Goal: Information Seeking & Learning: Find specific fact

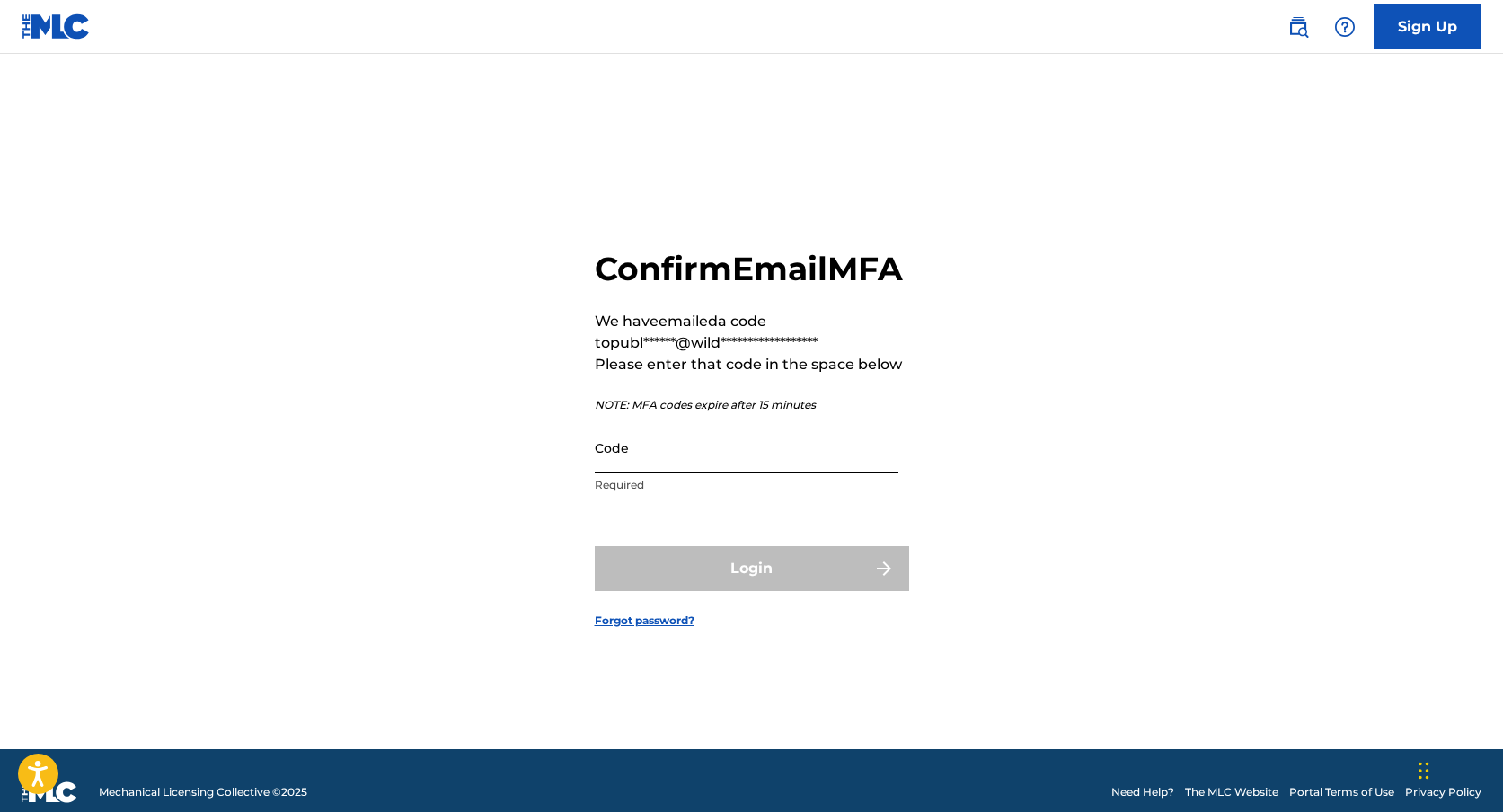
click at [806, 473] on input "Code" at bounding box center [747, 447] width 304 height 51
paste input "843439"
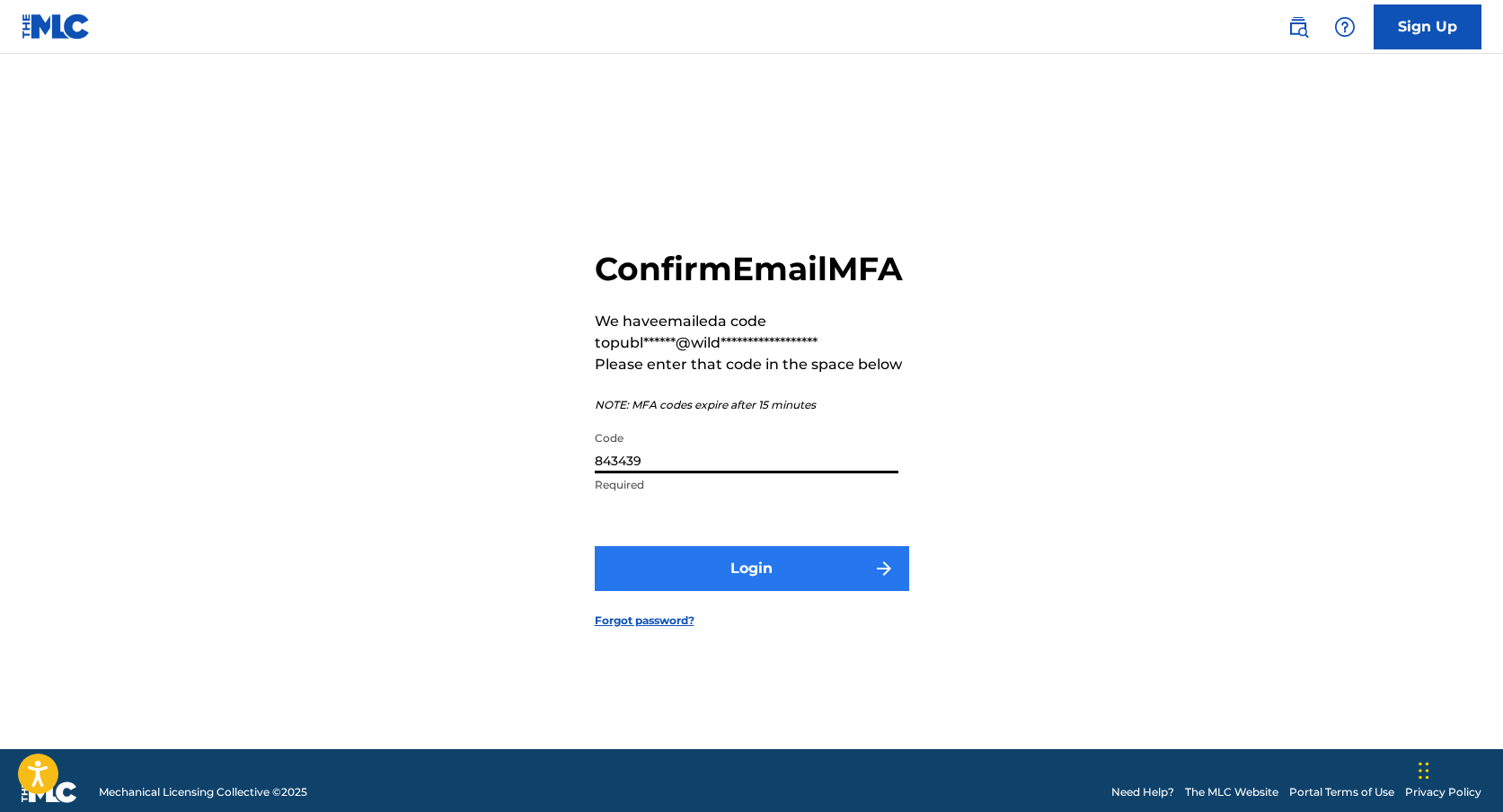
type input "843439"
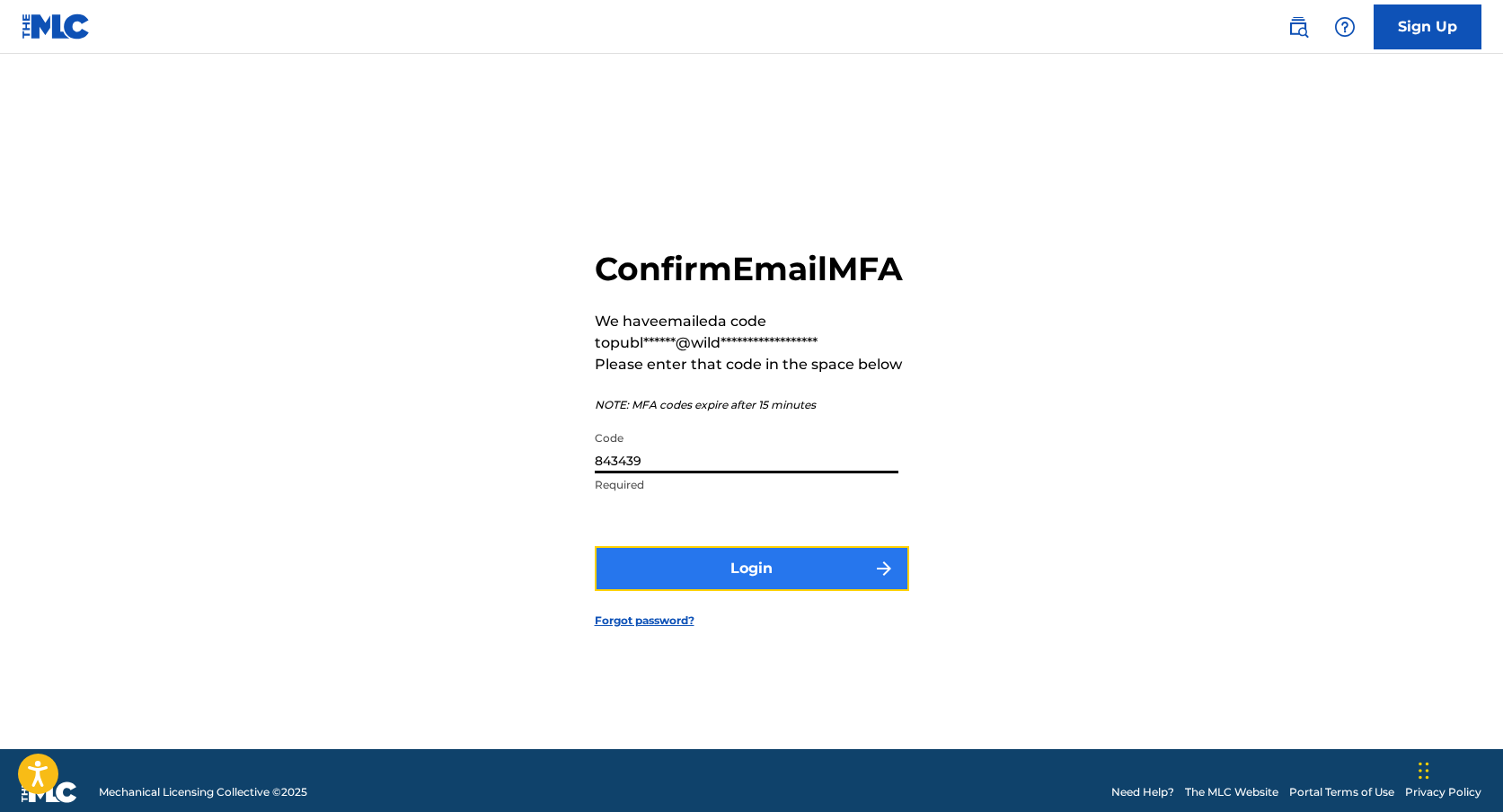
click at [754, 591] on button "Login" at bounding box center [752, 568] width 315 height 45
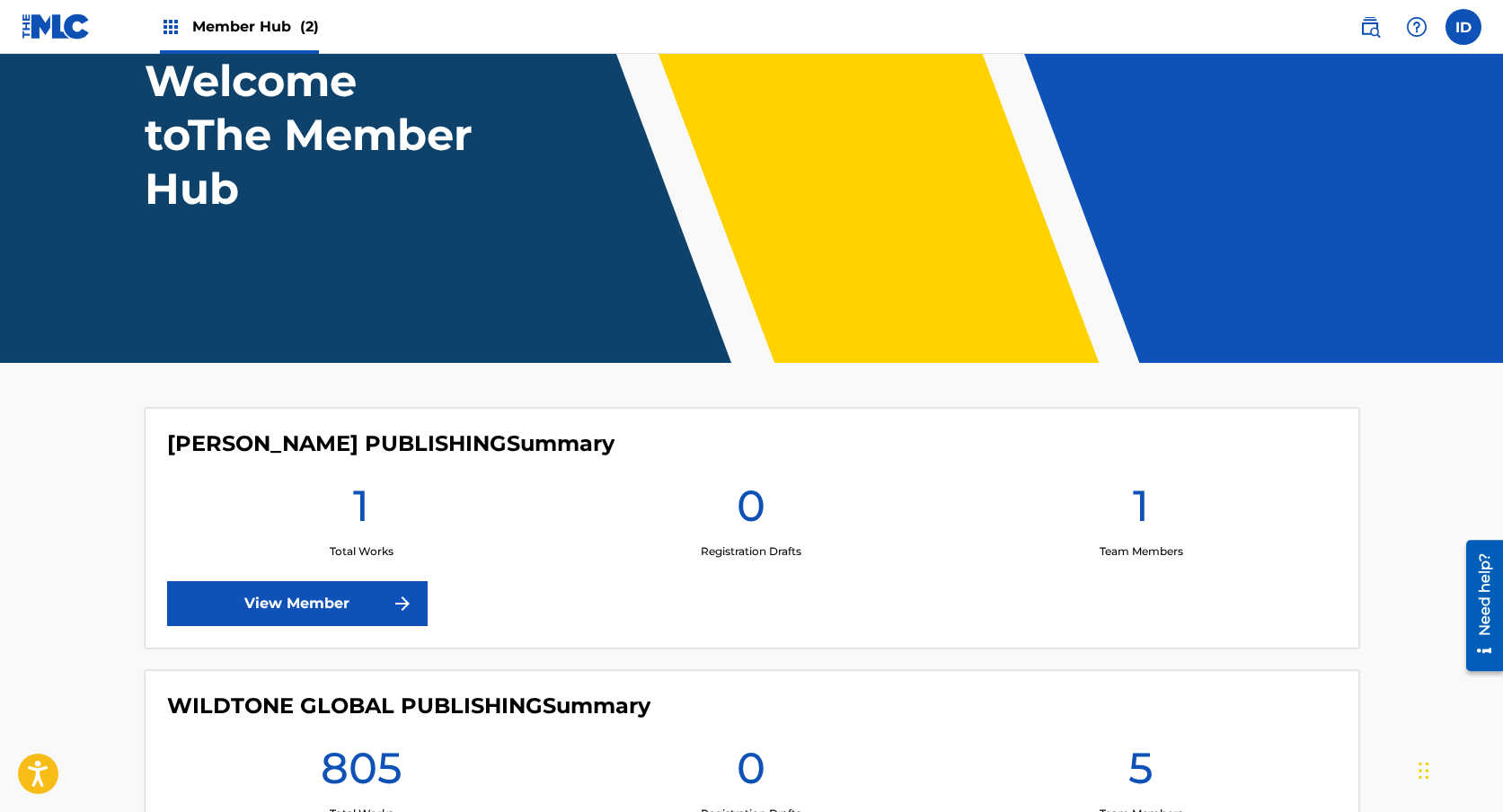
scroll to position [22, 0]
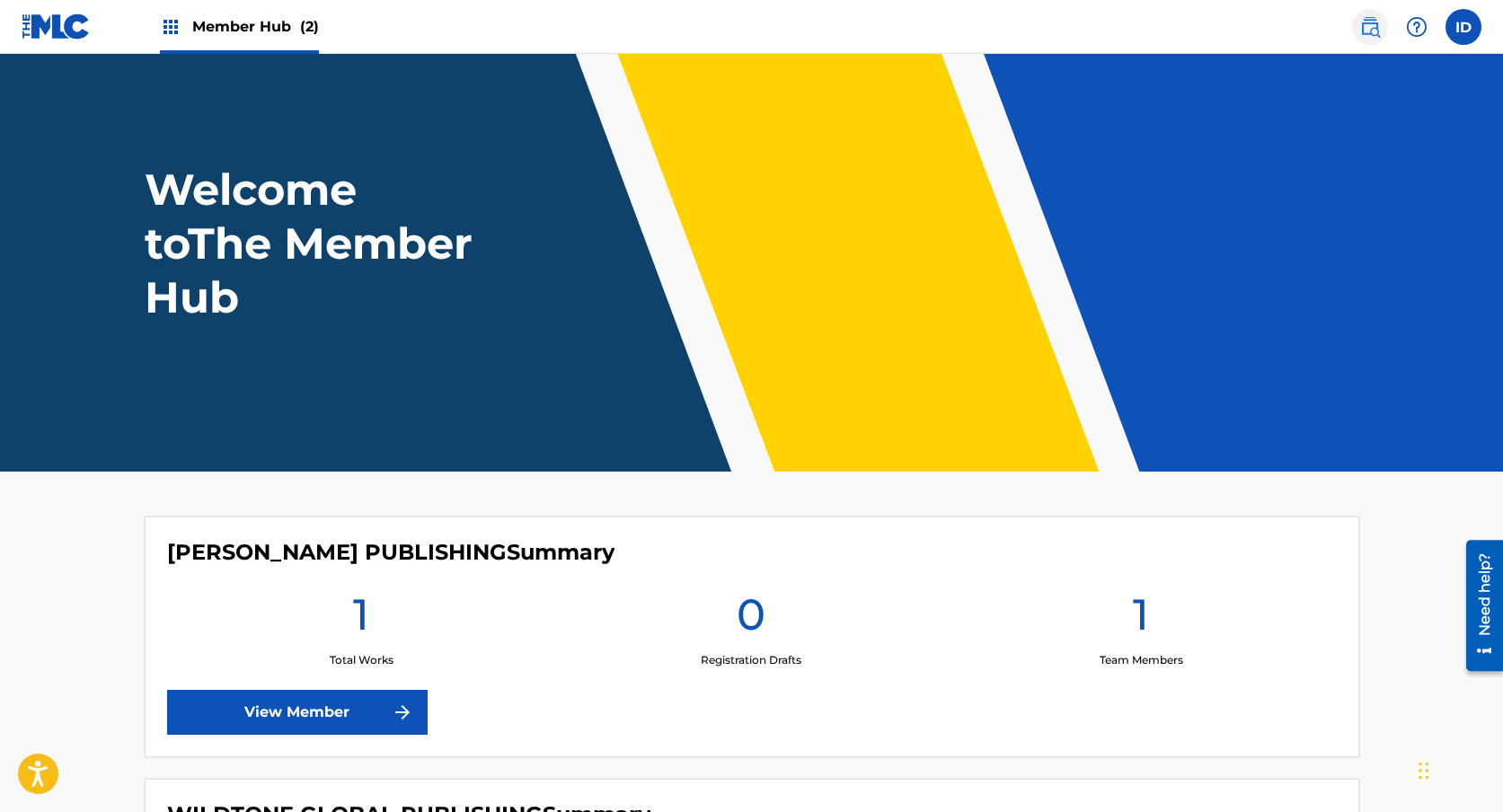
click at [1356, 26] on link at bounding box center [1370, 27] width 36 height 36
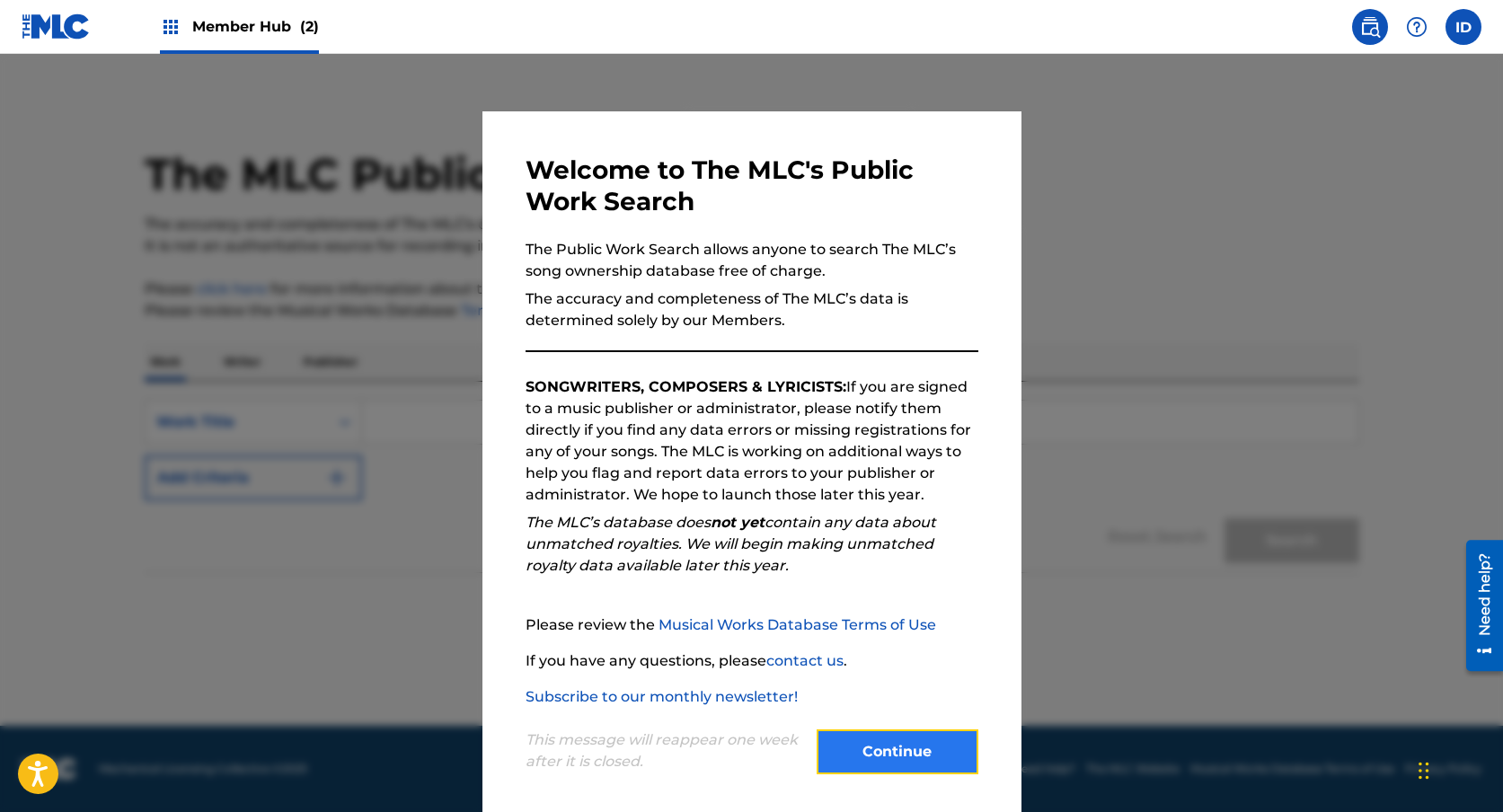
click at [925, 729] on button "Continue" at bounding box center [898, 752] width 162 height 45
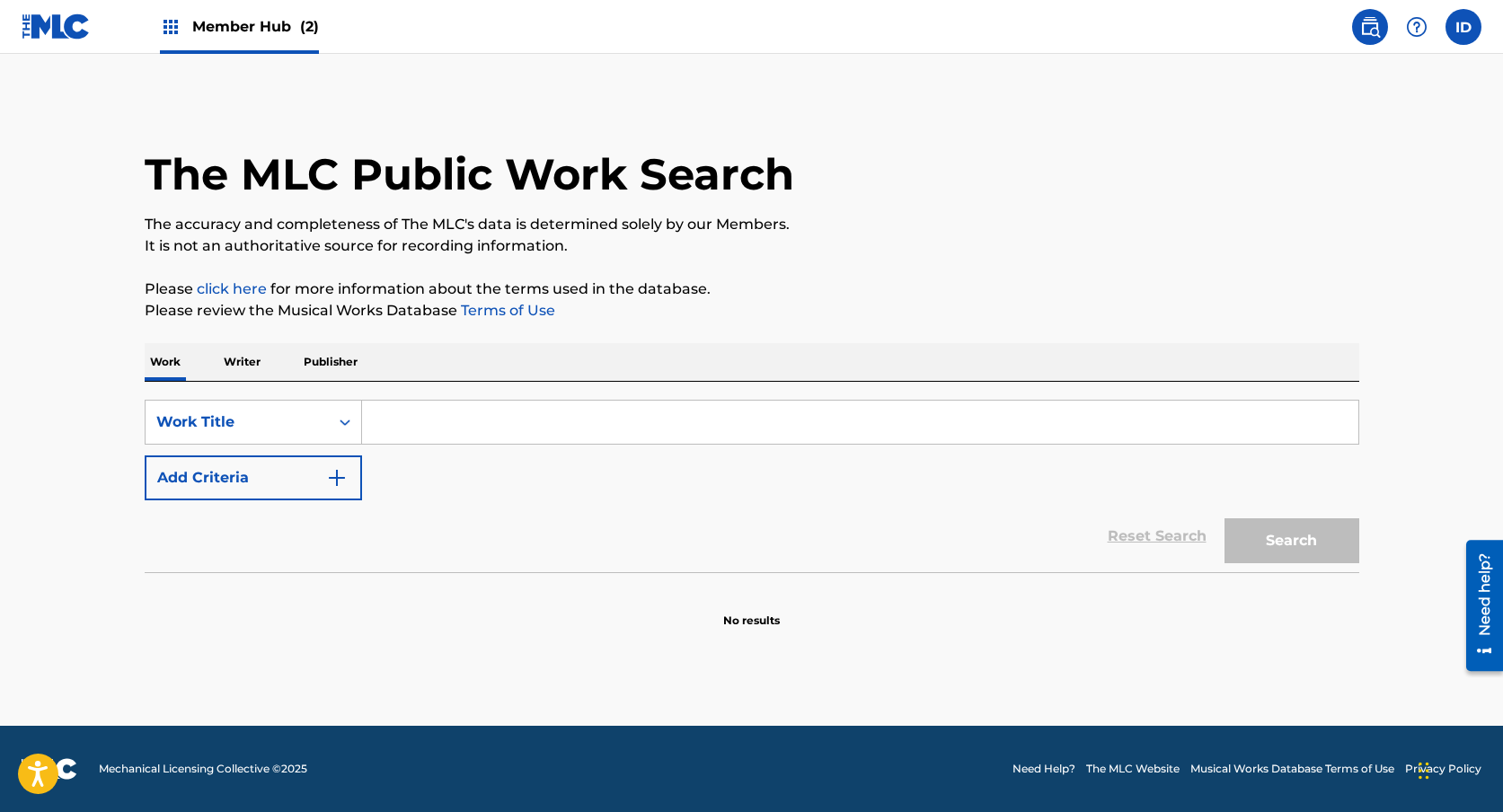
click at [230, 356] on p "Writer" at bounding box center [242, 361] width 48 height 38
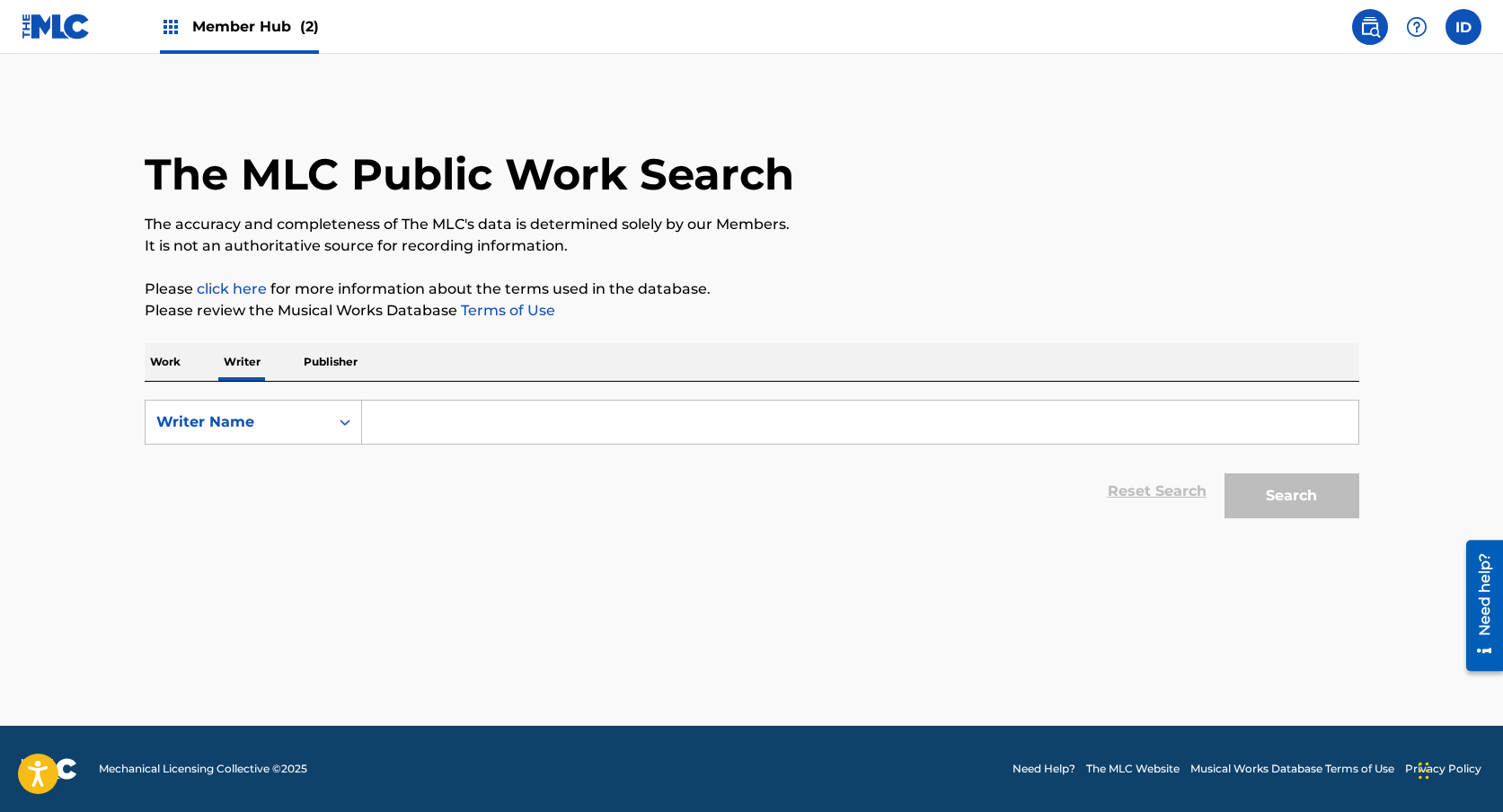
click at [482, 436] on input "Search Form" at bounding box center [859, 422] width 996 height 43
paste input "Una Lady Como Tú"
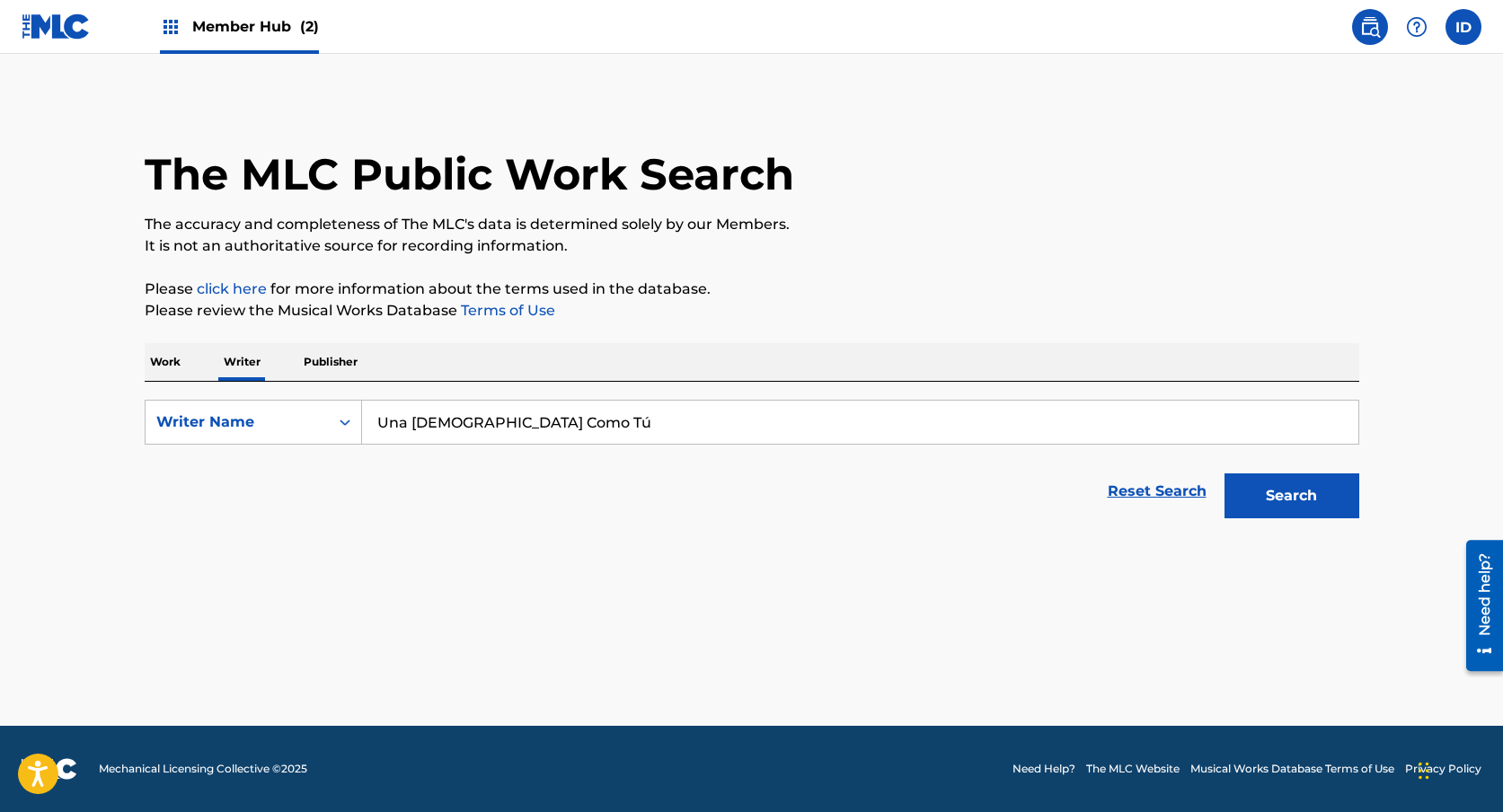
click at [539, 406] on input "Una Lady Como Tú" at bounding box center [859, 422] width 996 height 43
paste input "TURIZO ZAPATA MANUEL"
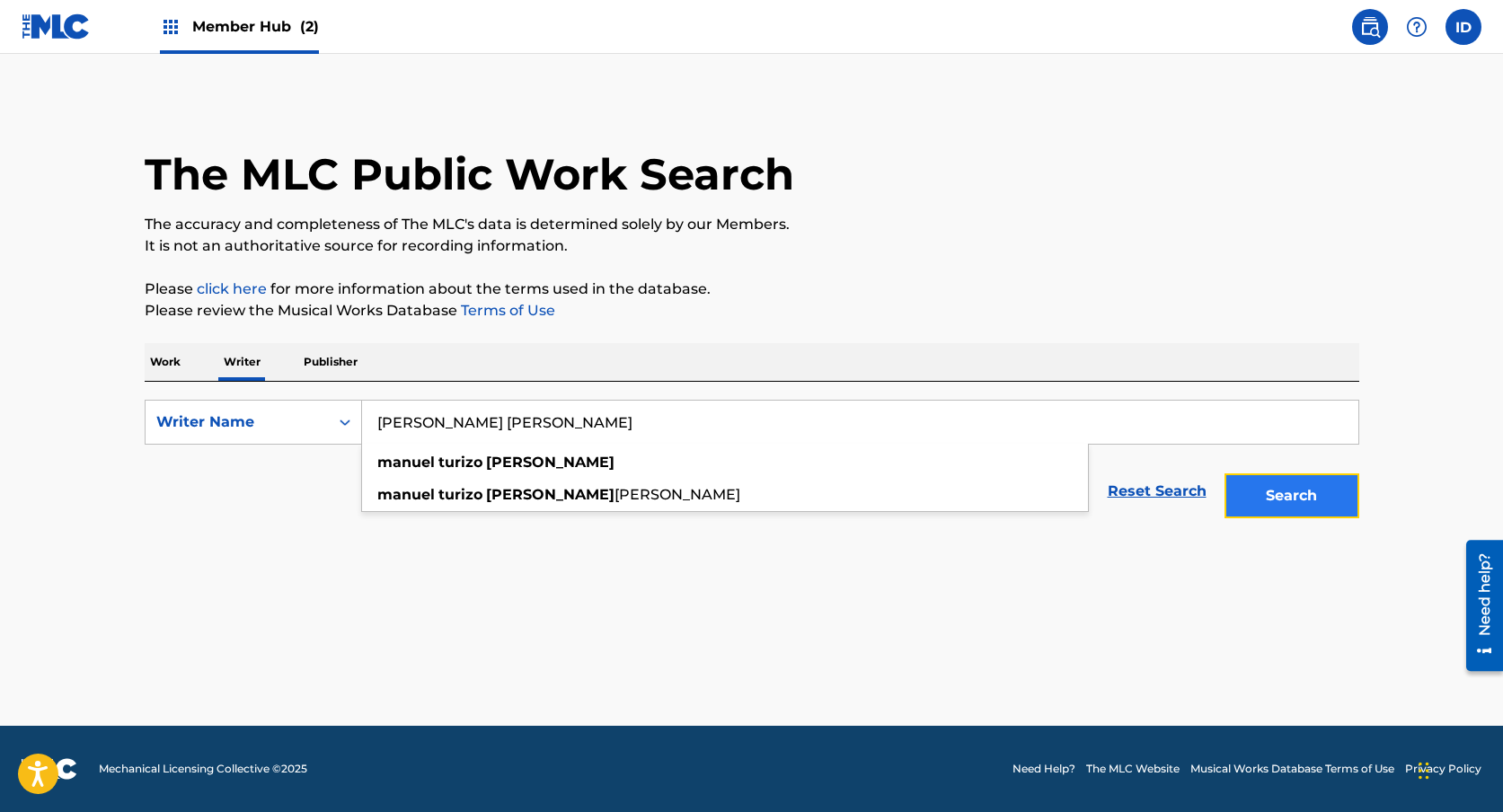
click at [1275, 514] on button "Search" at bounding box center [1292, 495] width 135 height 45
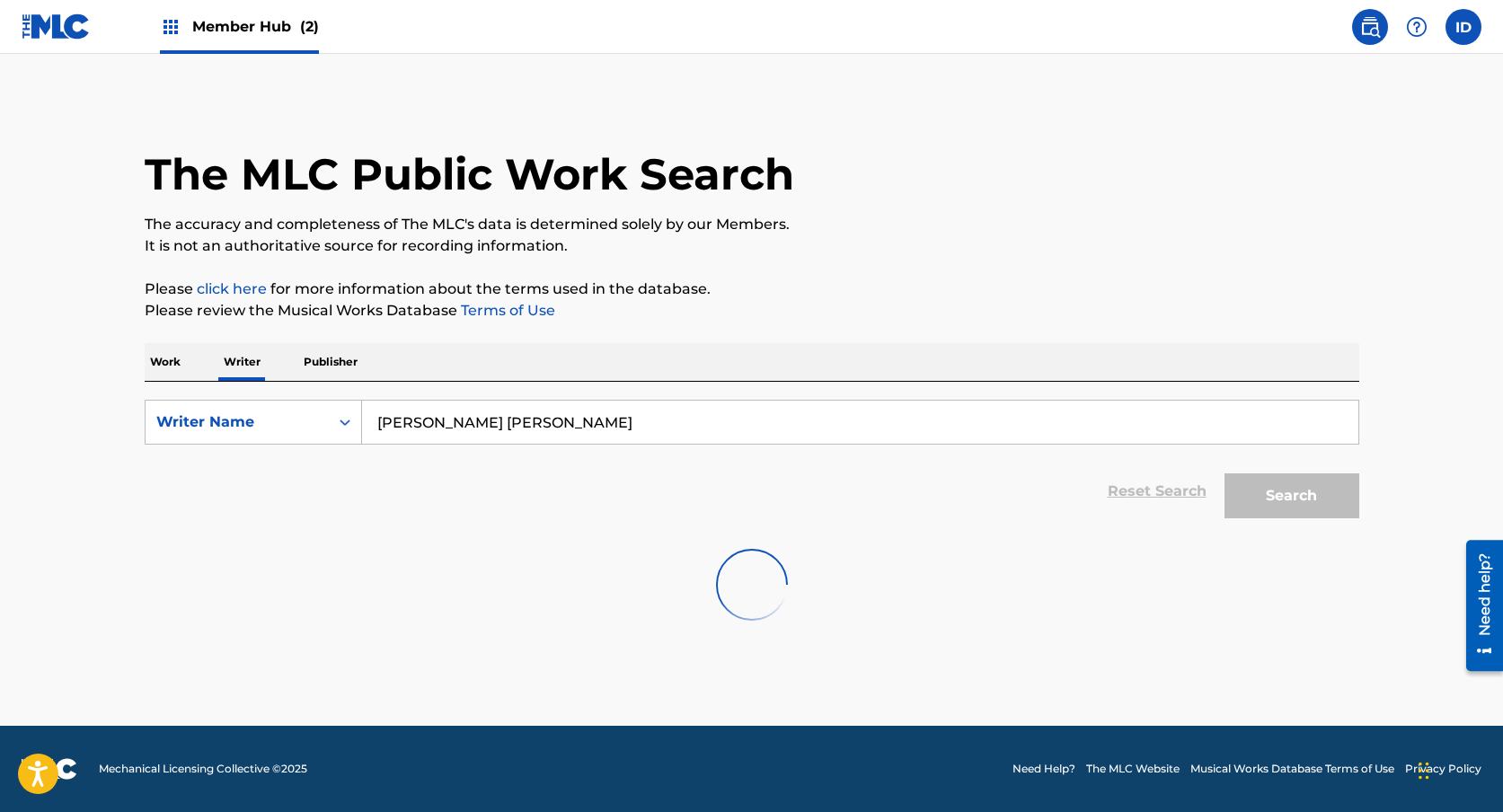
click at [605, 420] on input "TURIZO ZAPATA MANUEL" at bounding box center [859, 422] width 996 height 43
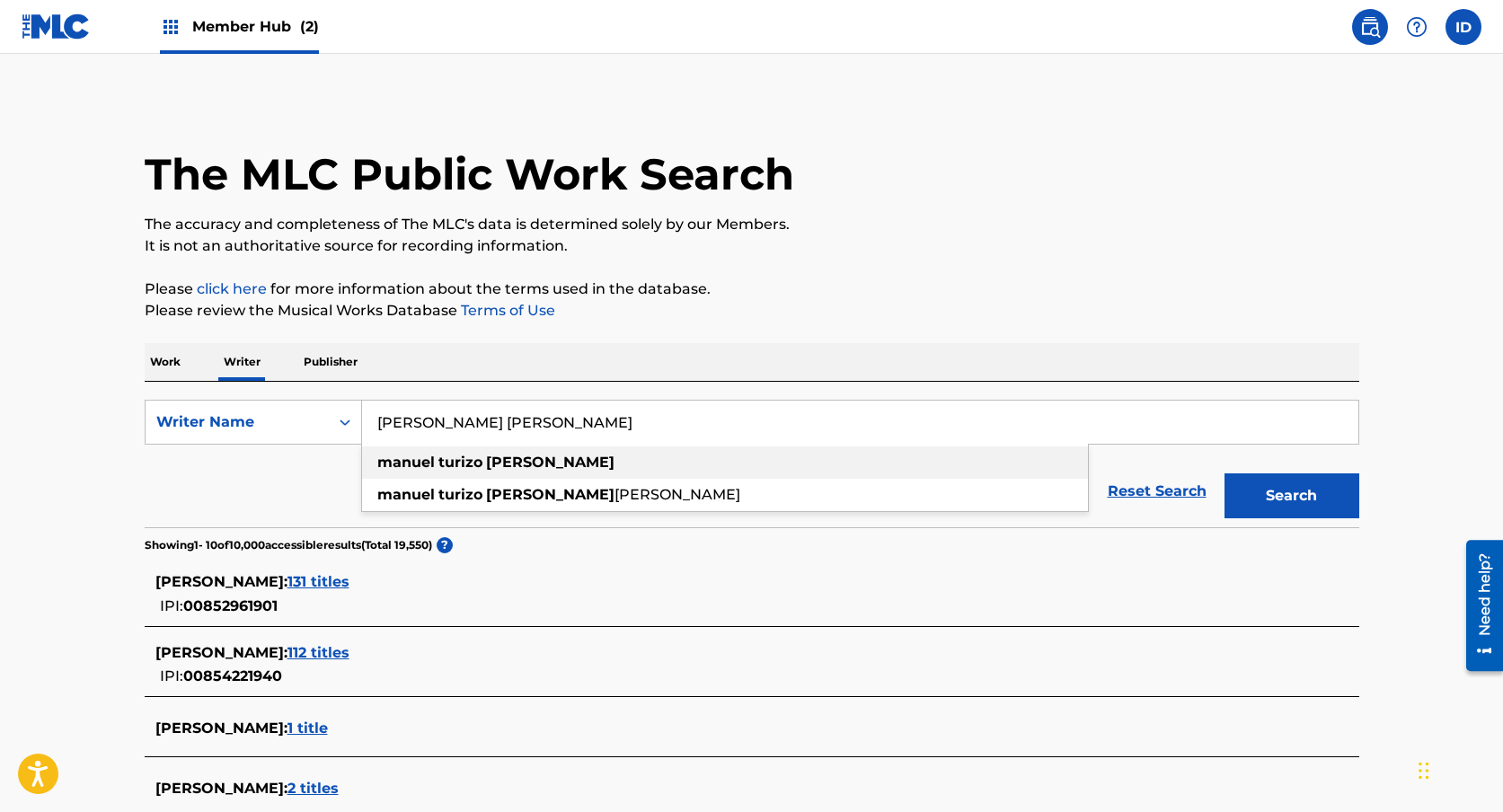
click at [562, 468] on div "manuel turizo zapata" at bounding box center [724, 462] width 726 height 32
type input "manuel turizo zapata"
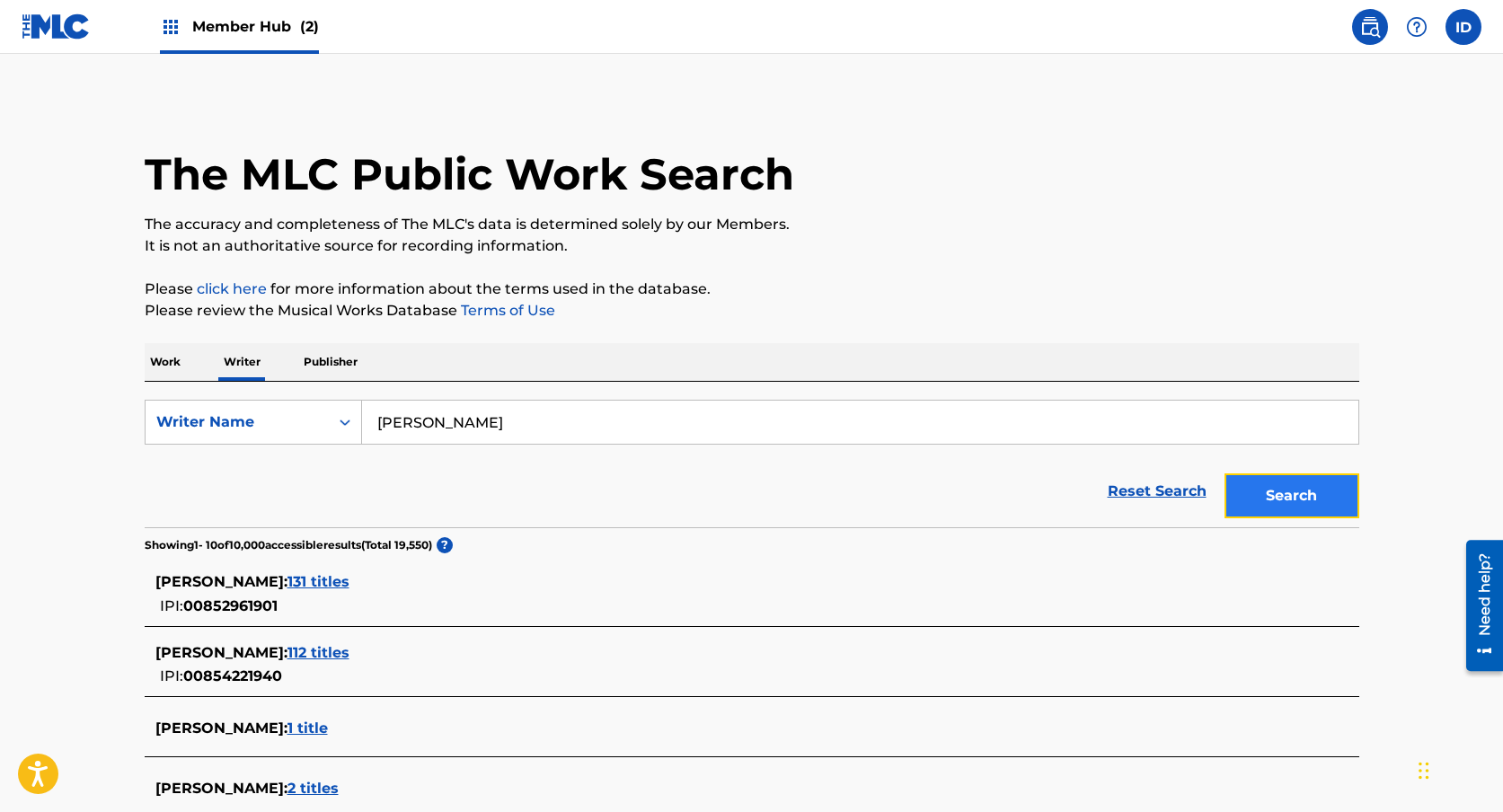
click at [1258, 495] on button "Search" at bounding box center [1292, 495] width 135 height 45
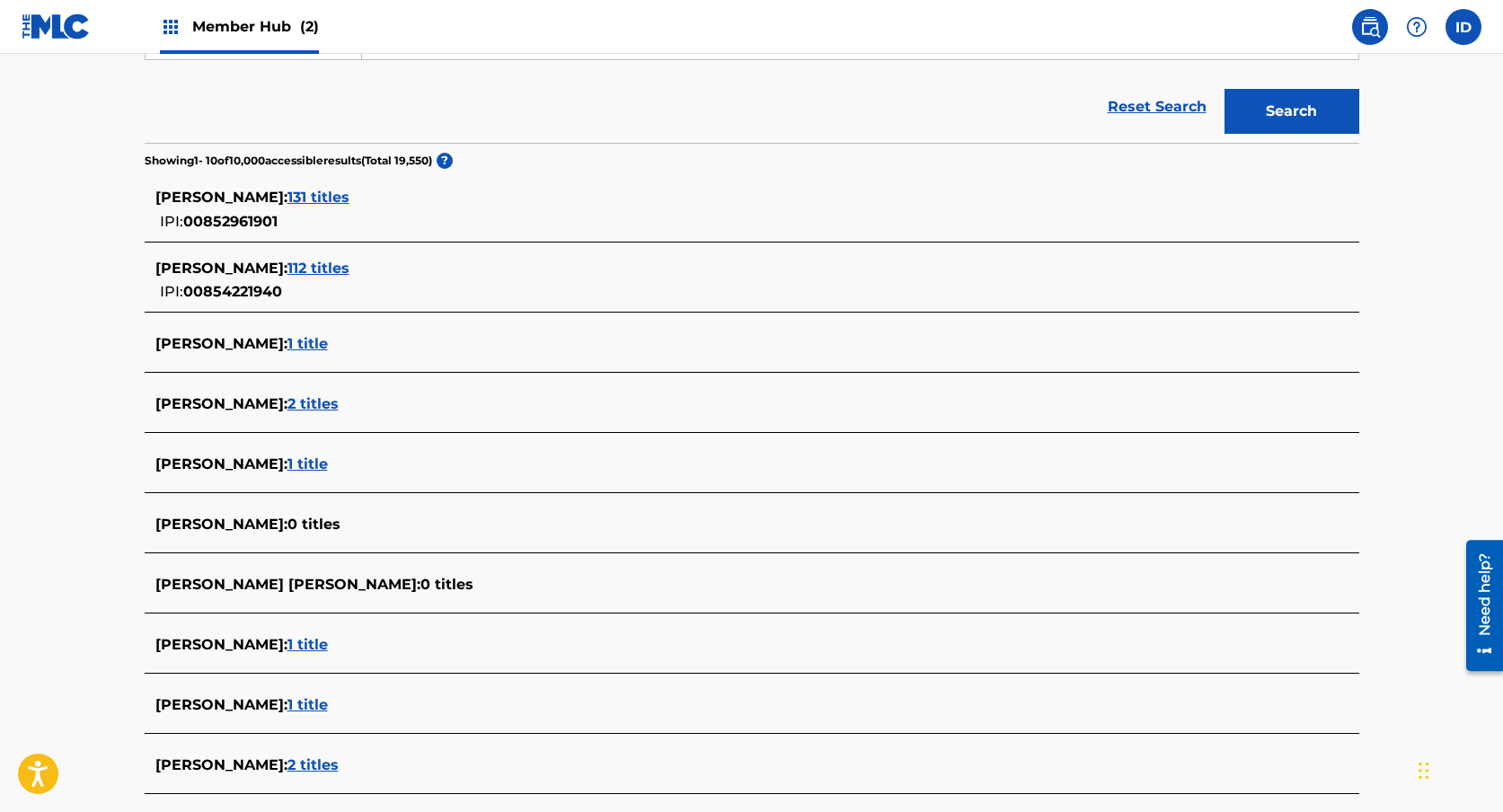
scroll to position [383, 0]
click at [349, 196] on span "131 titles" at bounding box center [318, 198] width 62 height 17
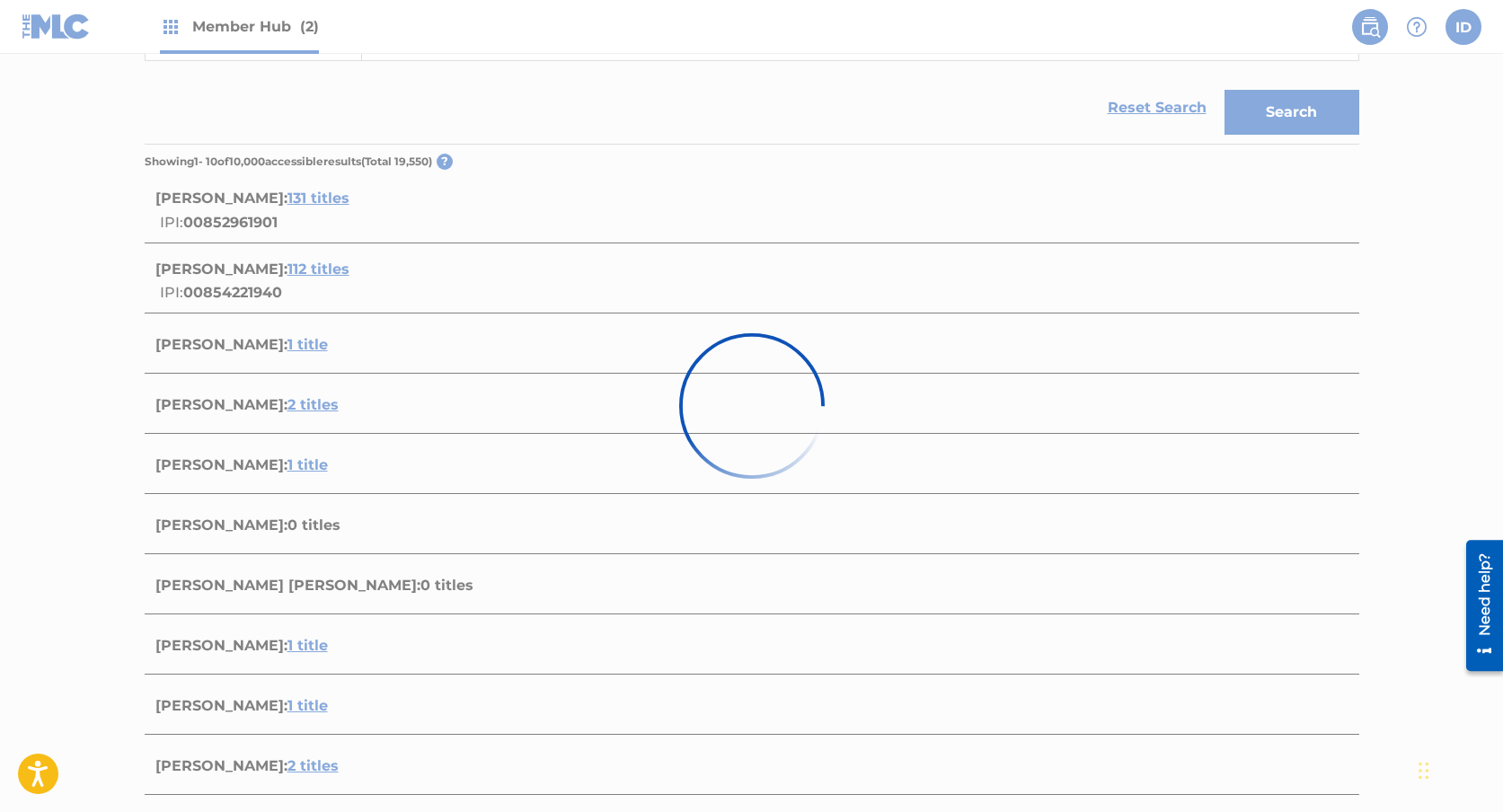
click at [872, 76] on div at bounding box center [751, 406] width 1503 height 812
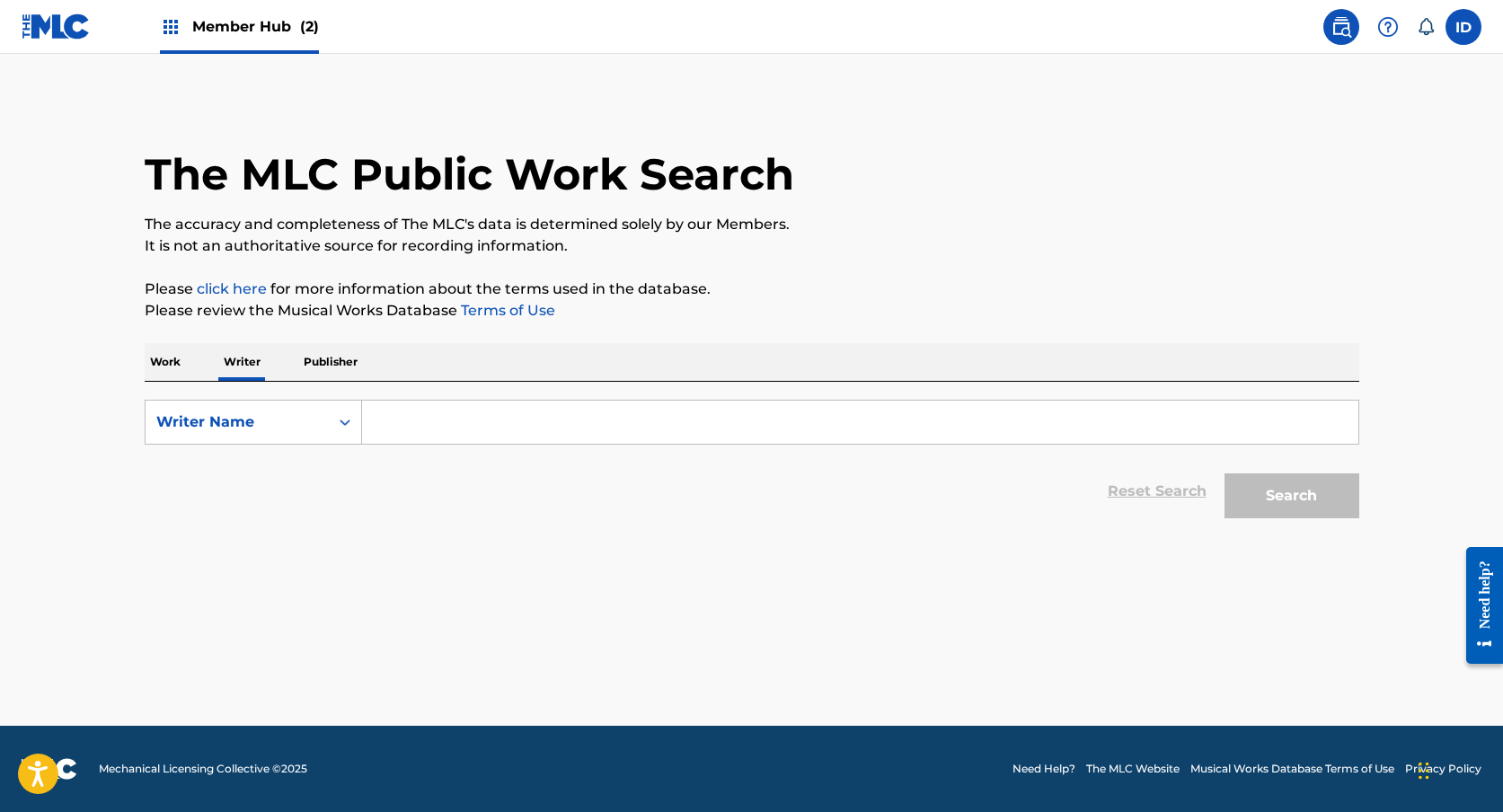
click at [444, 430] on input "Search Form" at bounding box center [859, 422] width 996 height 43
paste input "[PERSON_NAME]"
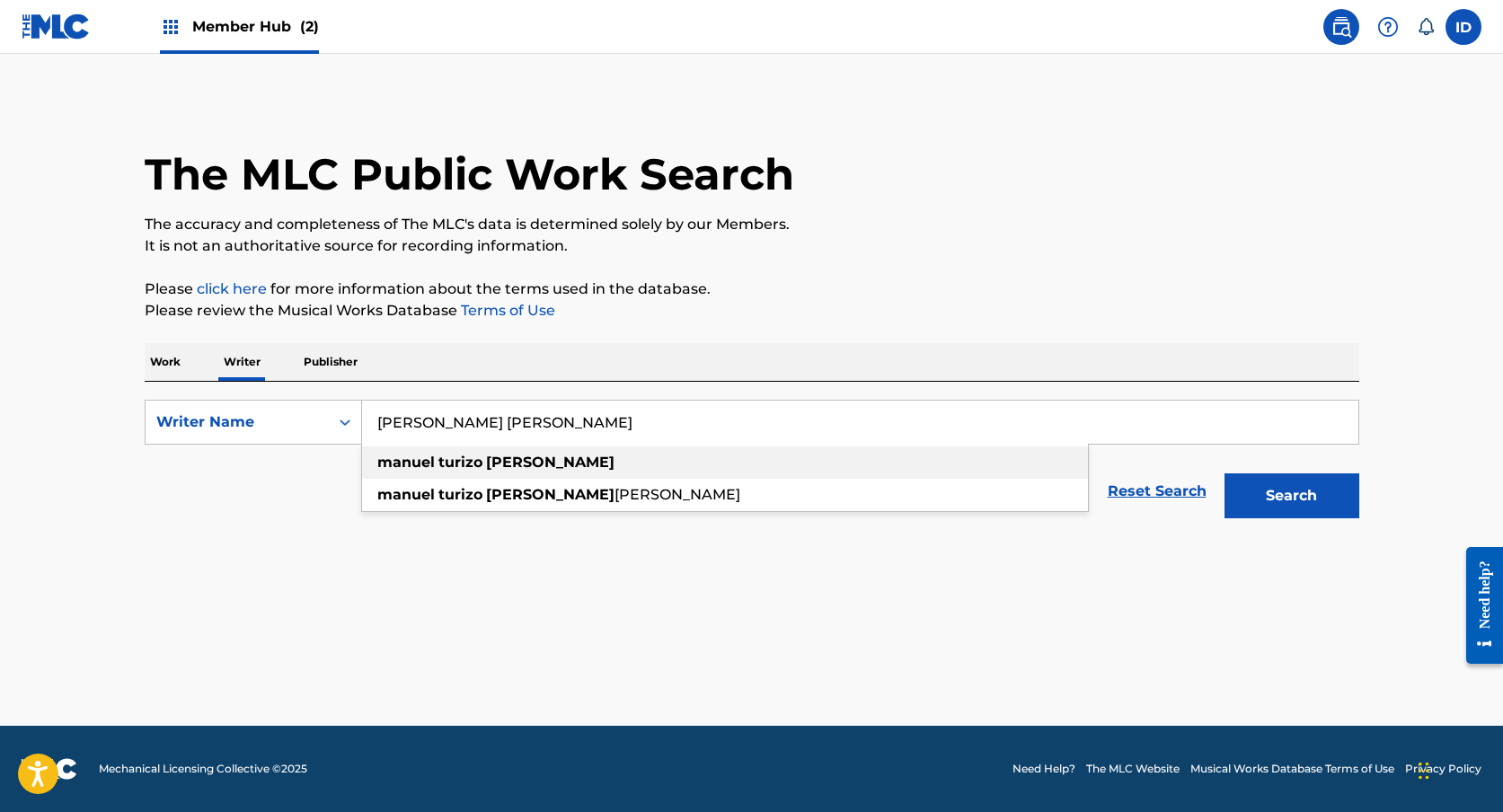
click at [451, 466] on strong "turizo" at bounding box center [460, 461] width 44 height 17
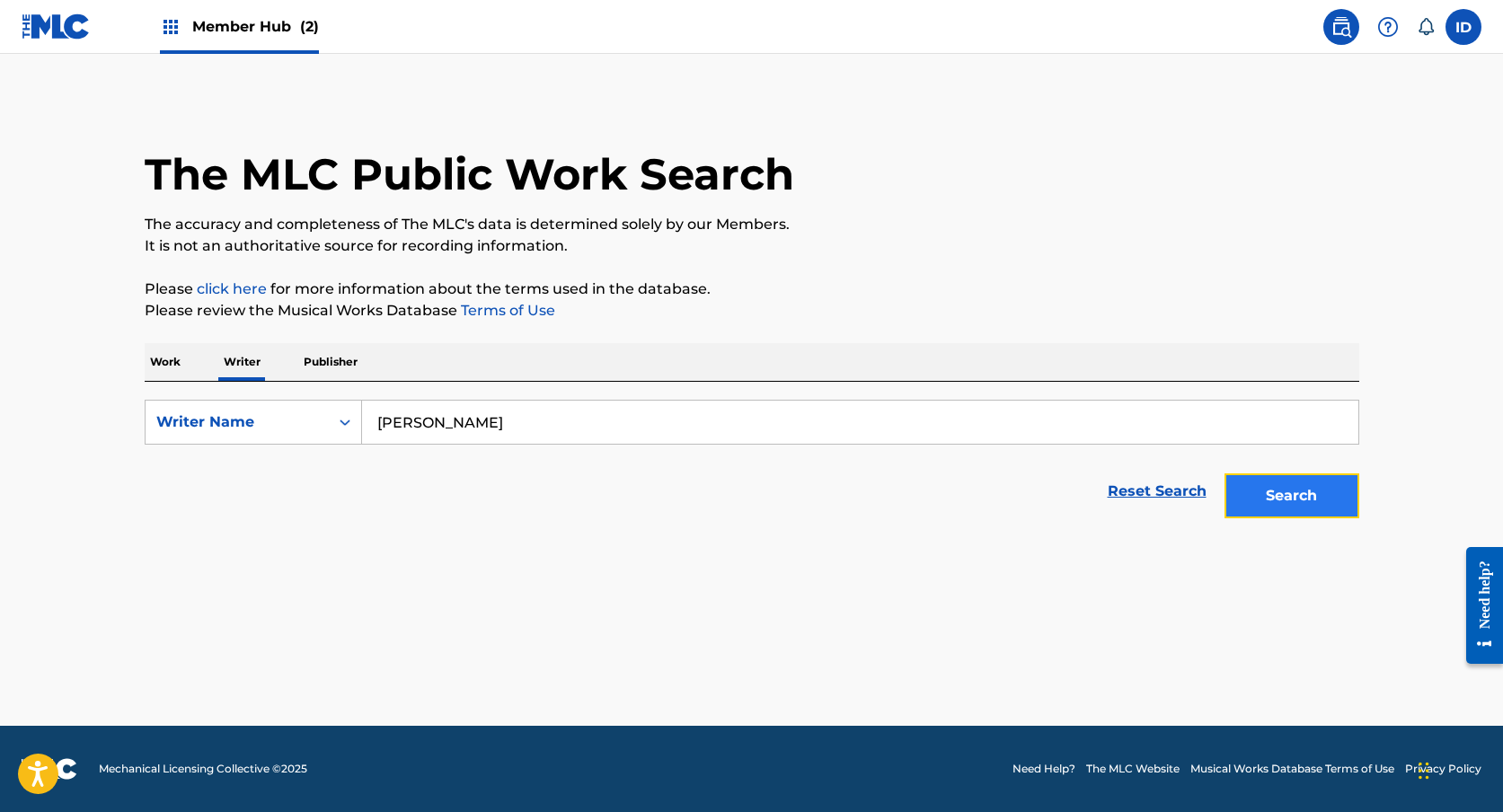
click at [1267, 508] on button "Search" at bounding box center [1292, 495] width 135 height 45
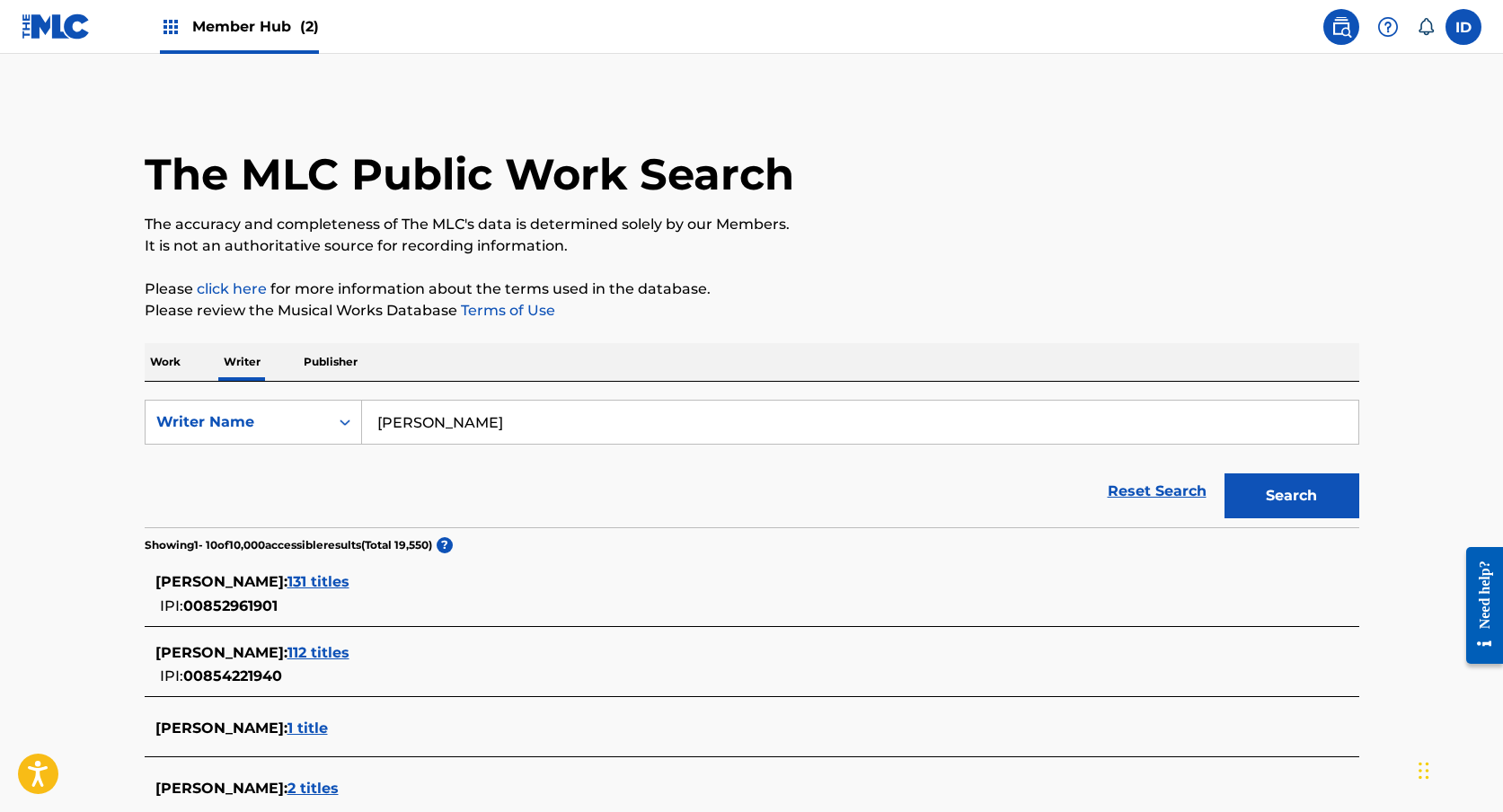
click at [349, 573] on span "131 titles" at bounding box center [318, 581] width 62 height 17
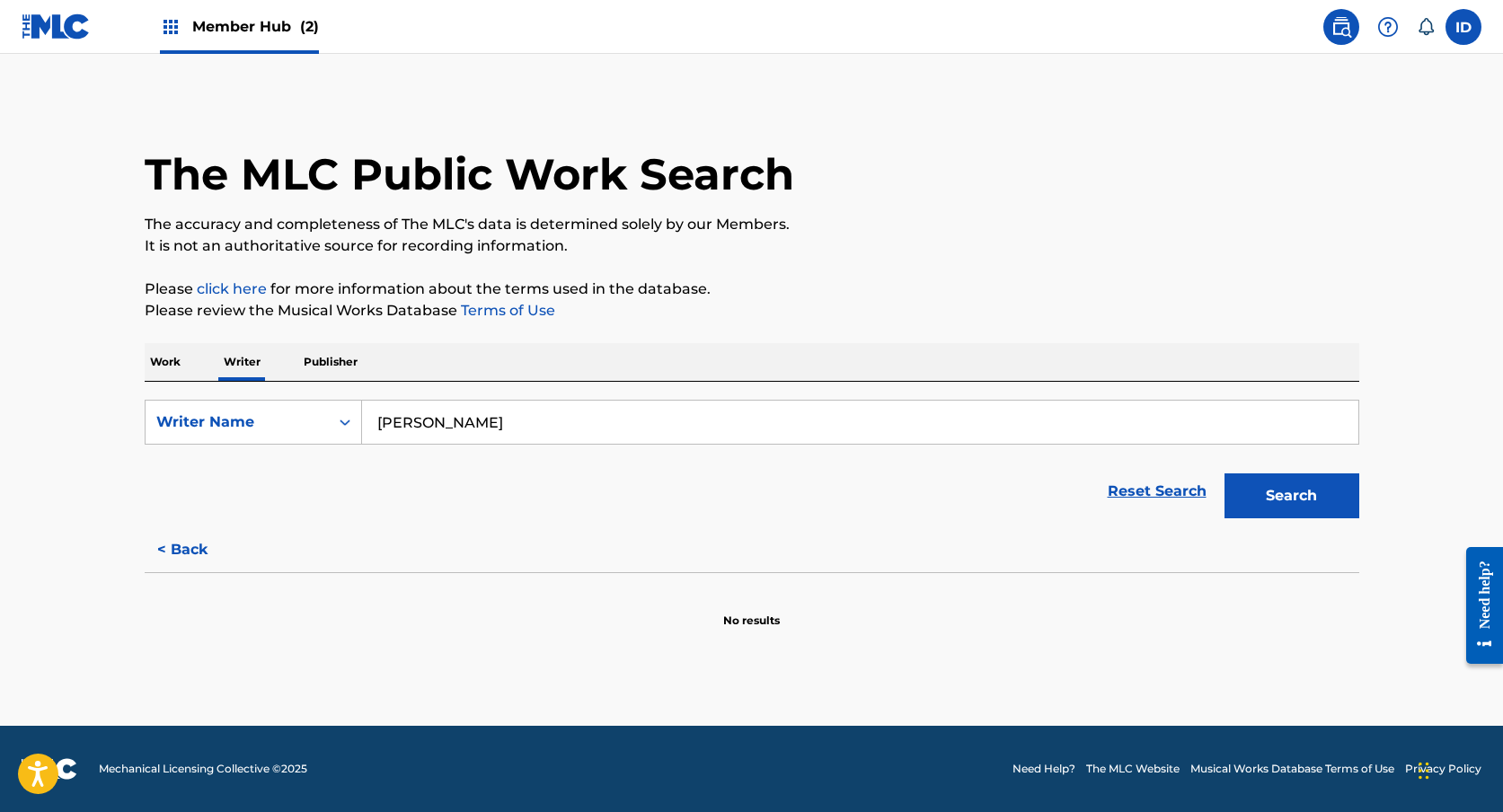
click at [560, 417] on input "manuel turizo zapata" at bounding box center [859, 422] width 996 height 43
click at [560, 417] on input "[PERSON_NAME]" at bounding box center [859, 422] width 996 height 43
paste input "COSSIO CAICEDO CARLOS RAFAEL"
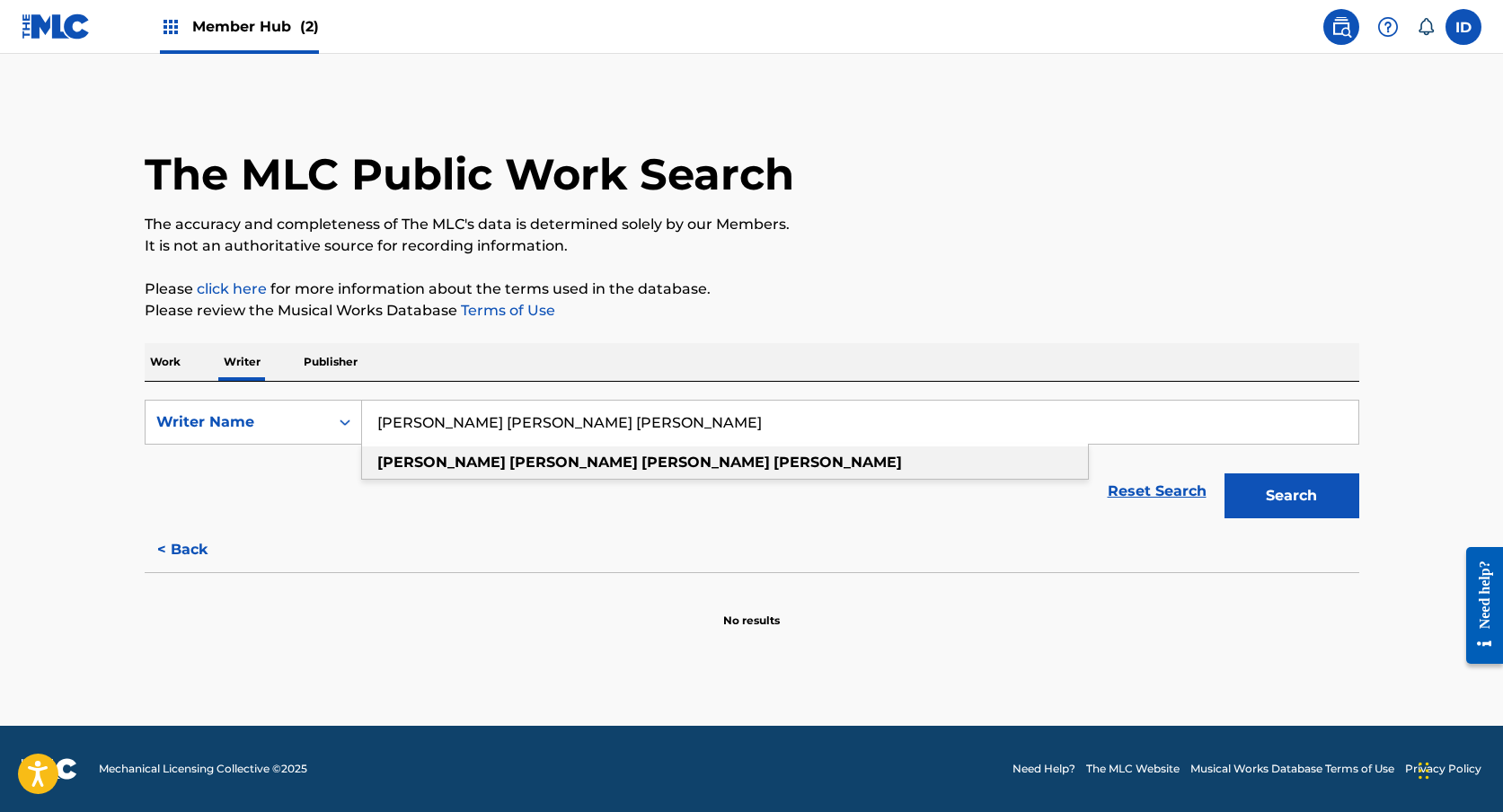
click at [774, 463] on strong "caicedo" at bounding box center [837, 461] width 129 height 17
type input "carlos rafael cossio caicedo"
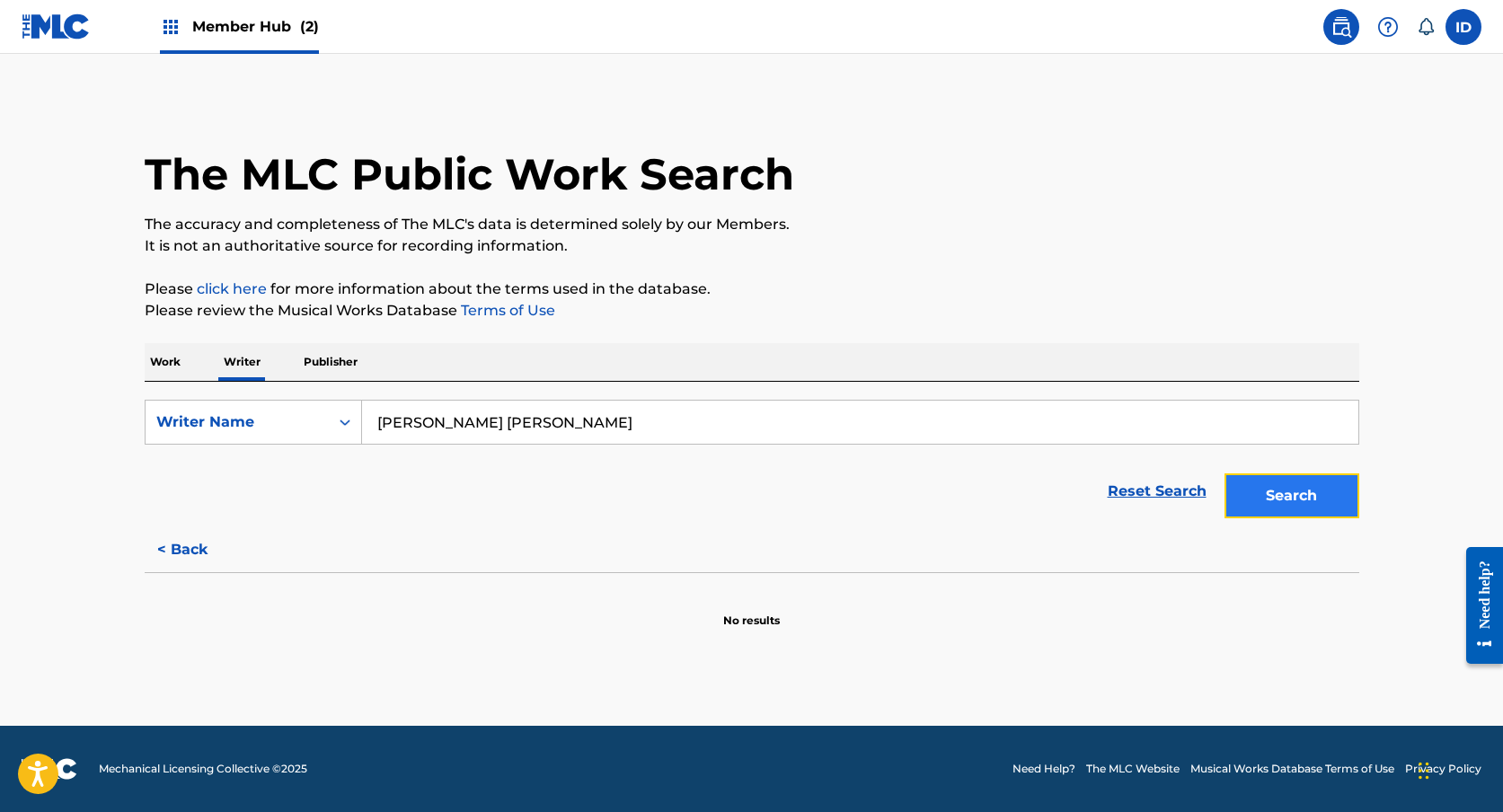
click at [1288, 516] on button "Search" at bounding box center [1292, 495] width 135 height 45
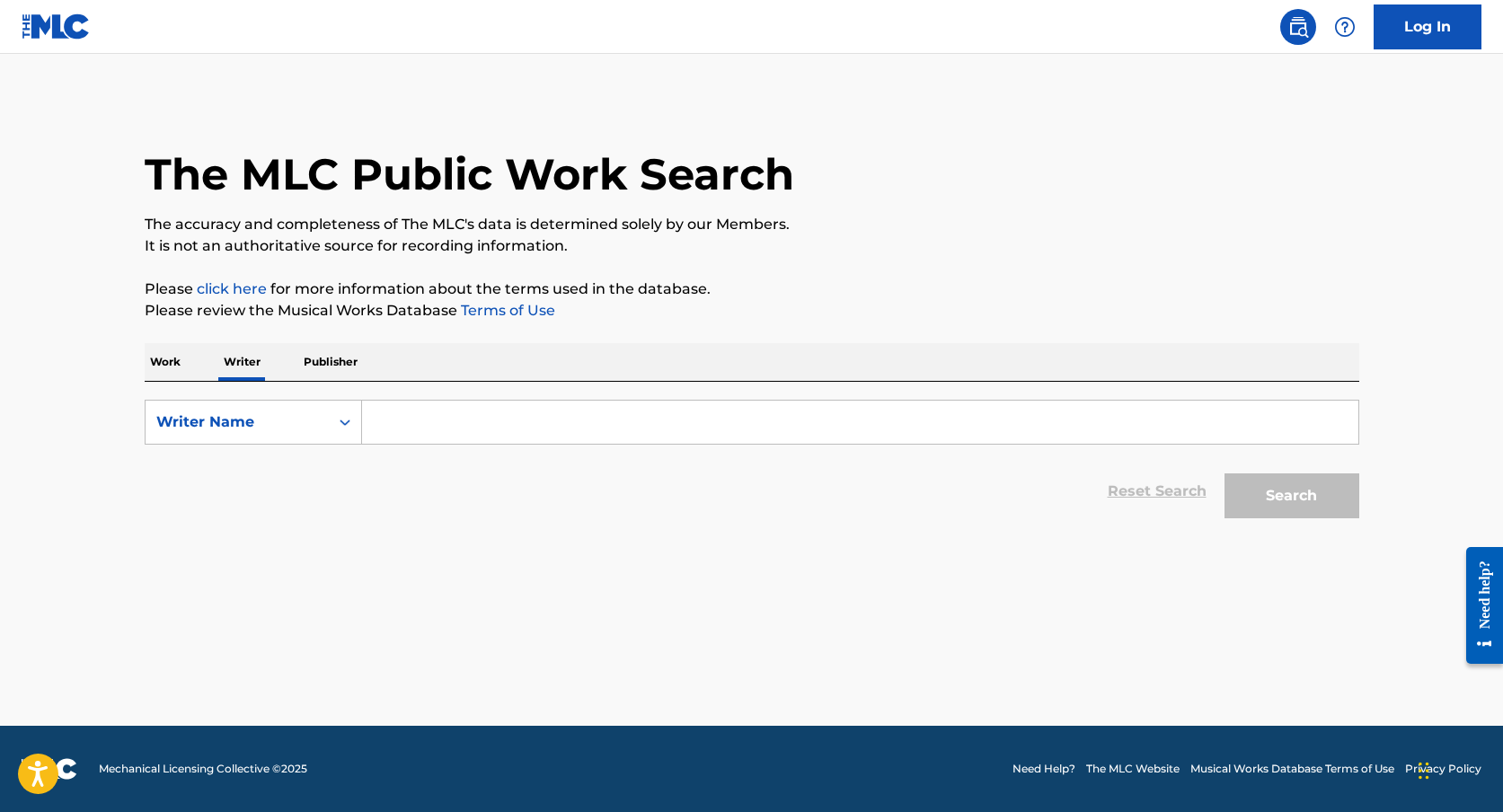
click at [168, 371] on p "Work" at bounding box center [166, 361] width 41 height 38
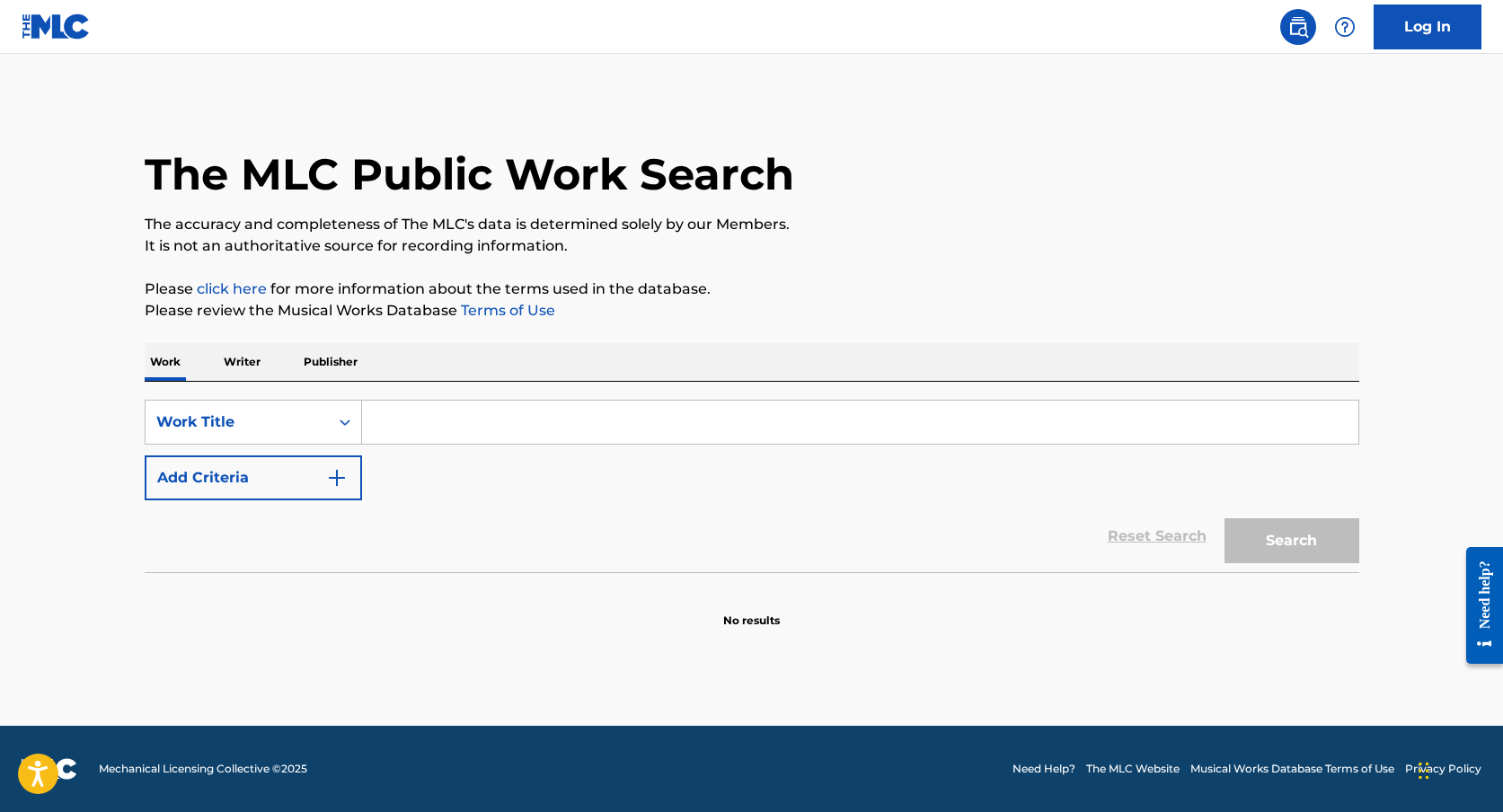
click at [462, 398] on div "SearchWithCriteriaebefabd9-e90d-499d-8075-1350574c0d30 Work Title Add Criteria …" at bounding box center [752, 477] width 1214 height 191
click at [450, 409] on input "Search Form" at bounding box center [859, 422] width 996 height 43
paste input "Una [DEMOGRAPHIC_DATA] Como Tú"
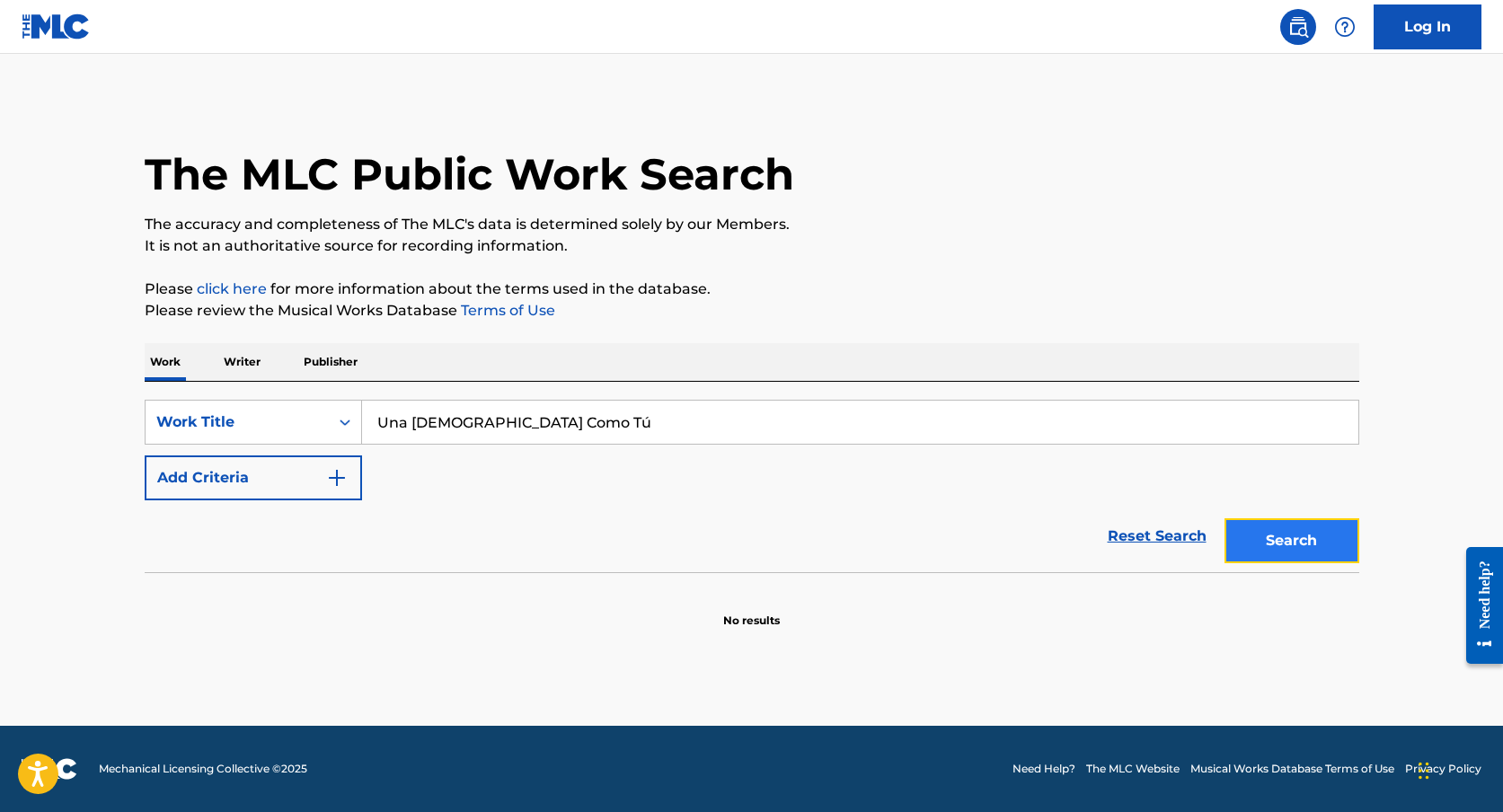
click at [1256, 539] on button "Search" at bounding box center [1292, 540] width 135 height 45
click at [572, 408] on input "Una [DEMOGRAPHIC_DATA] Como Tú" at bounding box center [859, 422] width 996 height 43
click at [559, 419] on input "Una [DEMOGRAPHIC_DATA] Como Tú" at bounding box center [859, 422] width 996 height 43
type input "Una Lady Como Tu"
click at [1275, 528] on button "Search" at bounding box center [1292, 540] width 135 height 45
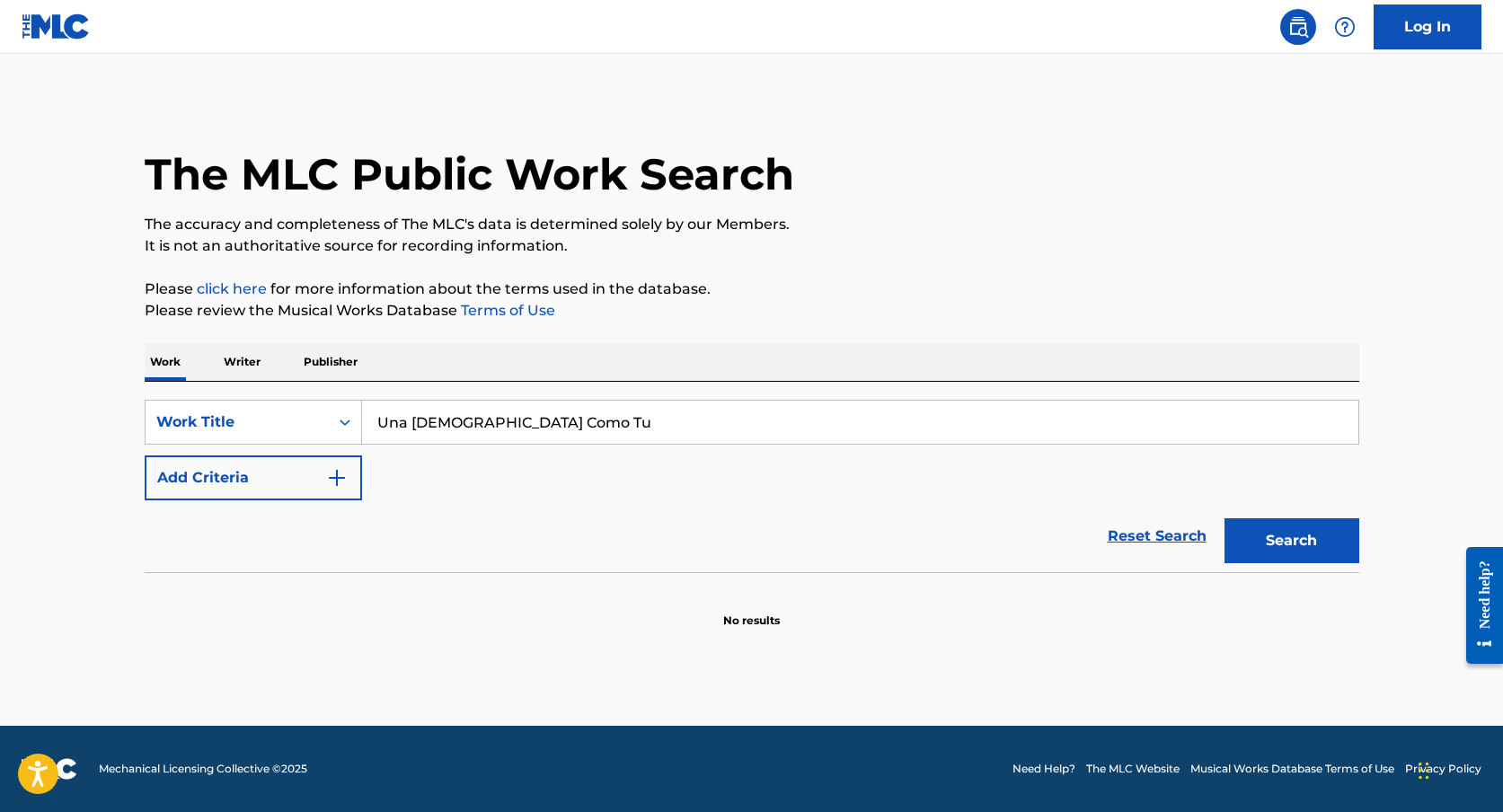
click at [240, 365] on p "Writer" at bounding box center [242, 361] width 48 height 38
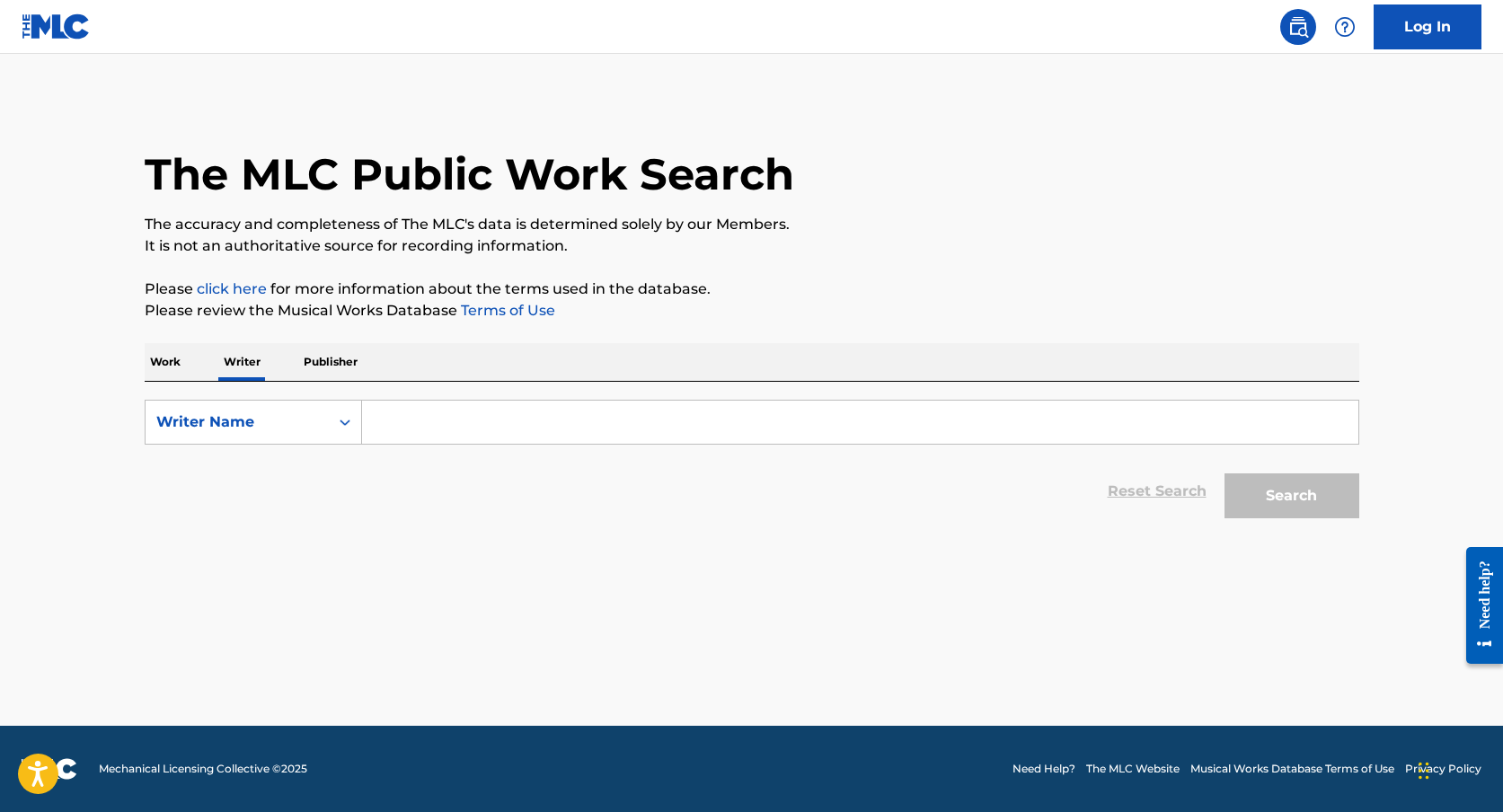
click at [402, 426] on input "Search Form" at bounding box center [859, 422] width 996 height 43
type input "m"
paste input "TURIZO ZAPATA MANUEL"
type input "TURIZO ZAPATA MANUEl"
click at [1273, 504] on button "Search" at bounding box center [1292, 495] width 135 height 45
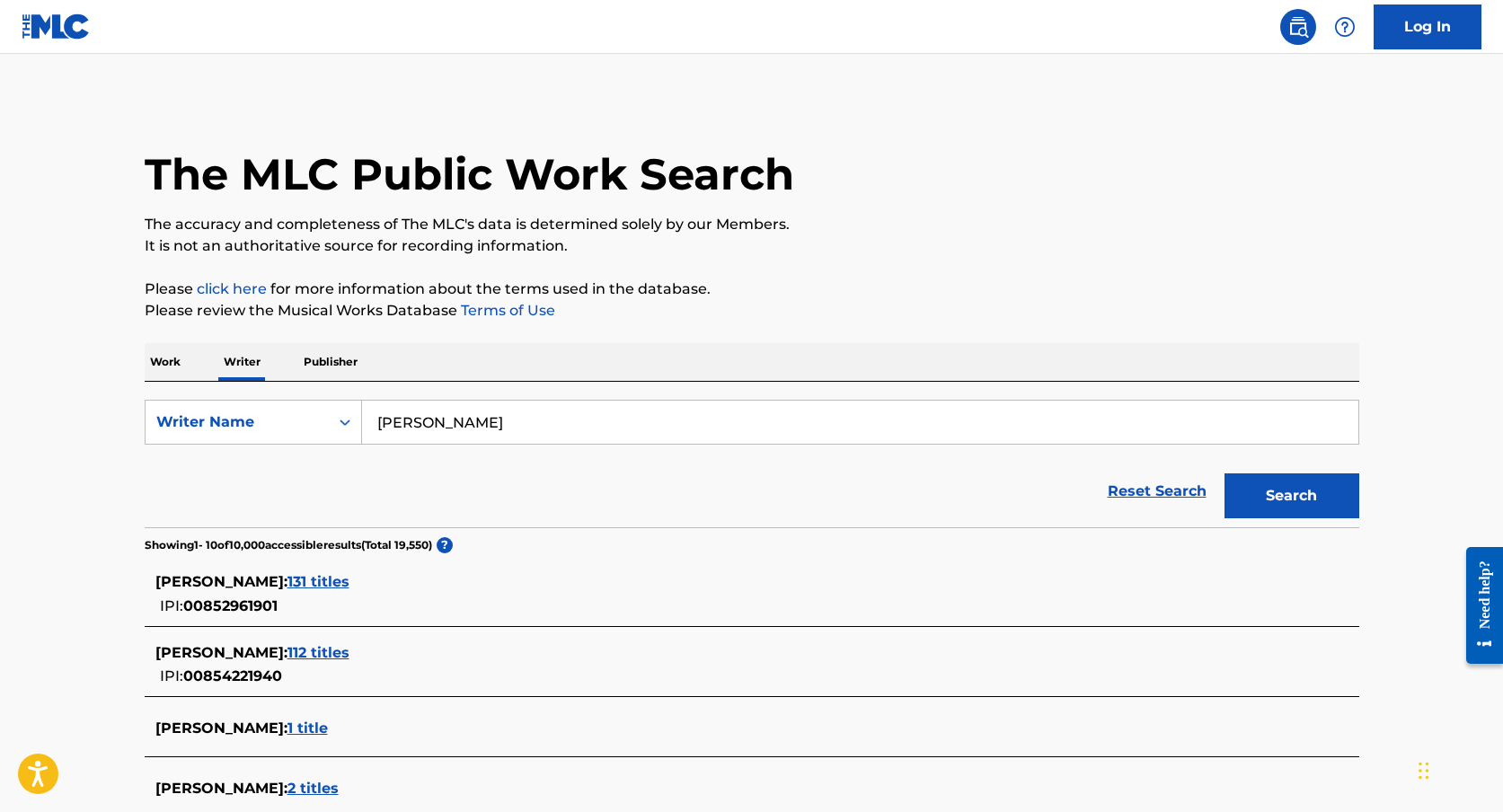
click at [349, 582] on span "131 titles" at bounding box center [318, 581] width 62 height 17
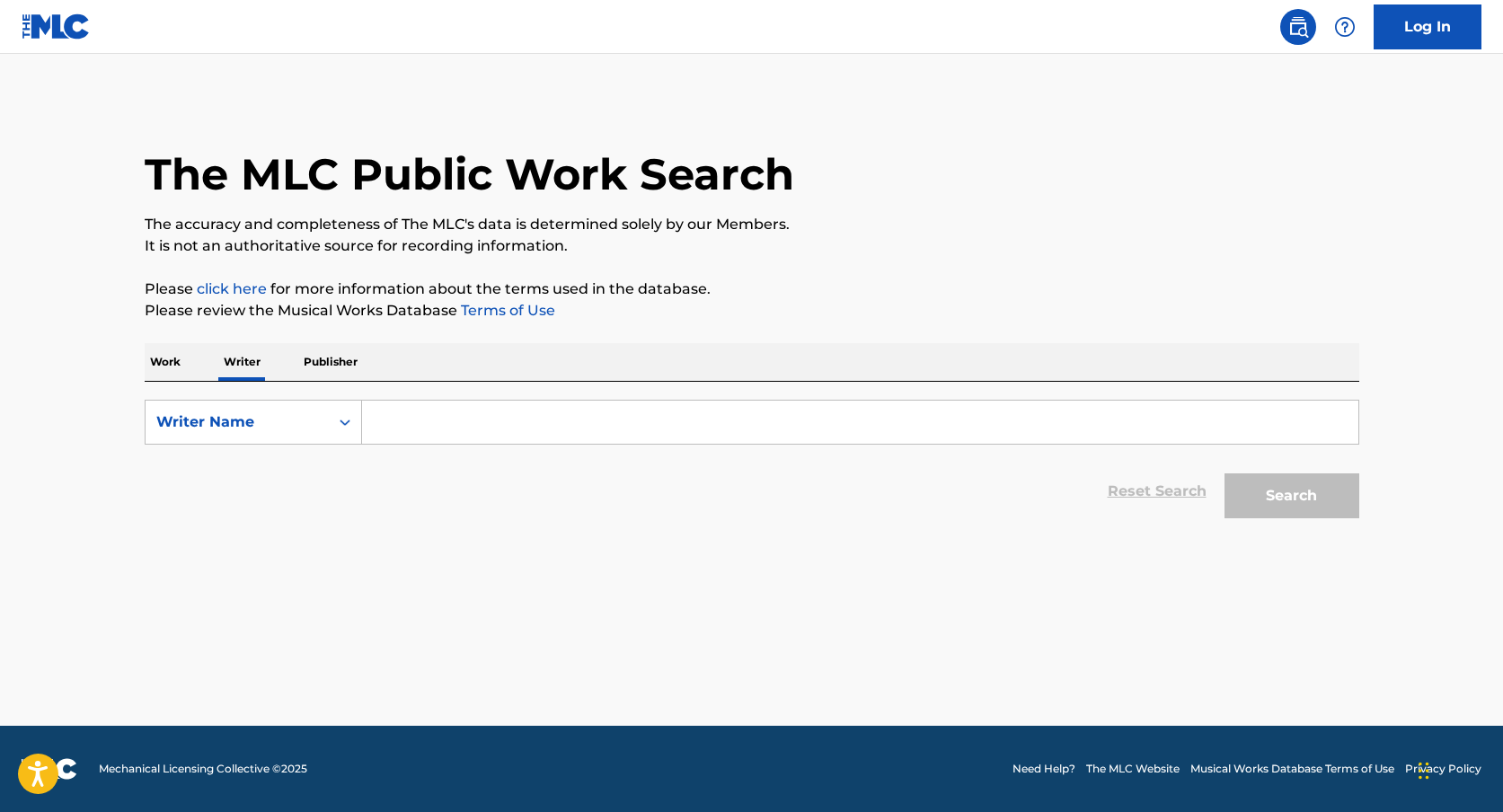
click at [1295, 33] on img at bounding box center [1298, 27] width 22 height 22
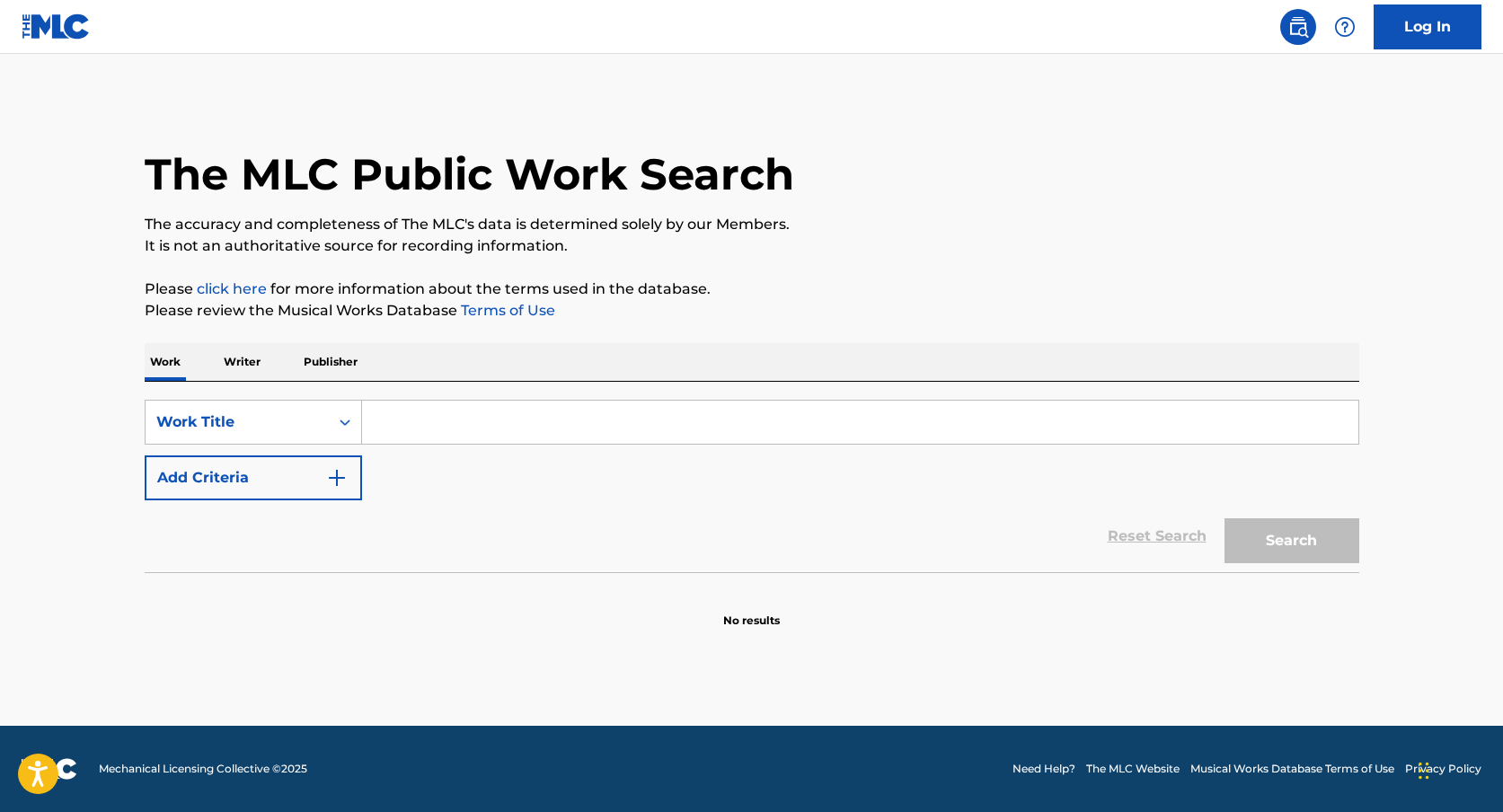
click at [246, 361] on p "Writer" at bounding box center [242, 361] width 48 height 38
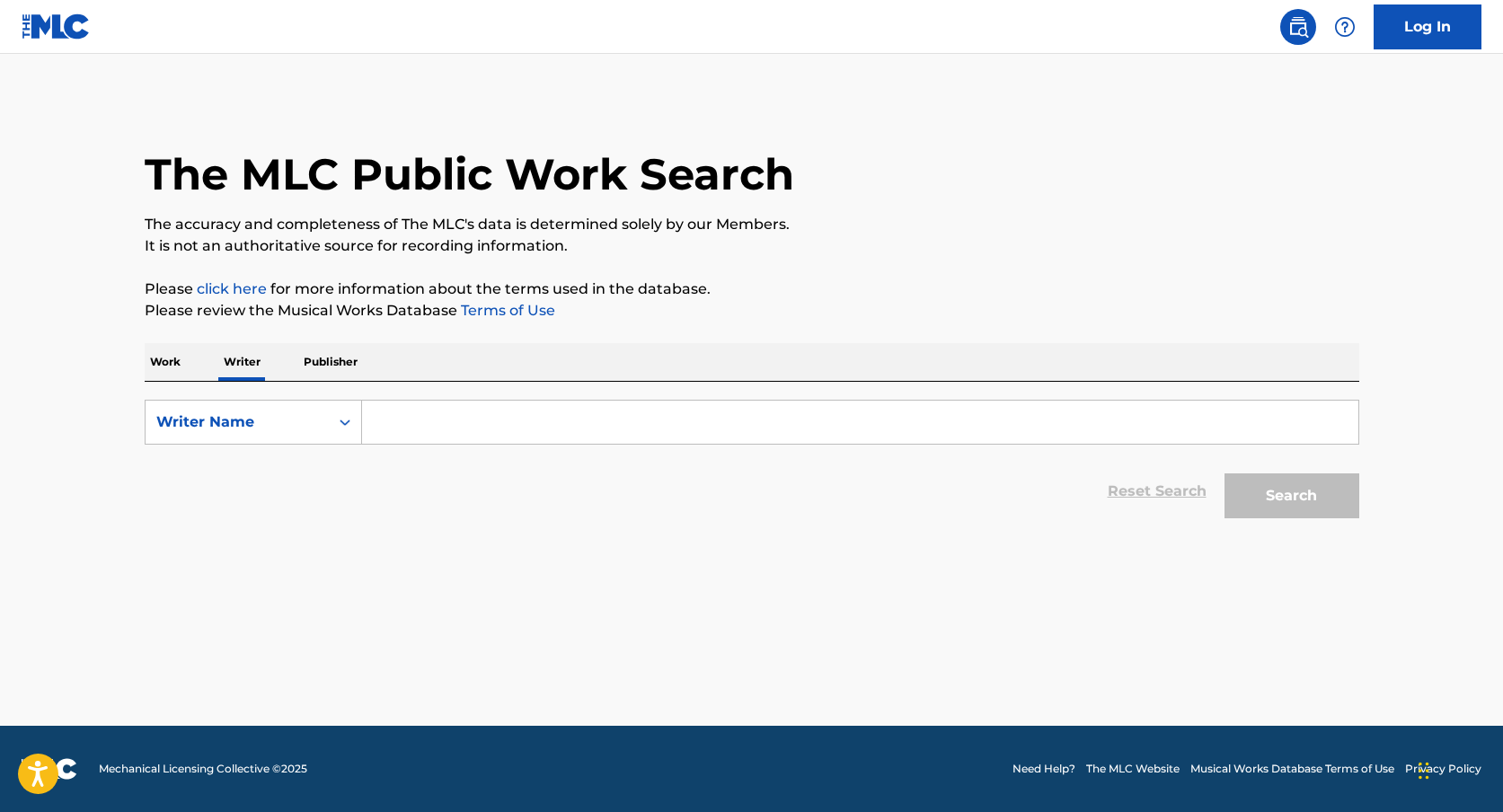
click at [418, 420] on input "Search Form" at bounding box center [859, 422] width 996 height 43
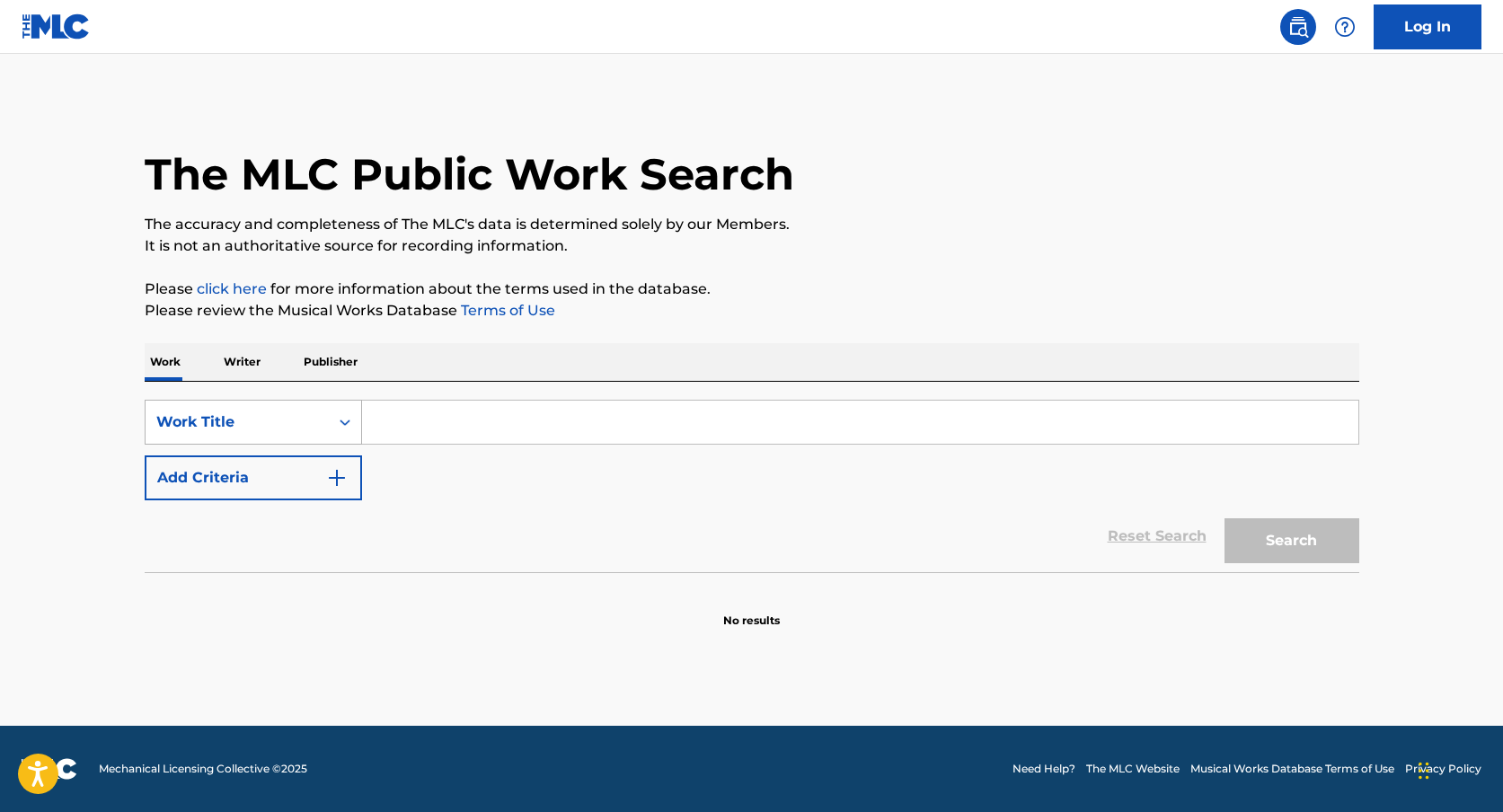
click at [266, 411] on div "Work Title" at bounding box center [237, 422] width 162 height 22
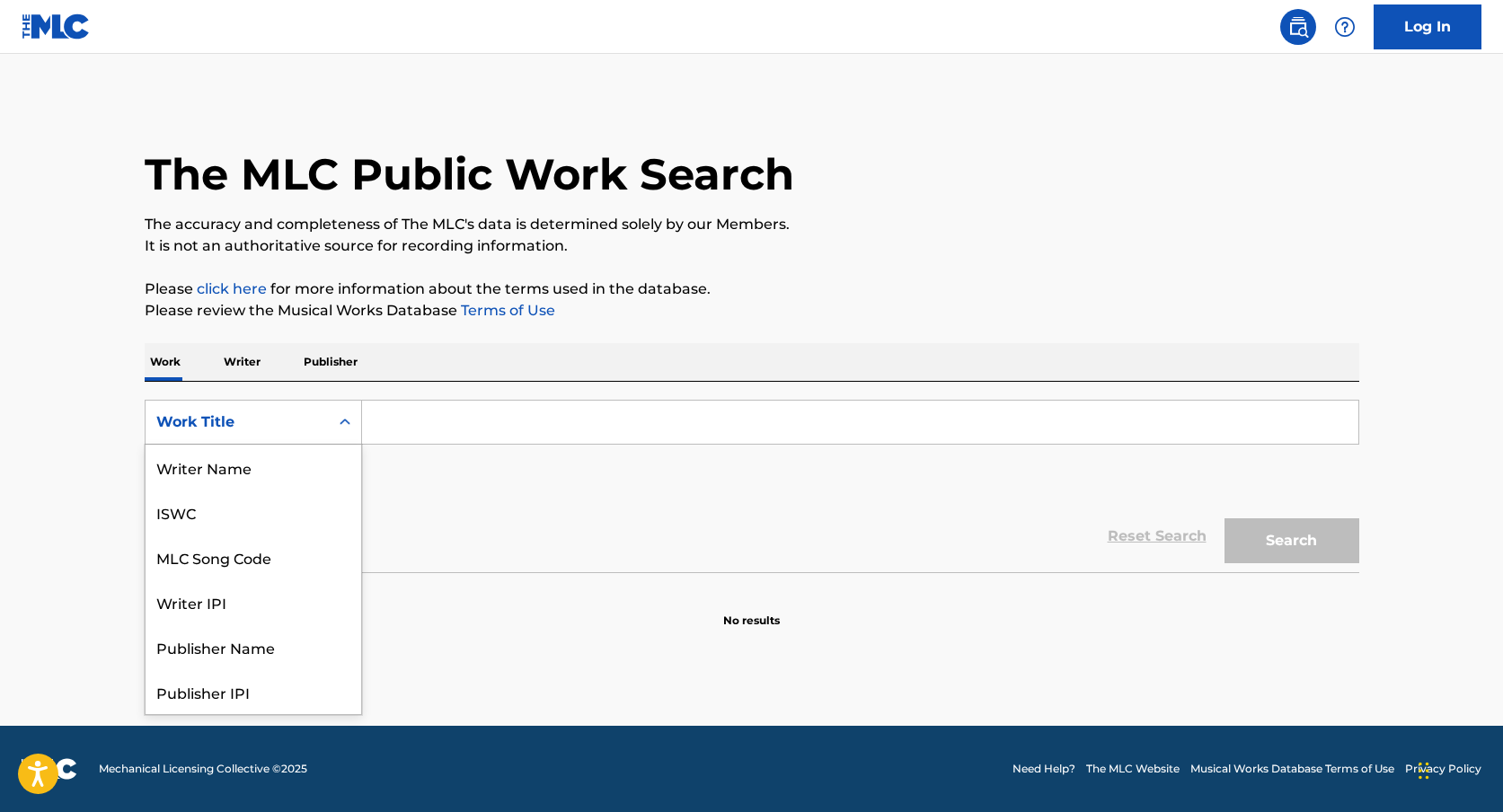
scroll to position [90, 0]
click at [255, 356] on p "Writer" at bounding box center [242, 361] width 48 height 38
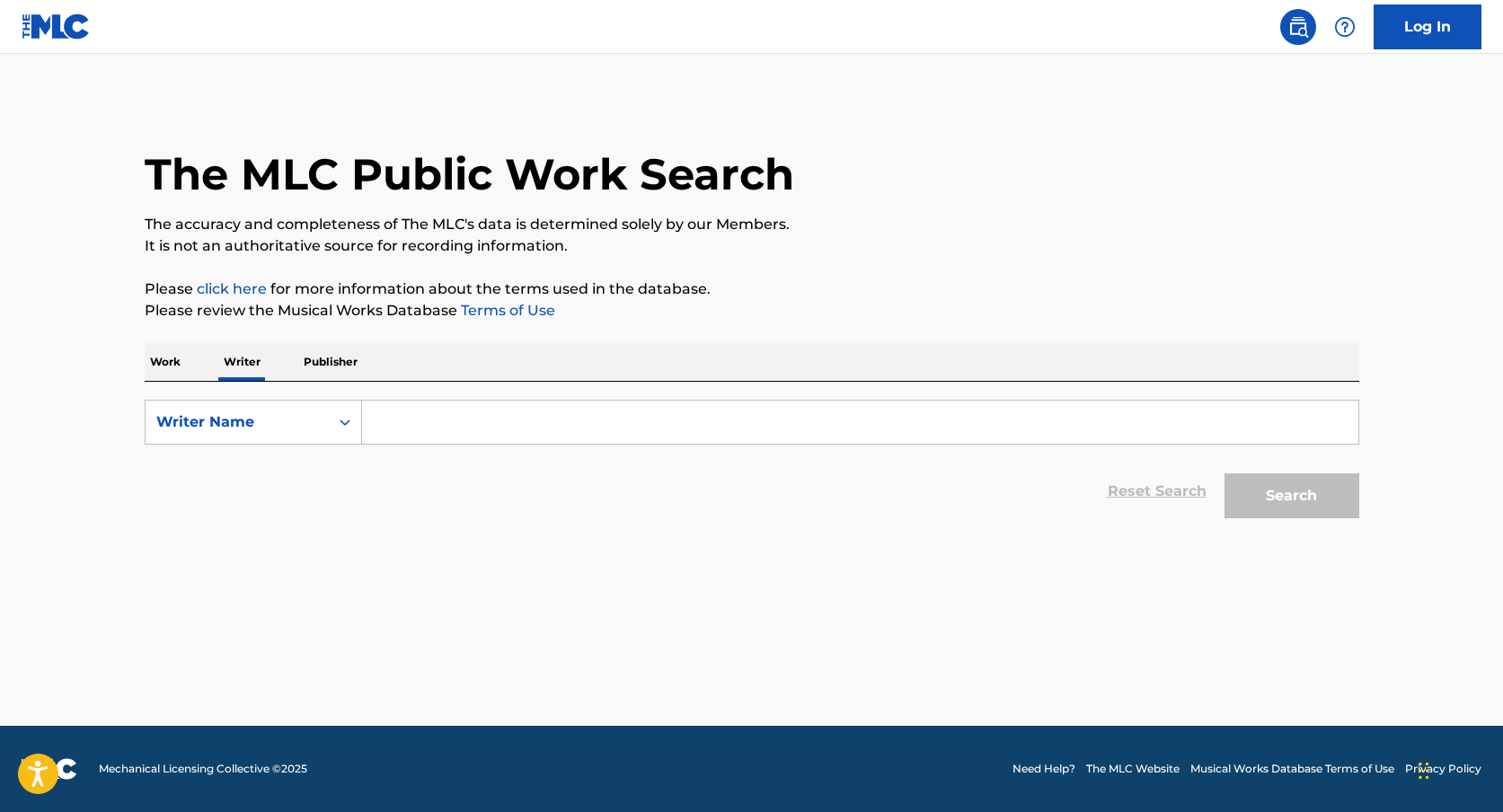
click at [602, 429] on input "Search Form" at bounding box center [859, 422] width 996 height 43
paste input "[PERSON_NAME] [PERSON_NAME]"
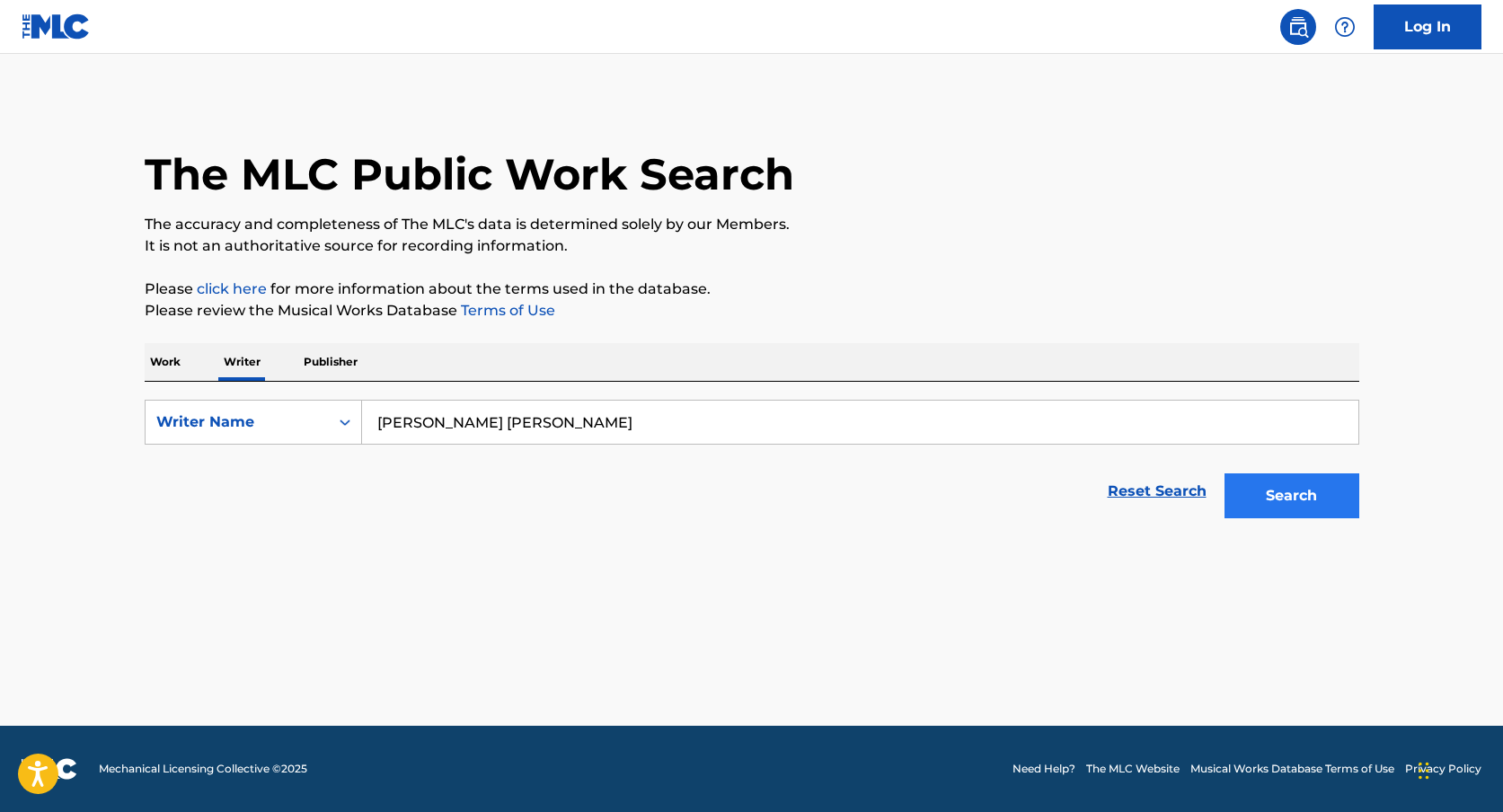
type input "VARGAS EDDY GONZALEZ"
click at [1299, 493] on button "Search" at bounding box center [1292, 495] width 135 height 45
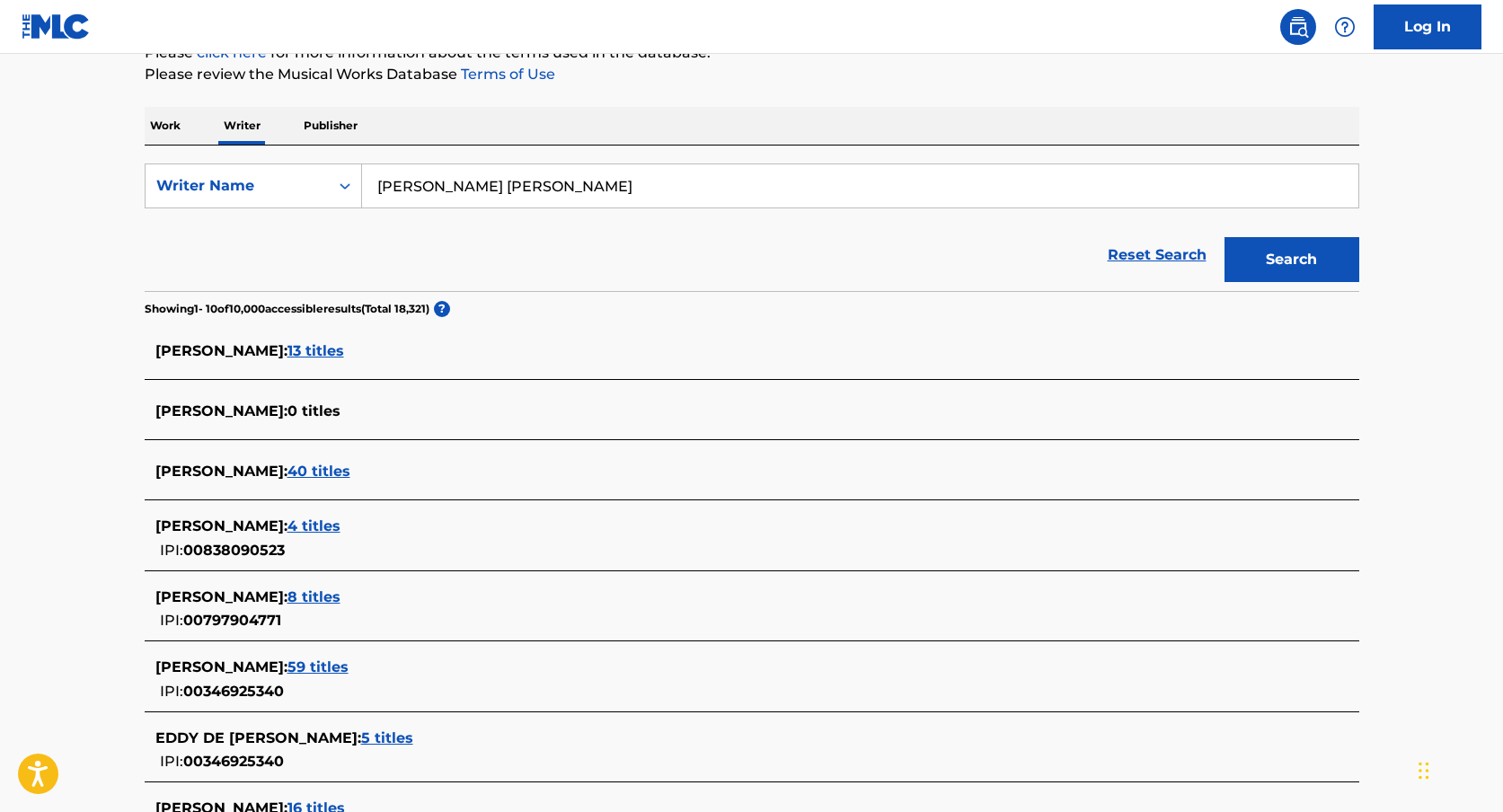
scroll to position [254, 0]
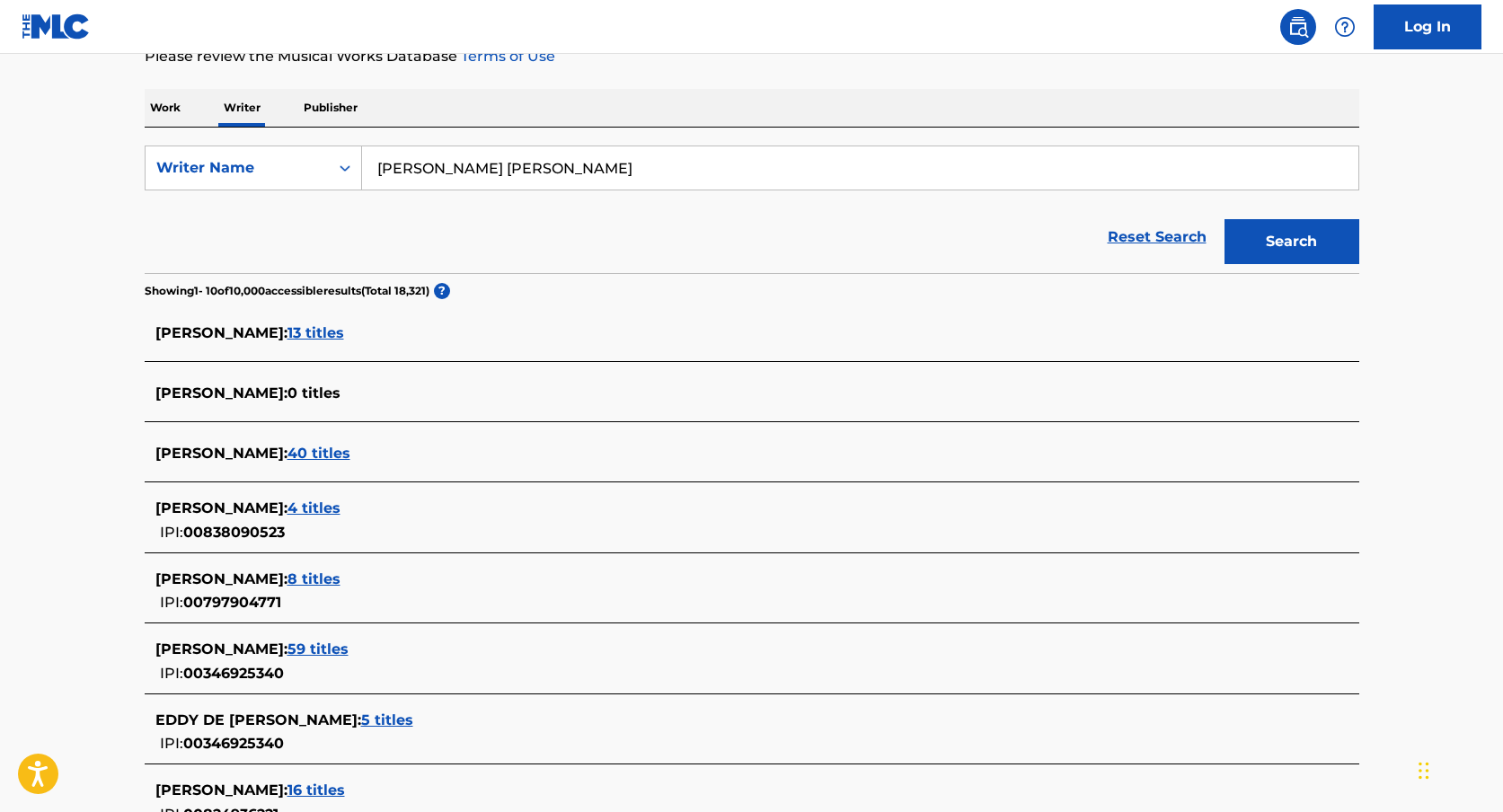
click at [350, 451] on span "40 titles" at bounding box center [319, 452] width 63 height 17
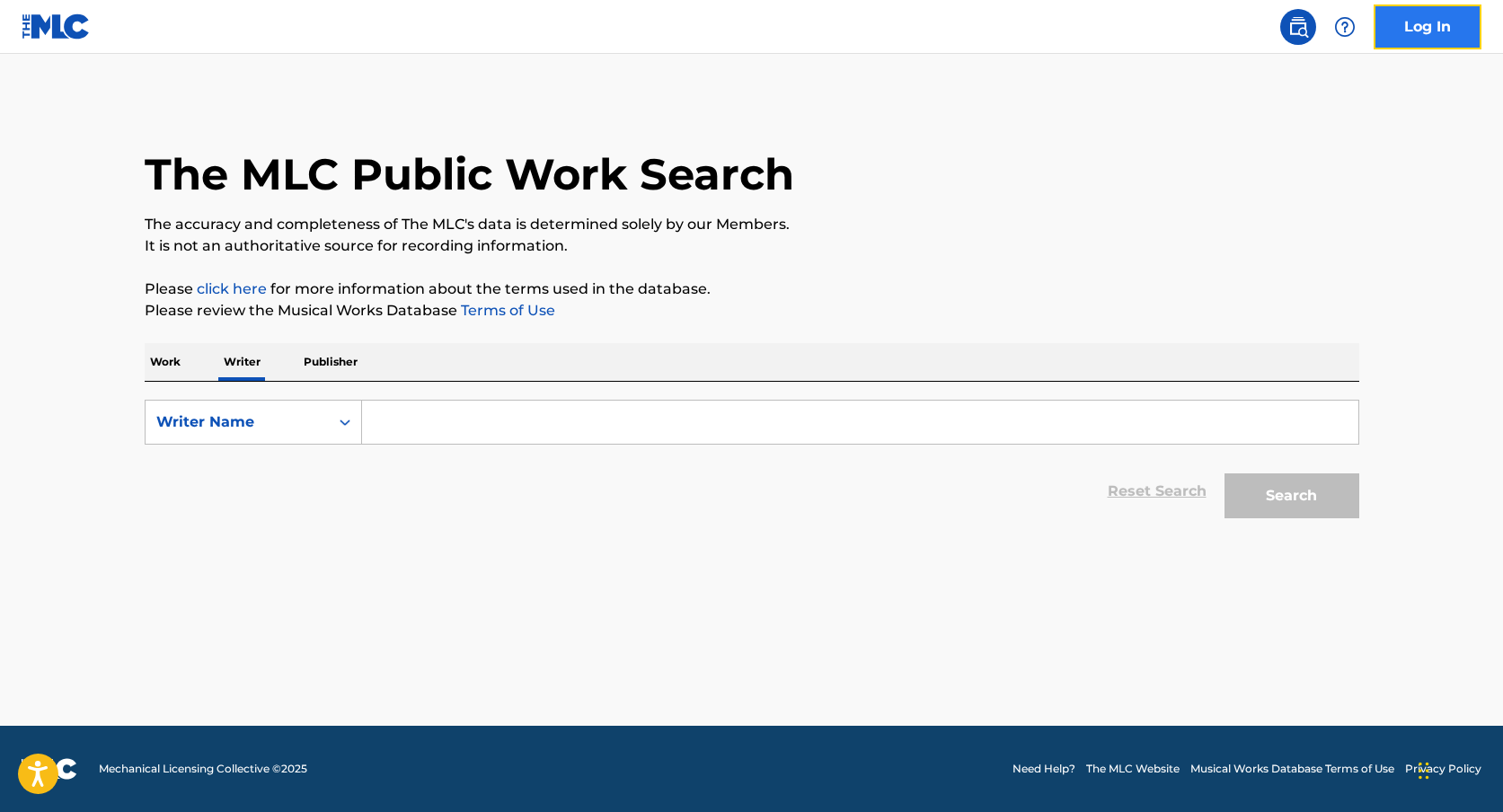
click at [1443, 27] on link "Log In" at bounding box center [1427, 27] width 108 height 45
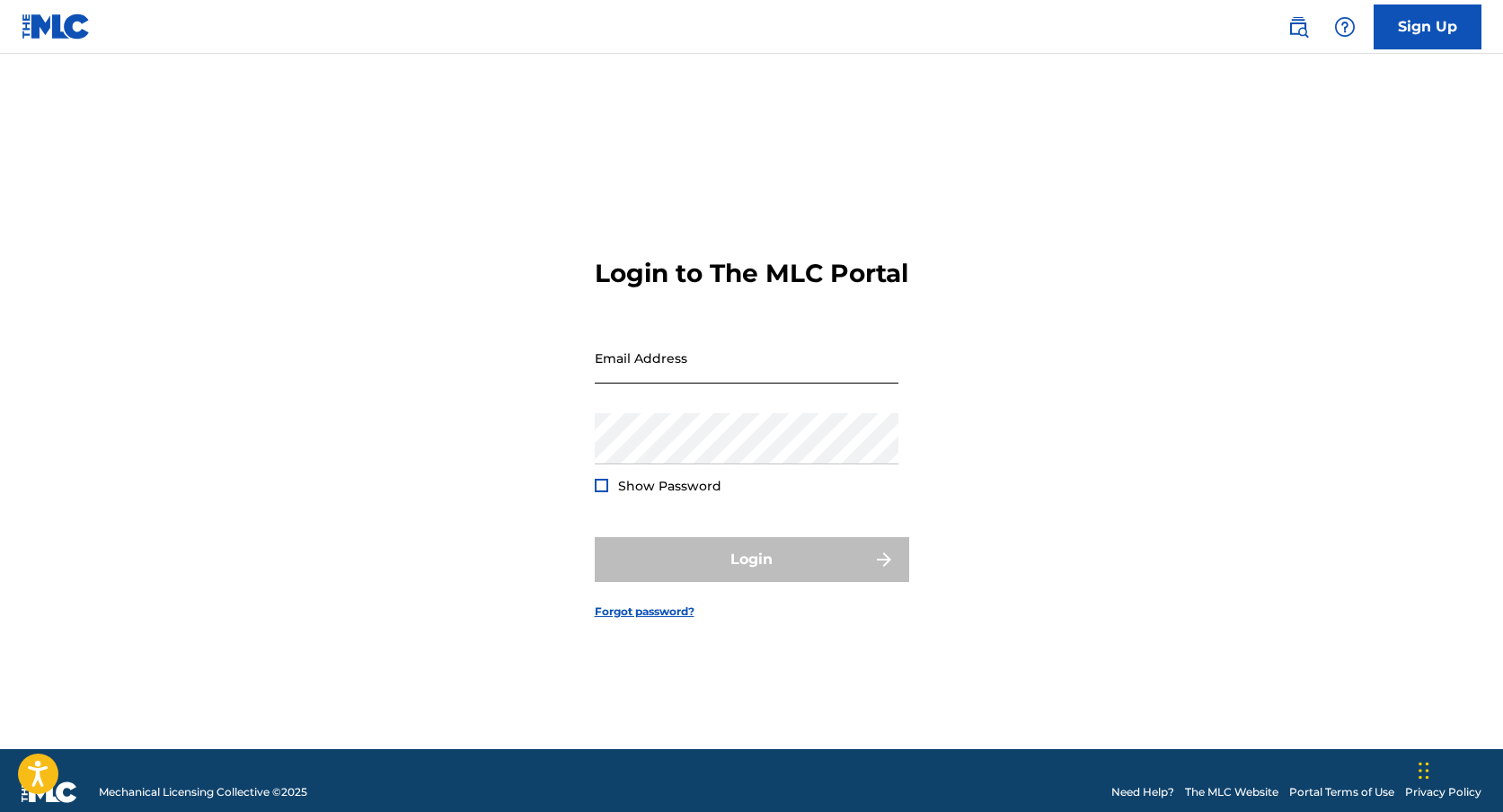
click at [741, 377] on input "Email Address" at bounding box center [747, 357] width 304 height 51
type input "publishing@wildtonemusicgroup.com"
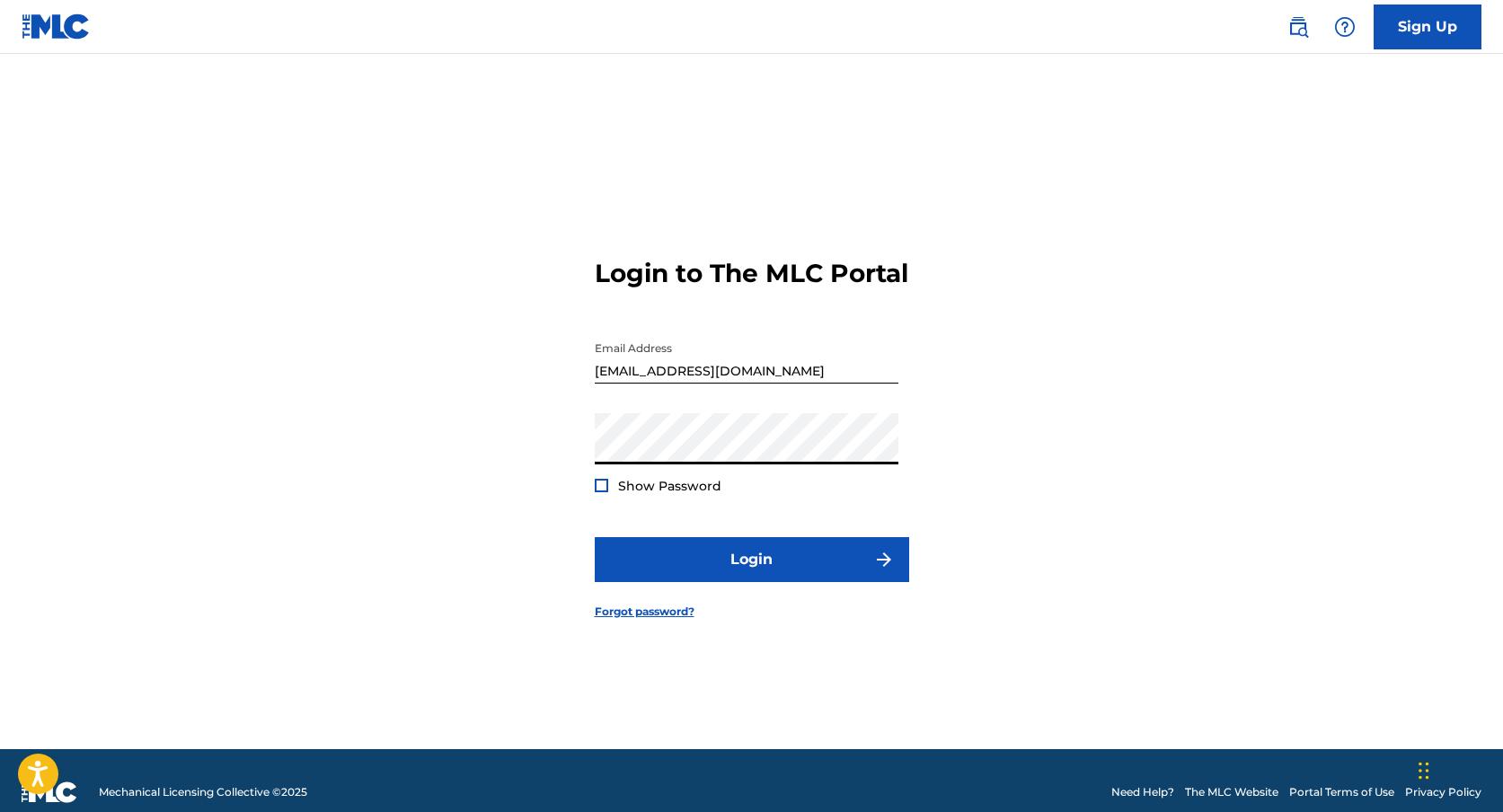
click at [780, 602] on form "Login to The MLC Portal Email Address publishing@wildtonemusicgroup.com Passwor…" at bounding box center [752, 424] width 315 height 650
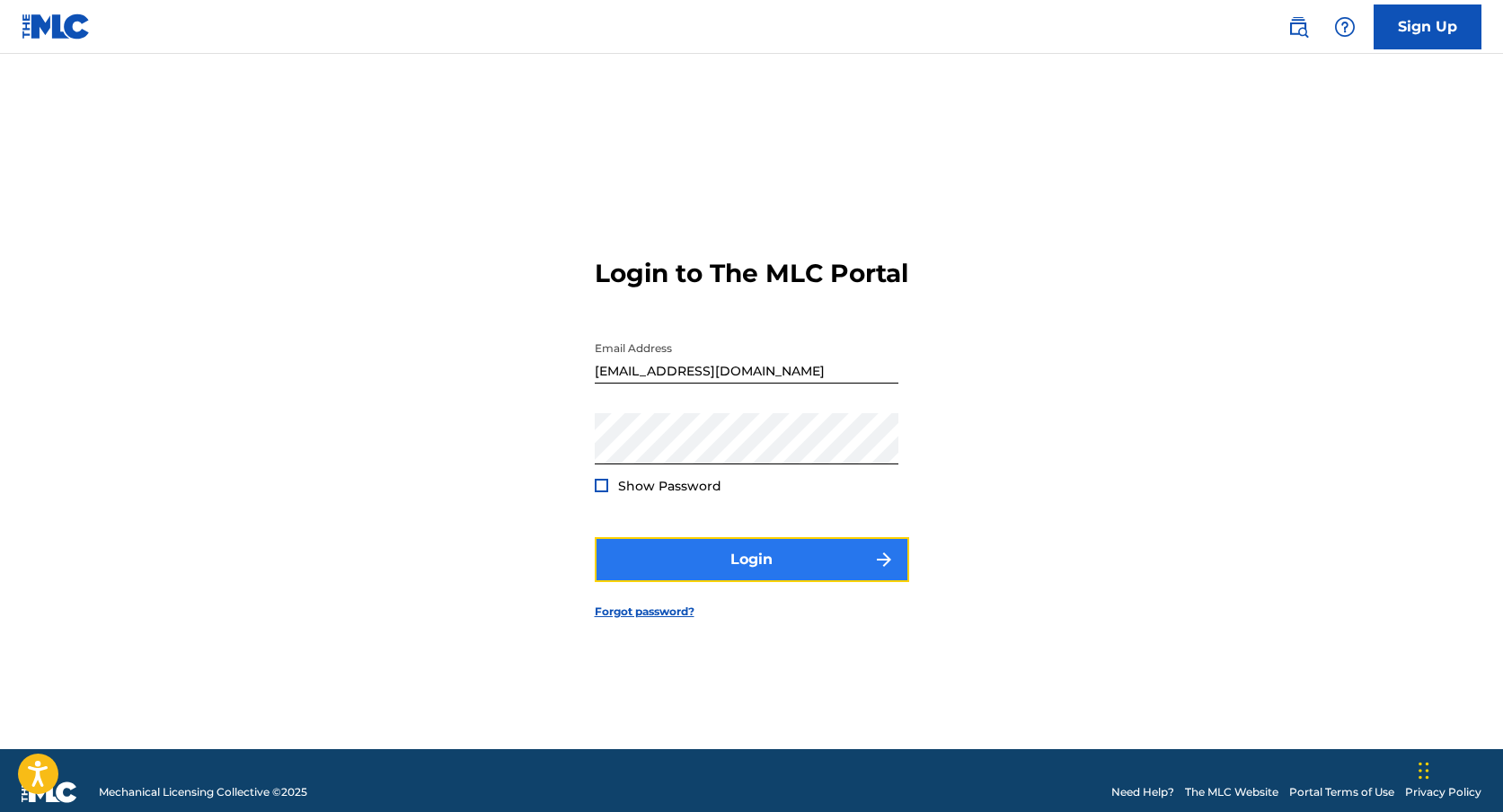
click at [817, 568] on button "Login" at bounding box center [752, 559] width 315 height 45
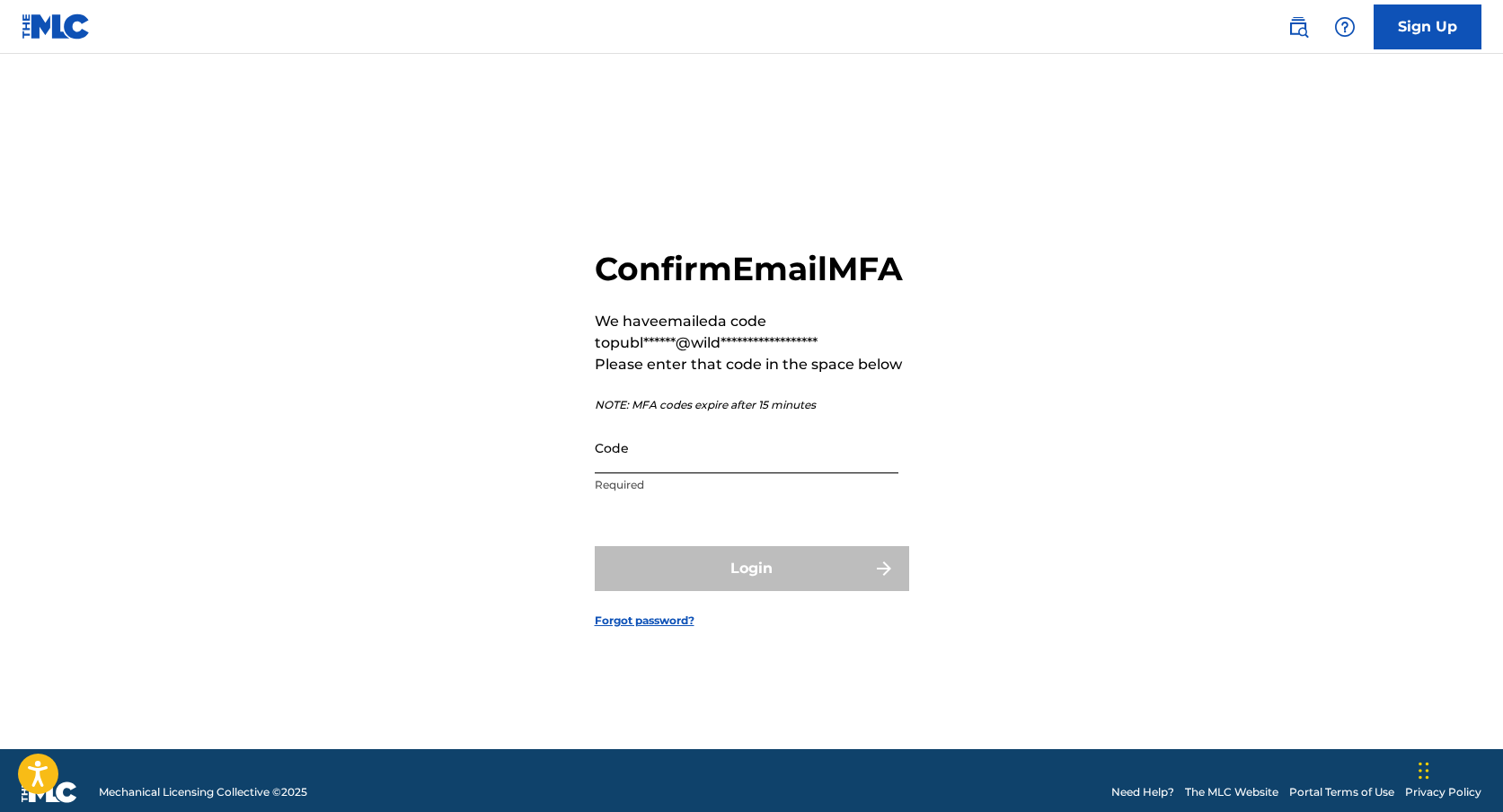
click at [828, 473] on input "Code" at bounding box center [747, 447] width 304 height 51
paste input "520696"
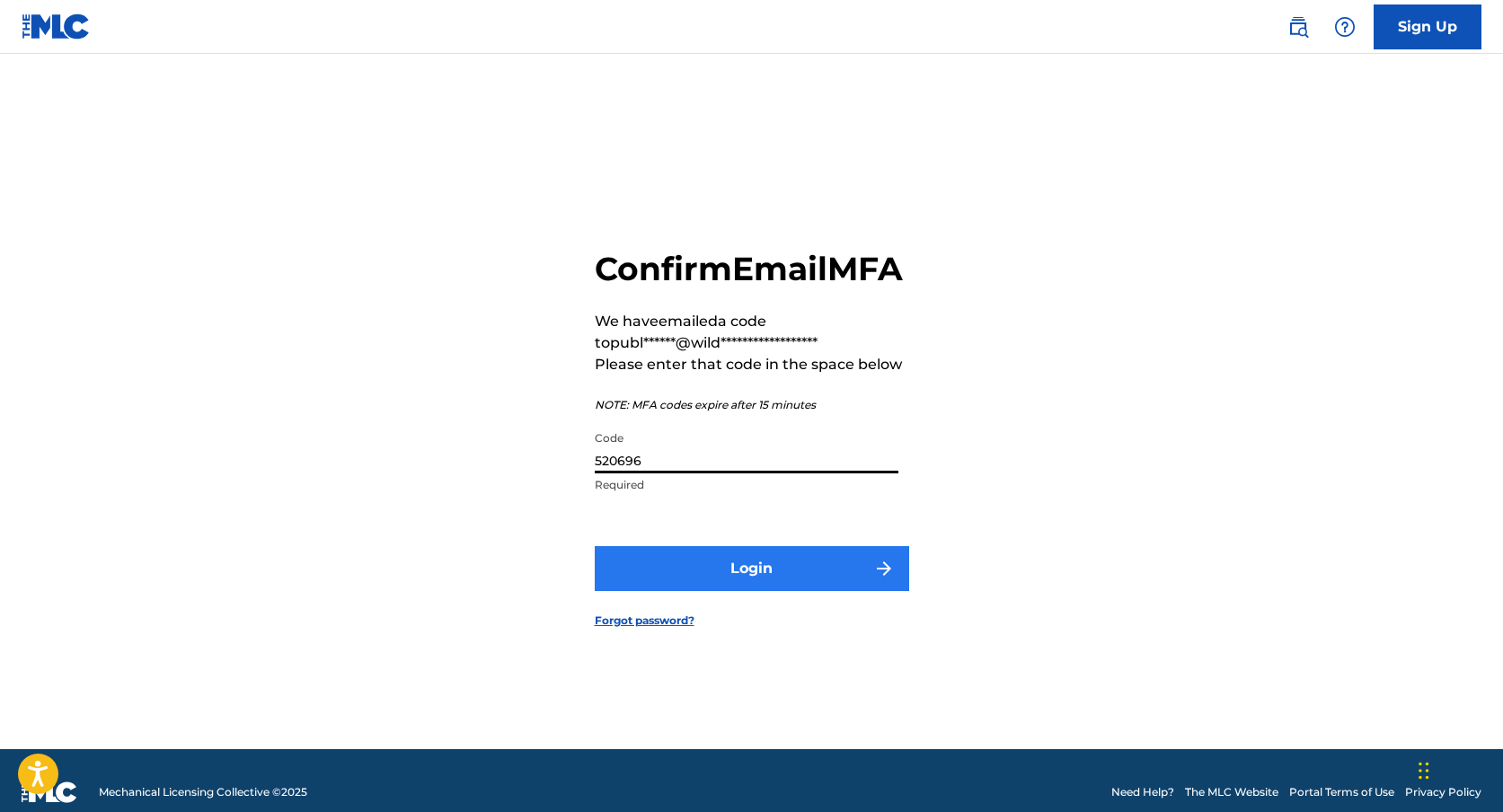
type input "520696"
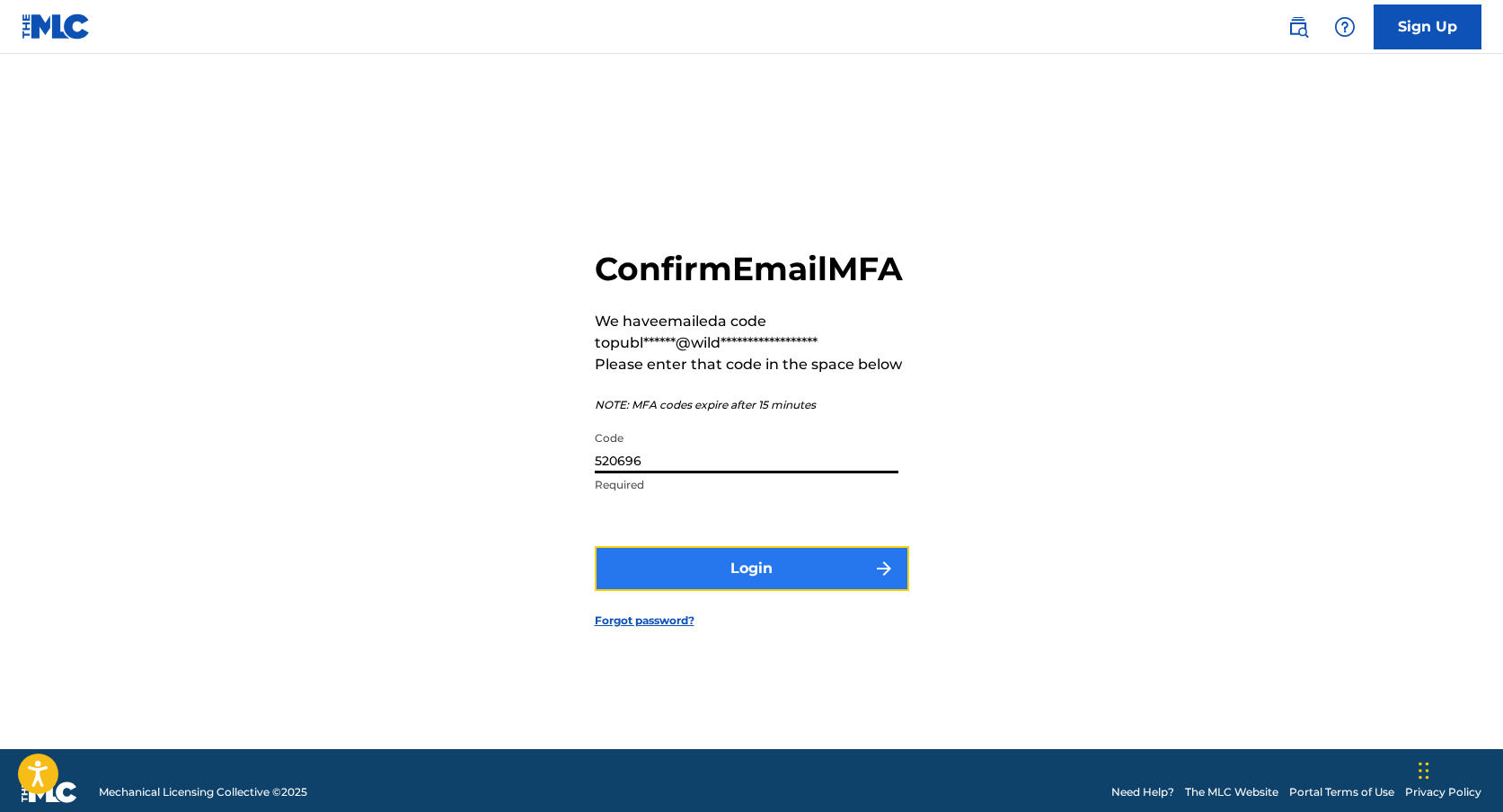
click at [771, 572] on button "Login" at bounding box center [752, 568] width 315 height 45
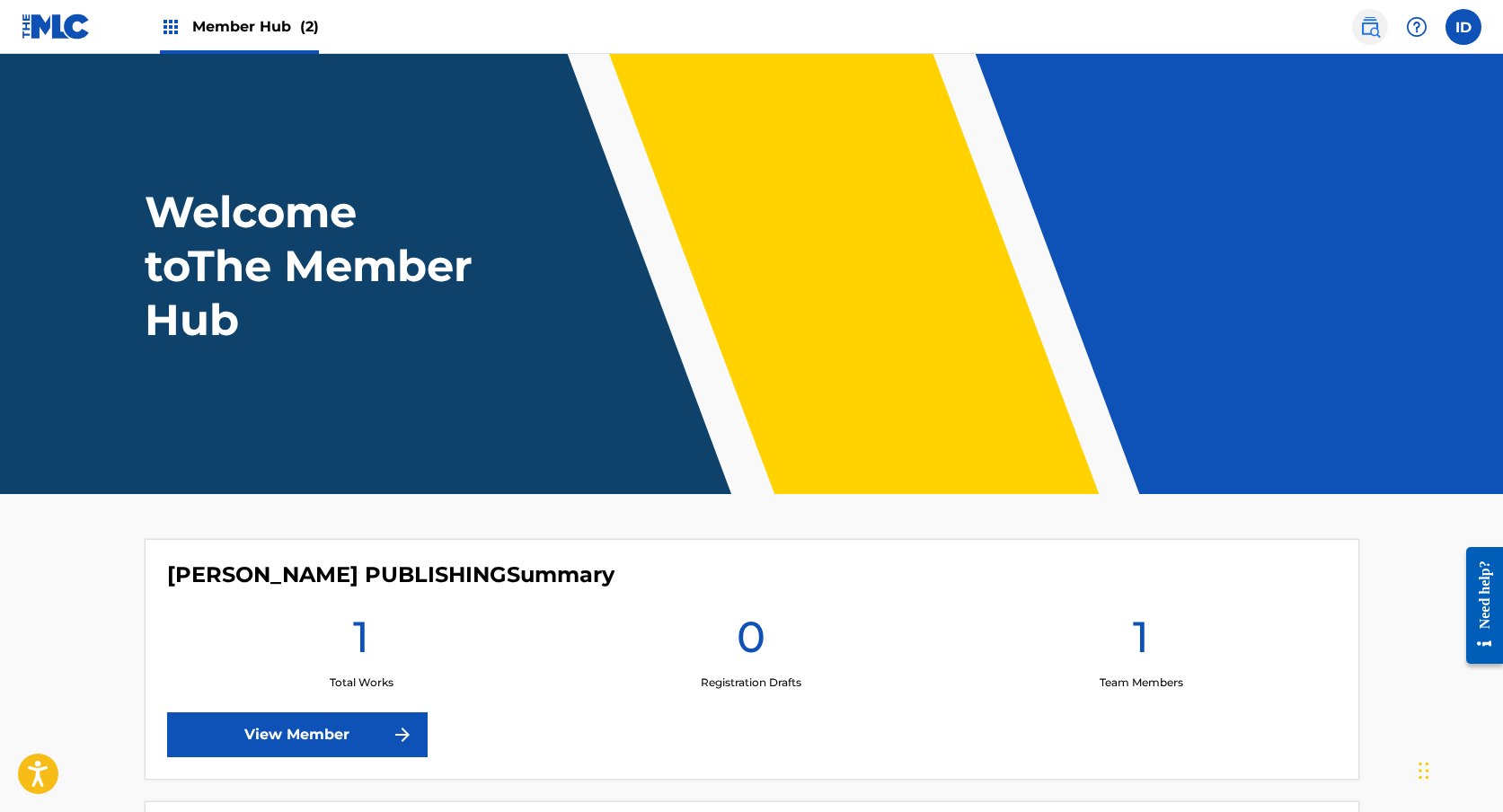
click at [1369, 21] on img at bounding box center [1370, 27] width 22 height 22
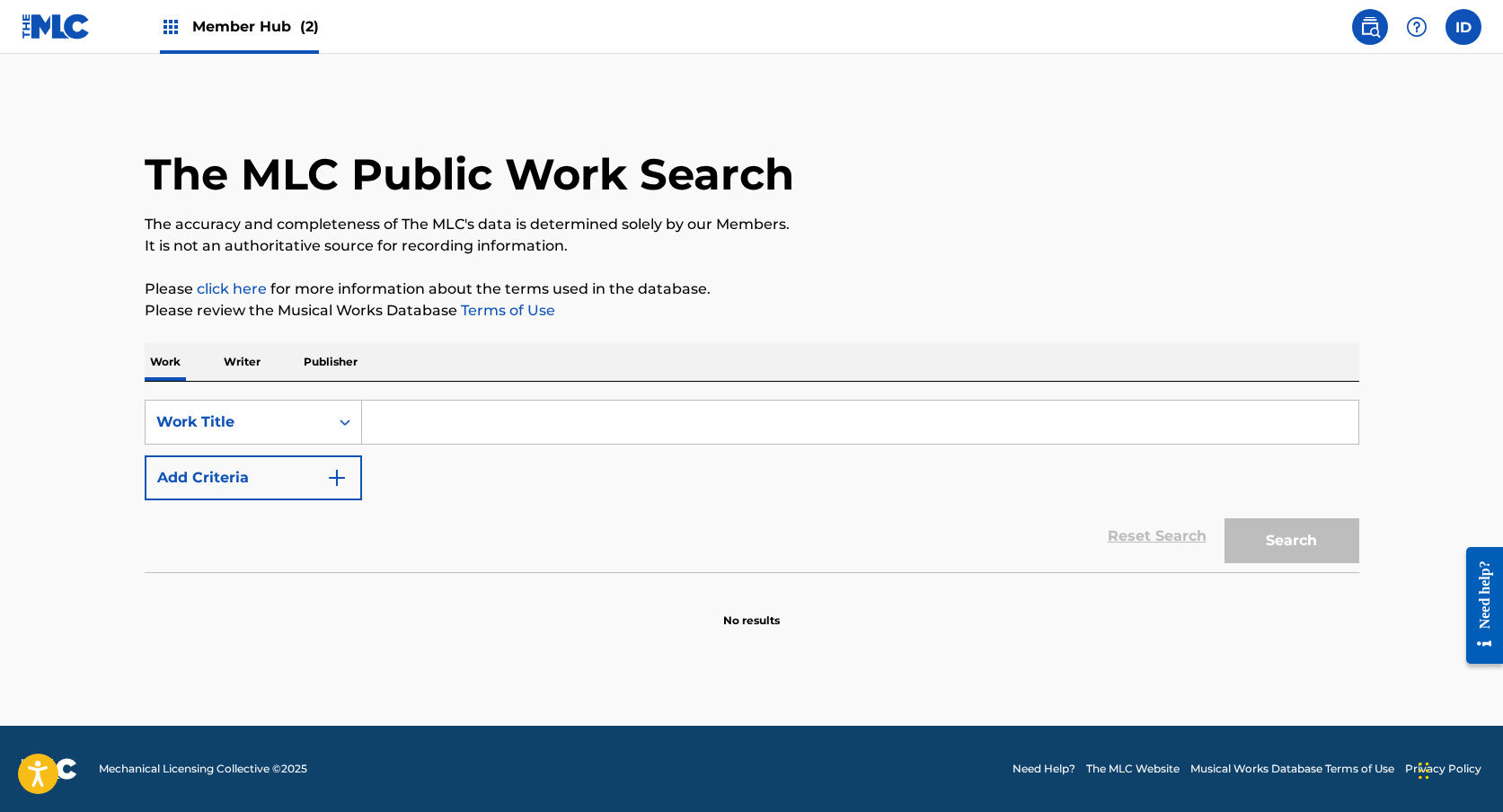
click at [251, 355] on p "Writer" at bounding box center [242, 361] width 48 height 38
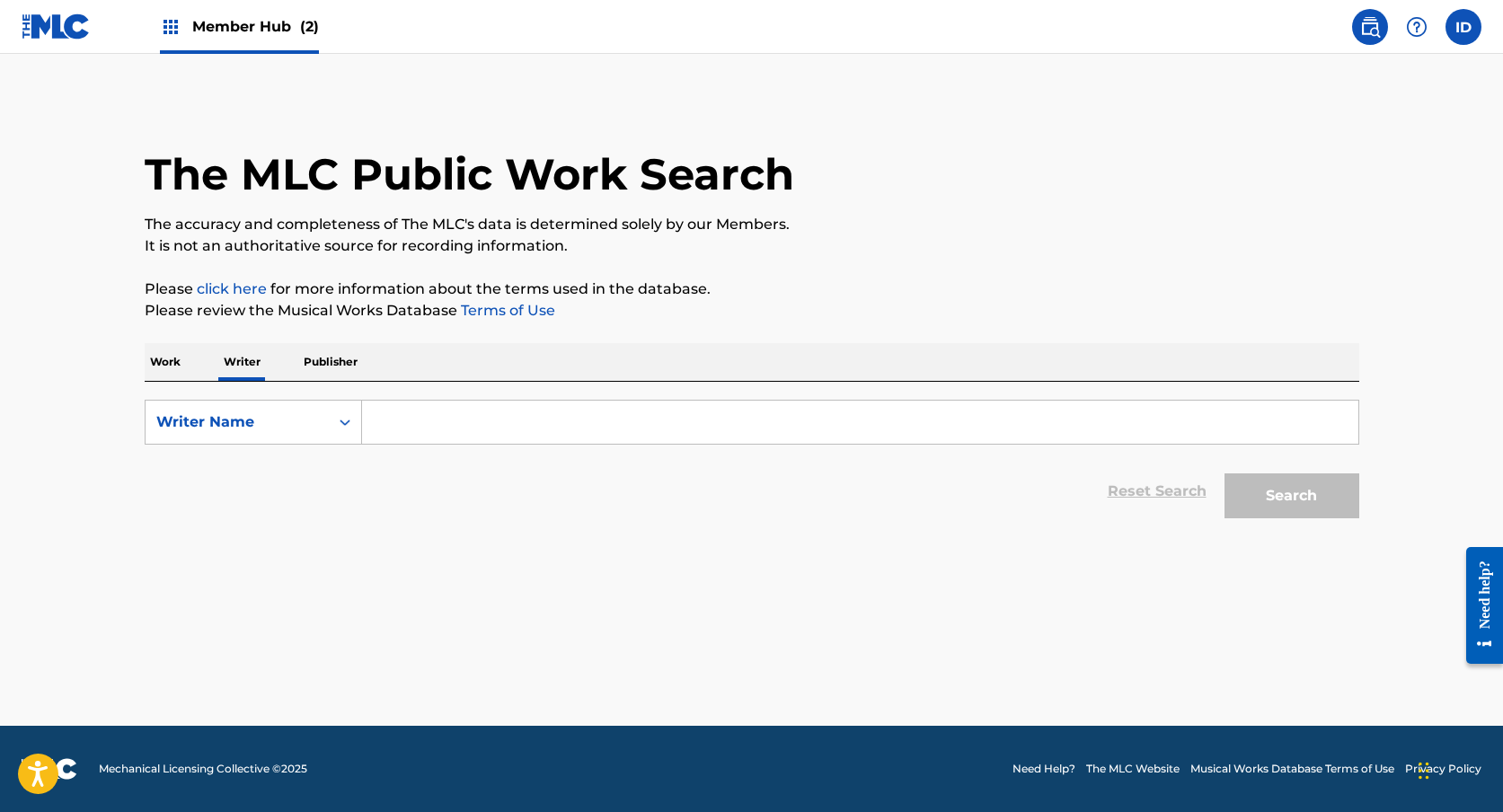
click at [404, 432] on input "Search Form" at bounding box center [859, 422] width 996 height 43
paste input "[PERSON_NAME] [PERSON_NAME]"
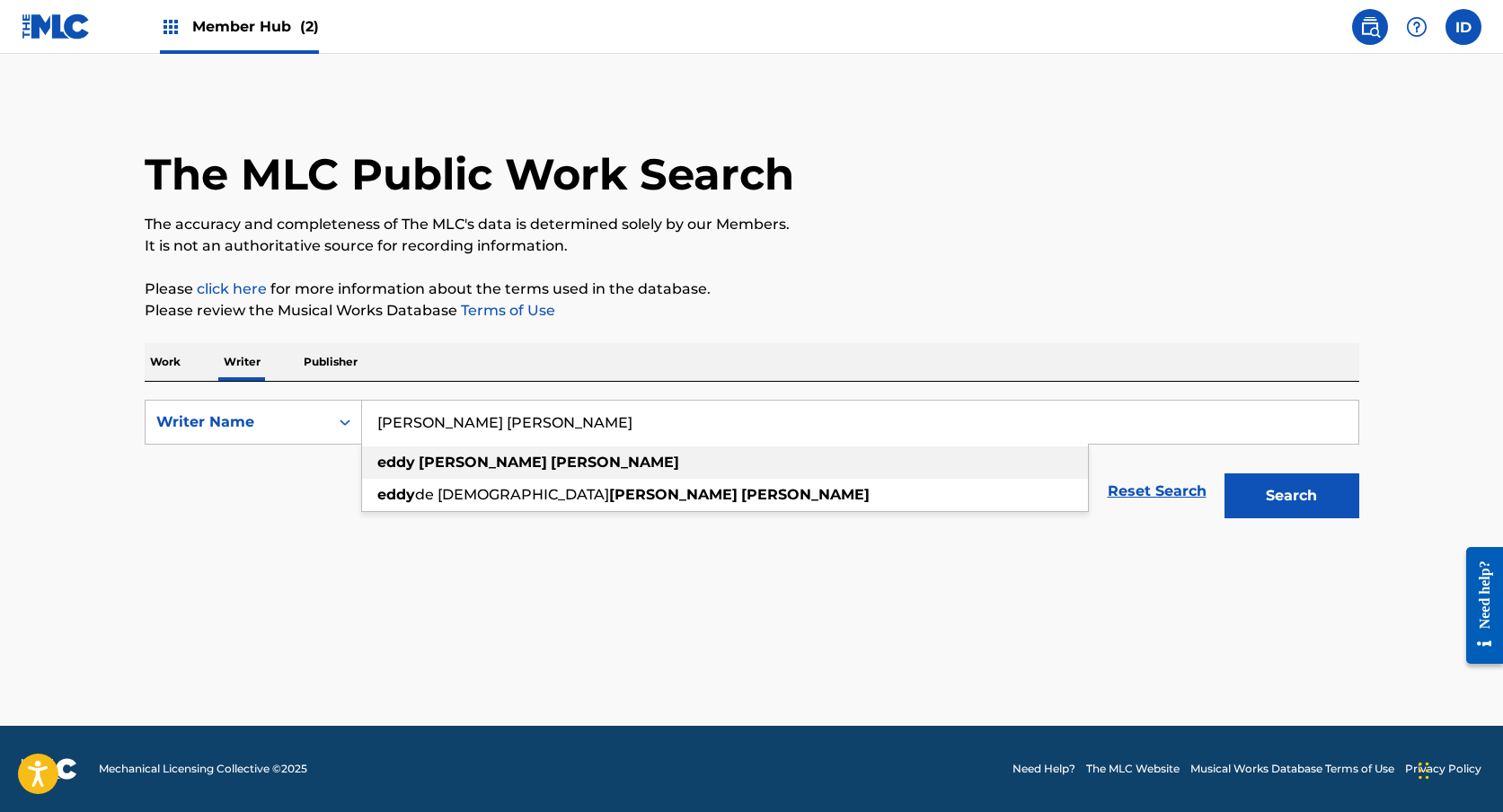
click at [602, 458] on div "eddy gonzalez vargas" at bounding box center [724, 462] width 726 height 32
type input "eddy gonzalez vargas"
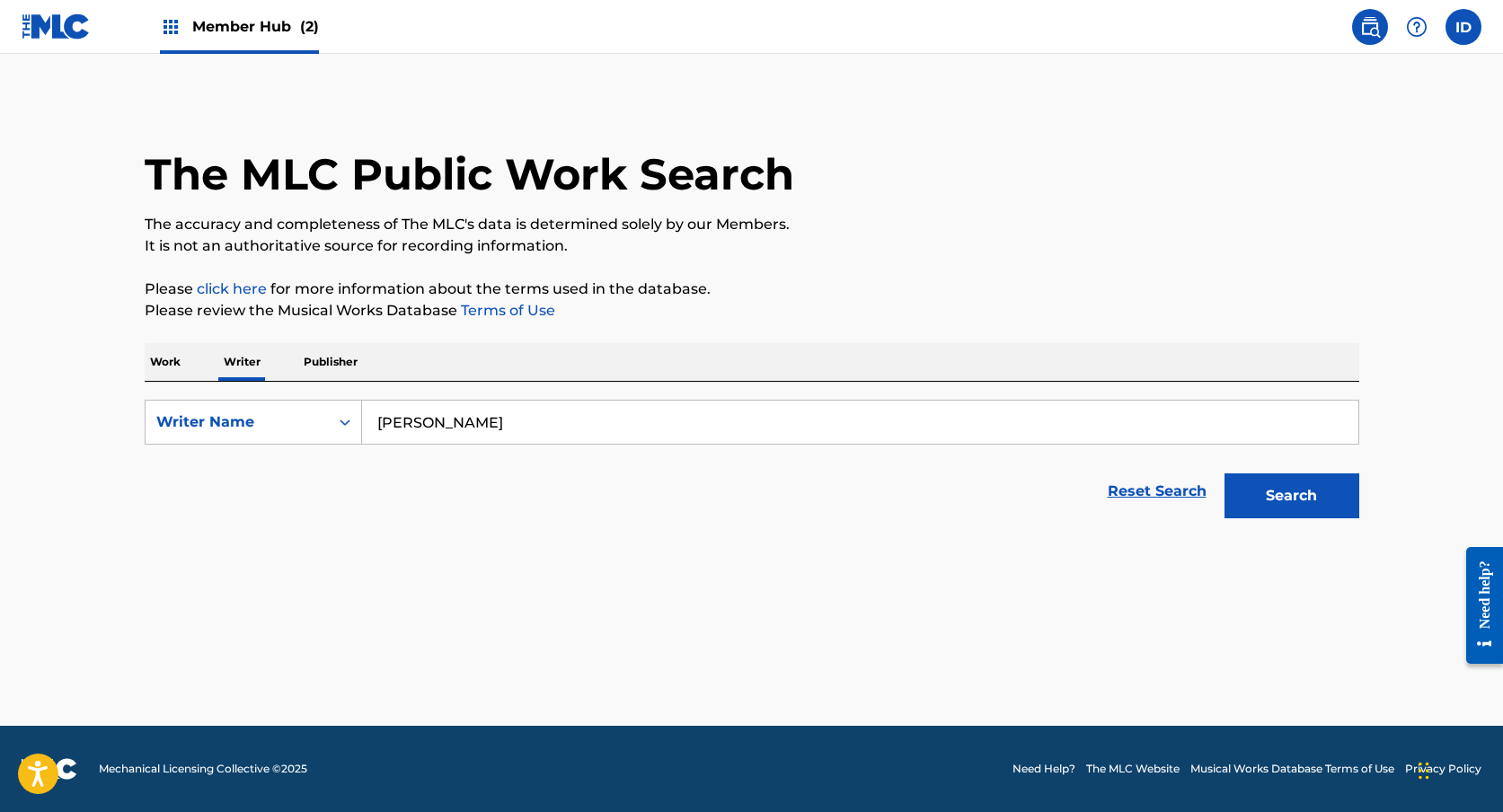
click at [1293, 518] on div "Search" at bounding box center [1287, 491] width 144 height 72
click at [1301, 509] on button "Search" at bounding box center [1292, 495] width 135 height 45
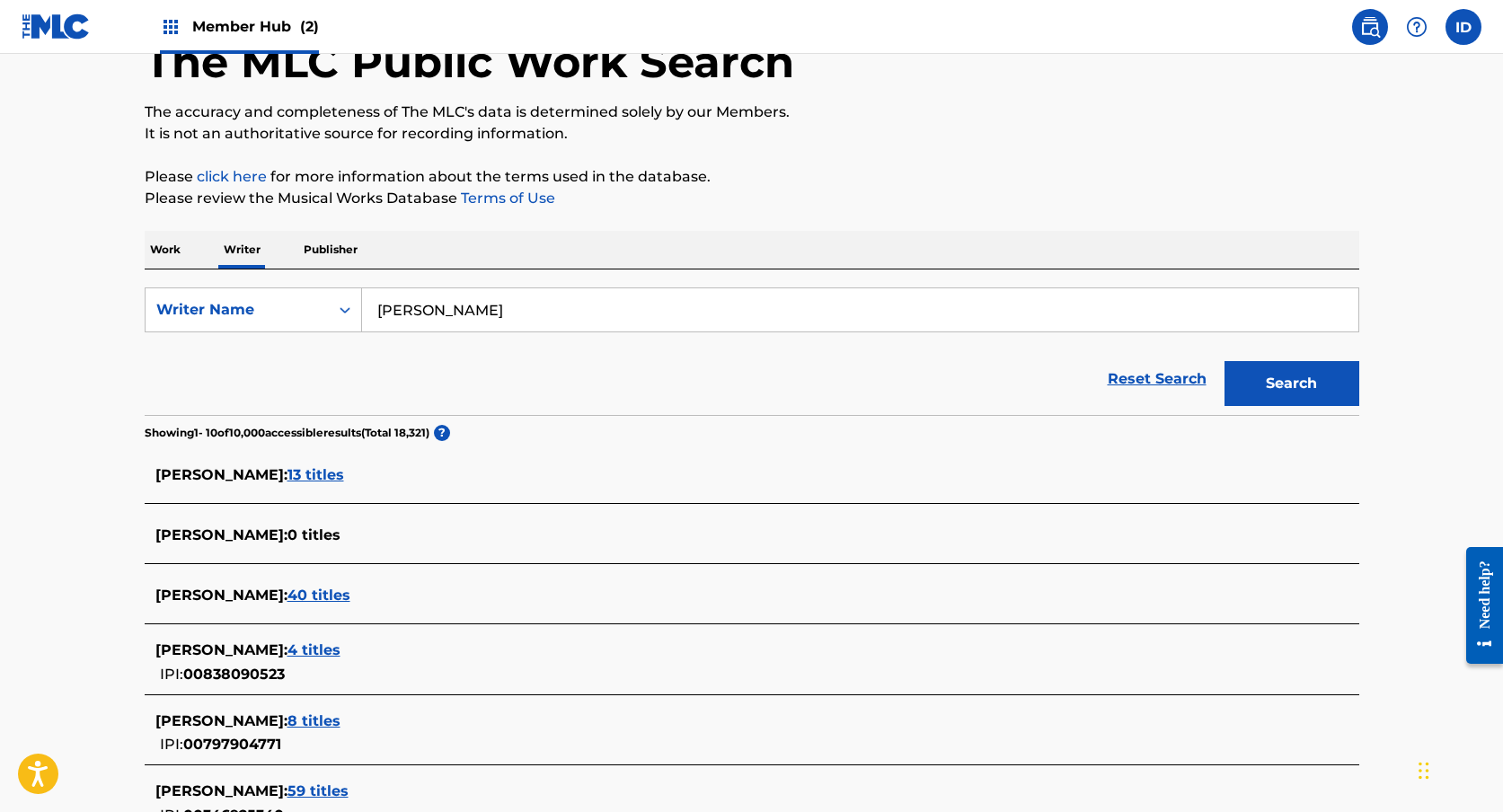
scroll to position [156, 0]
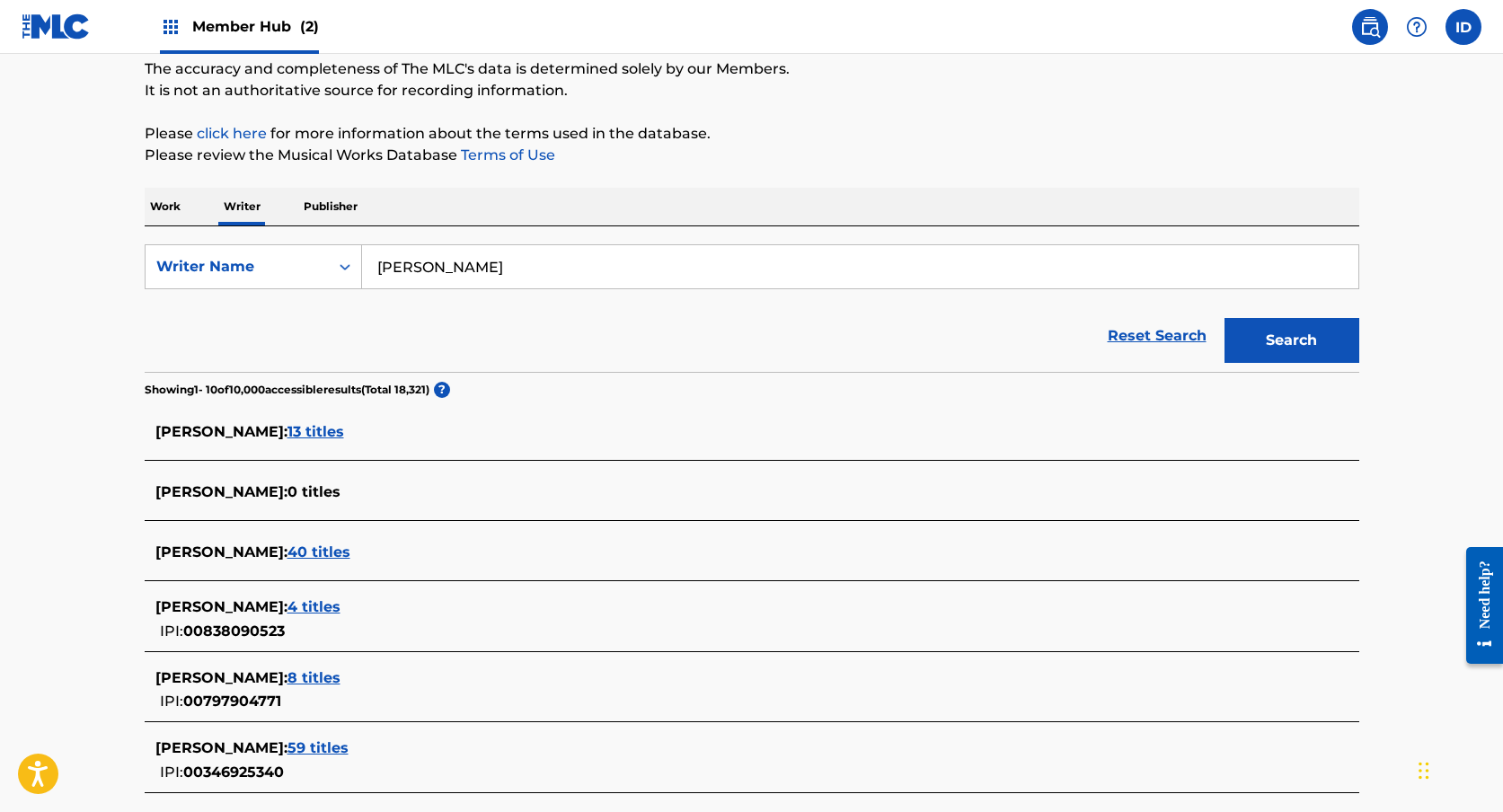
click at [350, 551] on span "40 titles" at bounding box center [319, 551] width 63 height 17
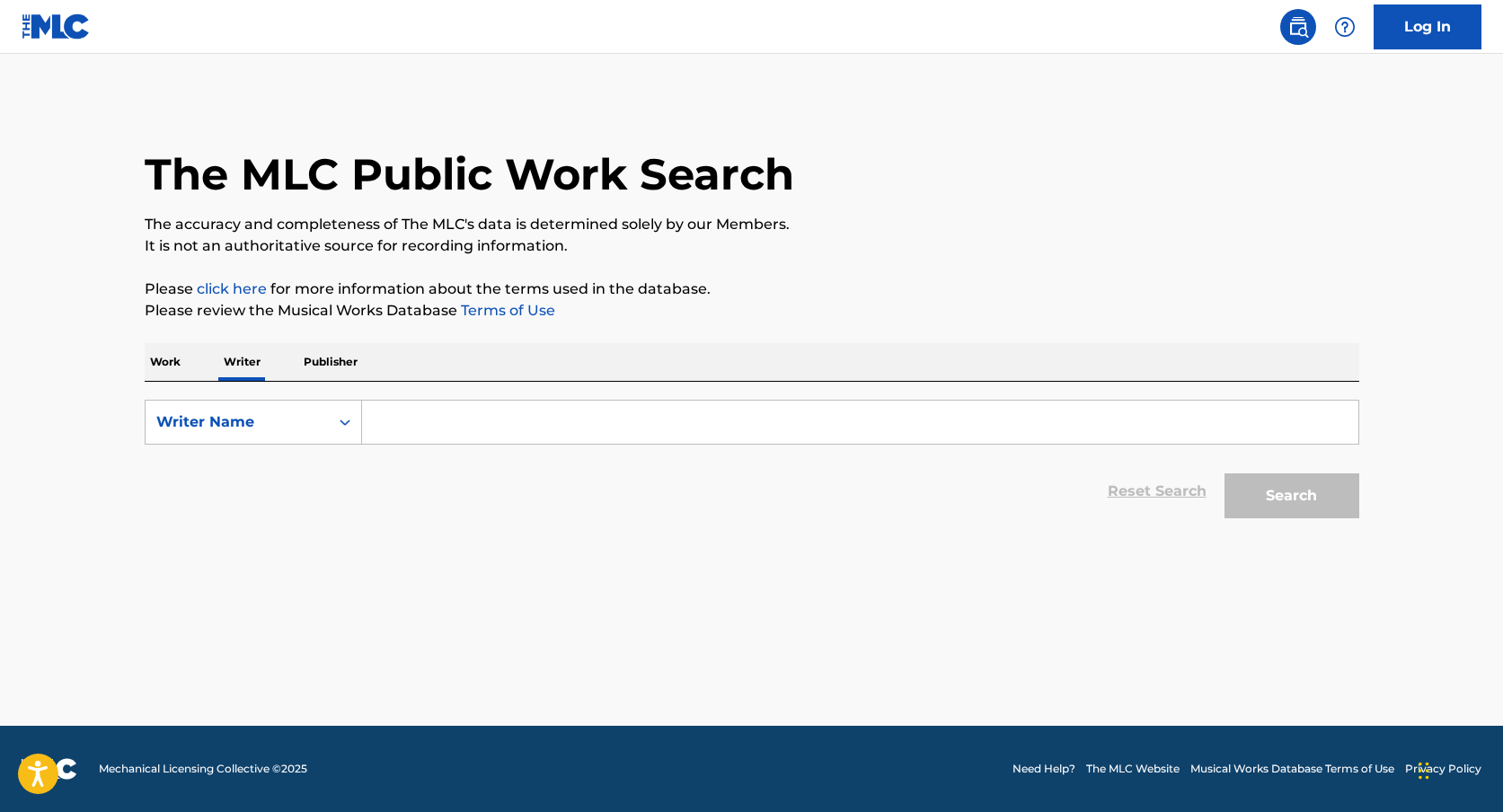
click at [81, 22] on img at bounding box center [56, 26] width 69 height 26
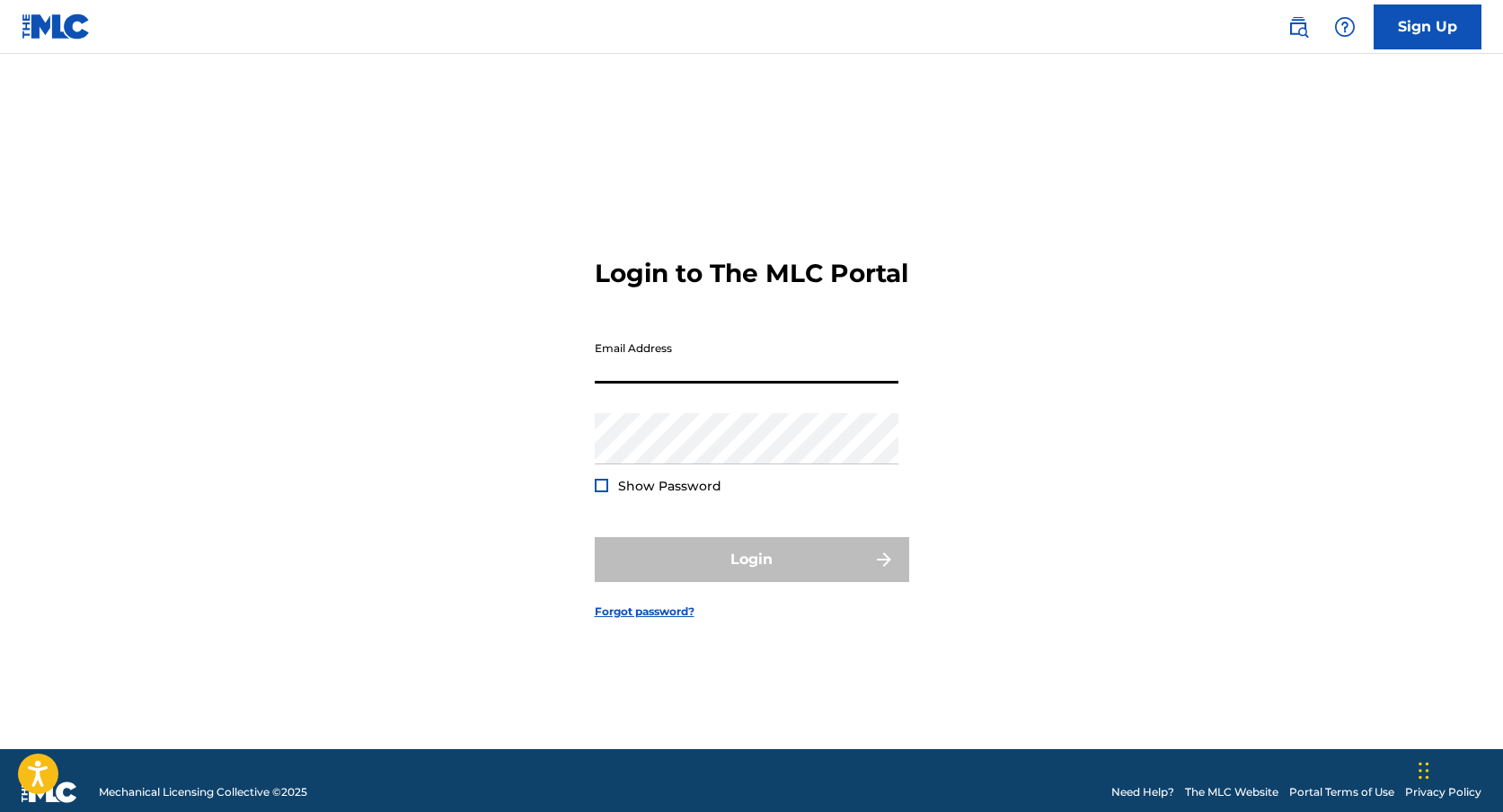
click at [664, 366] on input "Email Address" at bounding box center [747, 357] width 304 height 51
type input "[EMAIL_ADDRESS][DOMAIN_NAME]"
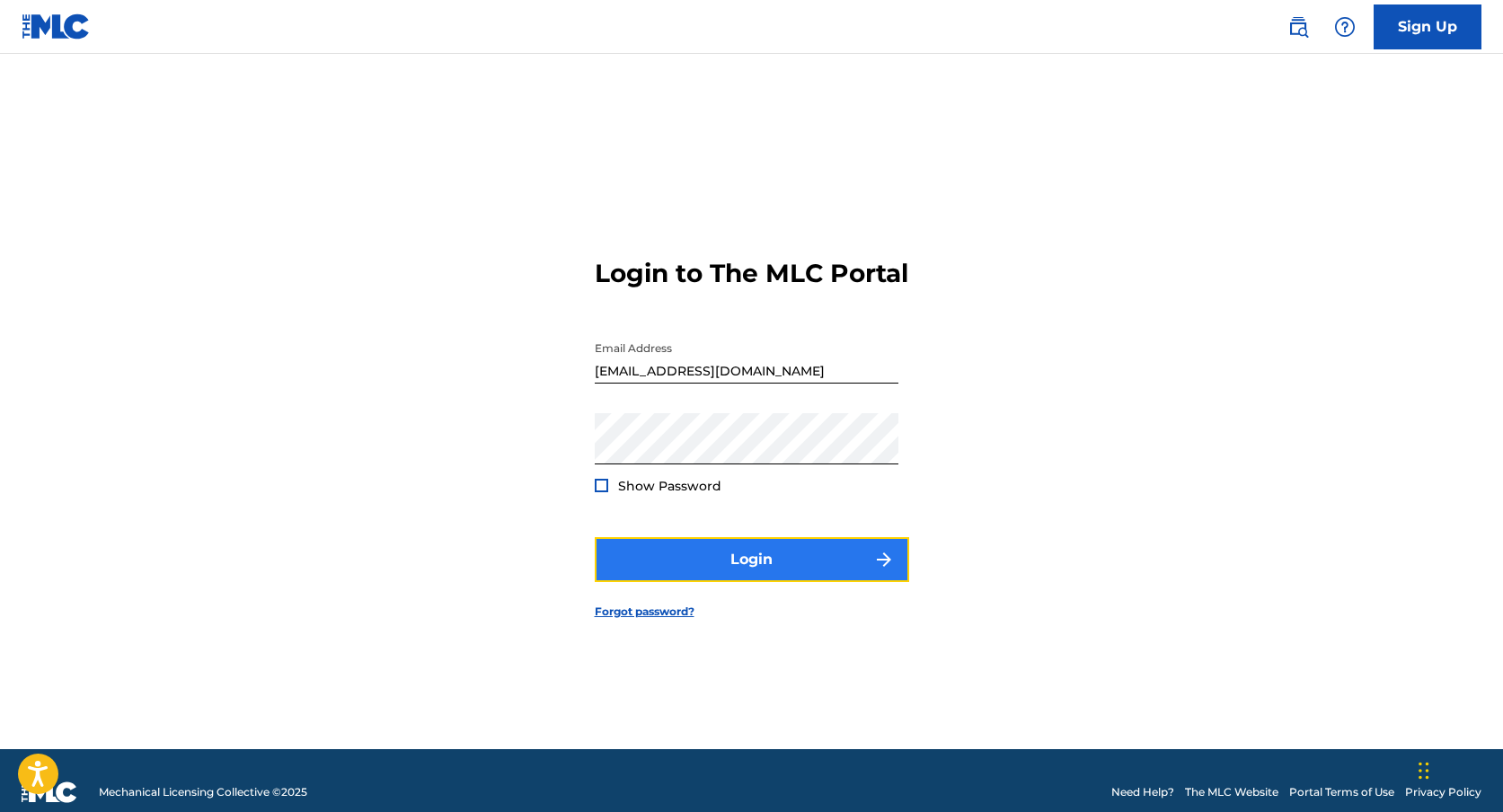
click at [733, 558] on button "Login" at bounding box center [752, 559] width 315 height 45
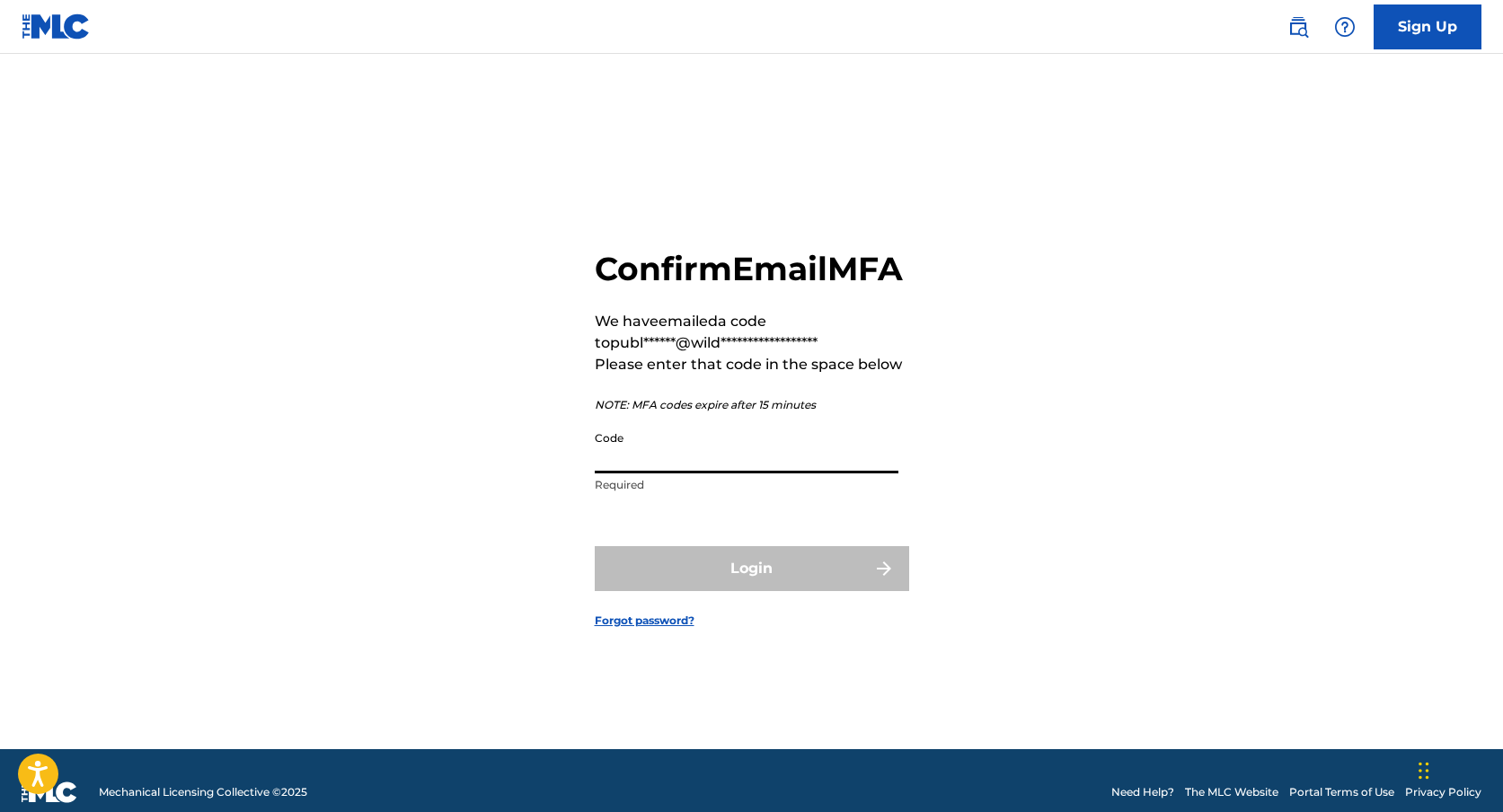
click at [801, 473] on input "Code" at bounding box center [747, 447] width 304 height 51
paste input "269325"
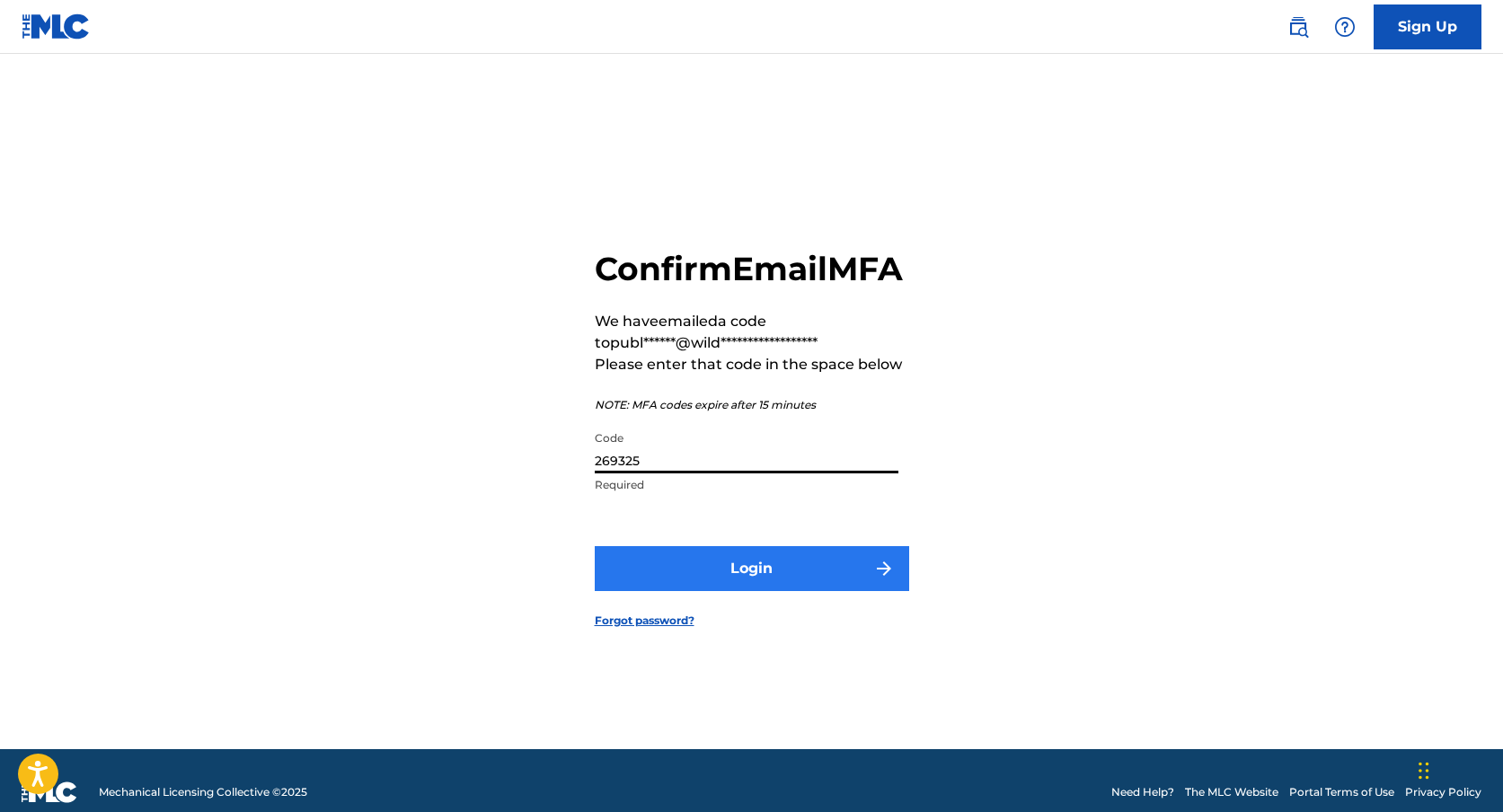
type input "269325"
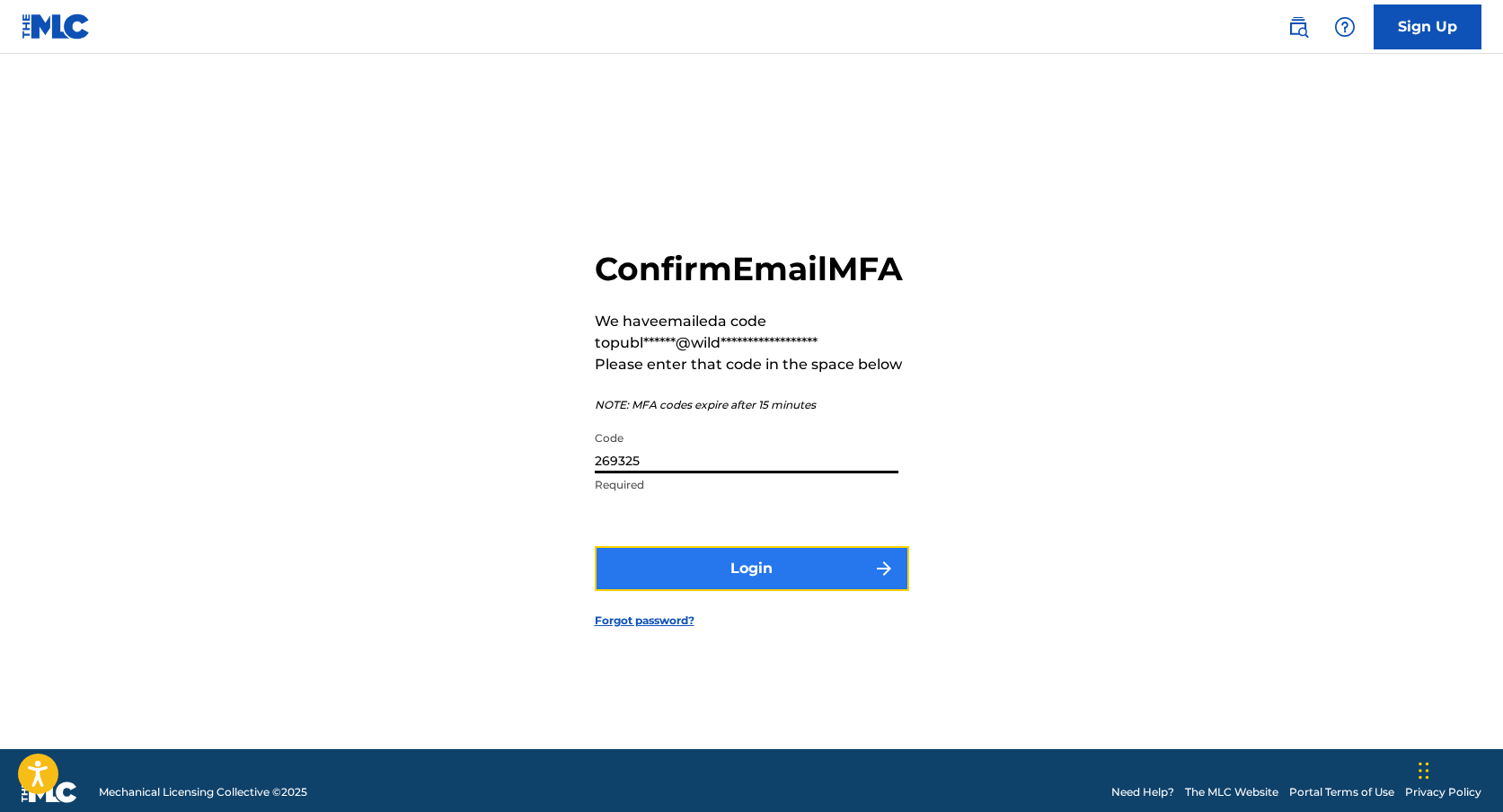
click at [755, 591] on button "Login" at bounding box center [752, 568] width 315 height 45
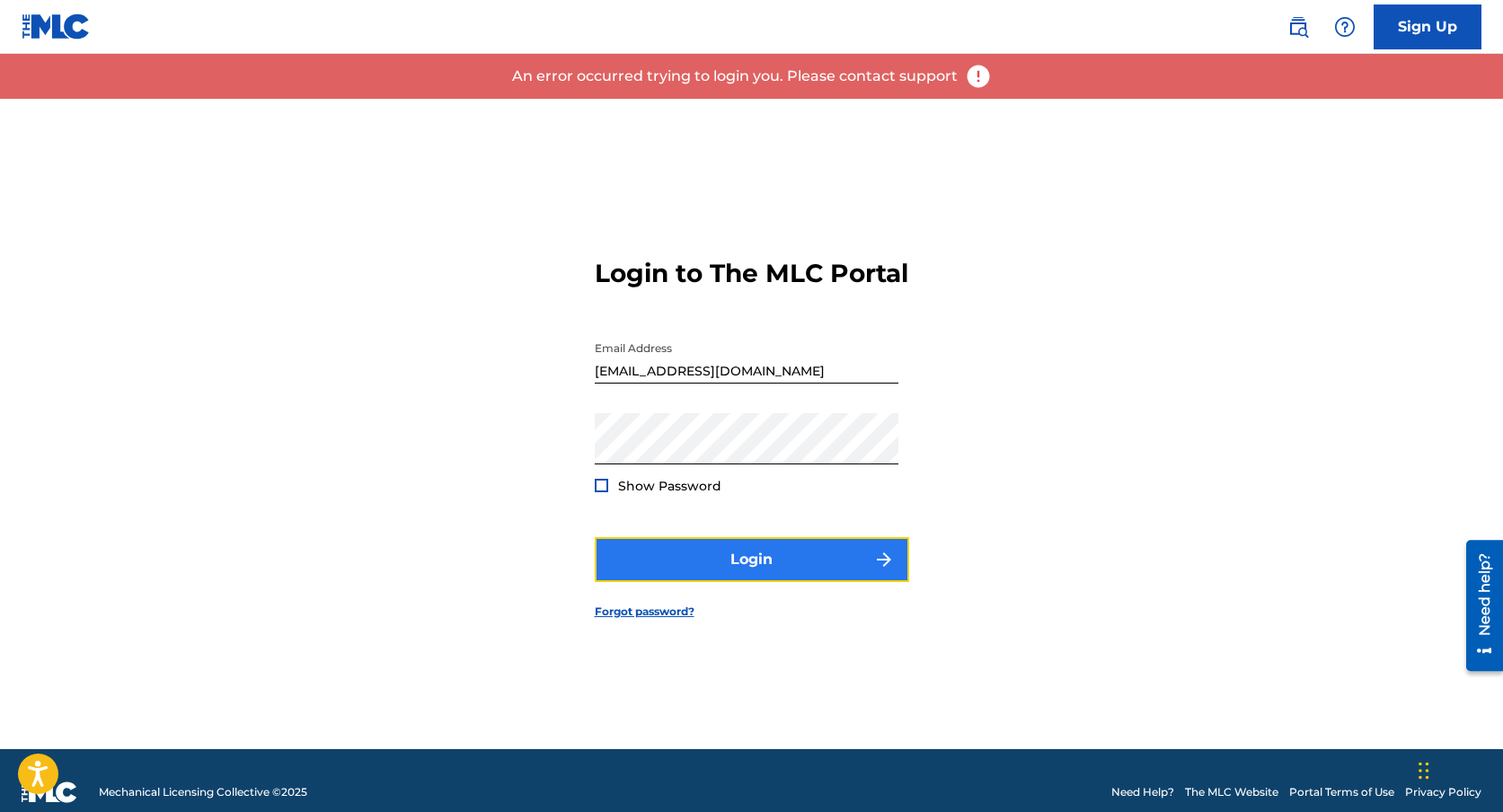
click at [773, 582] on button "Login" at bounding box center [752, 559] width 315 height 45
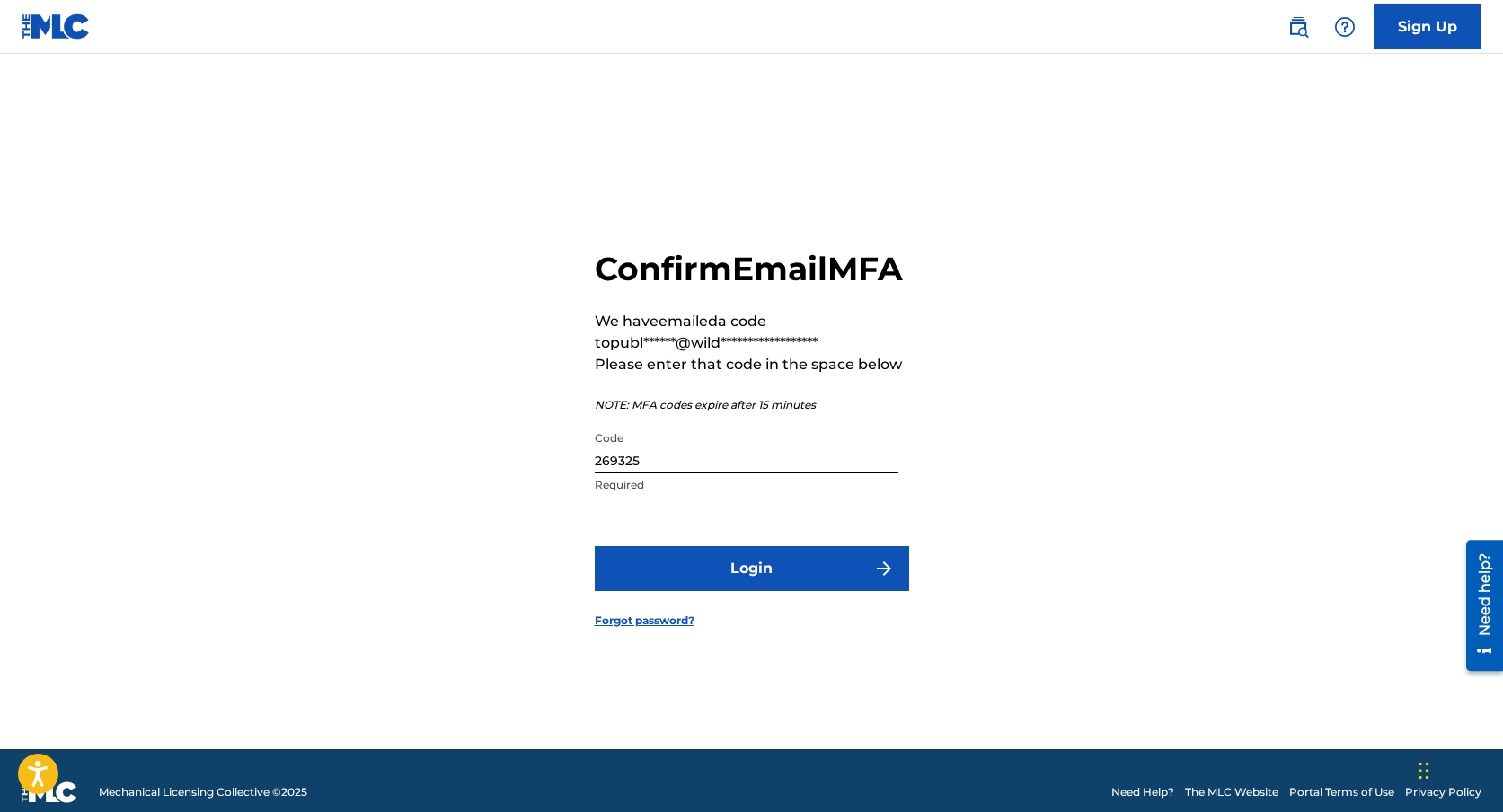
click at [720, 468] on input "269325" at bounding box center [747, 447] width 304 height 51
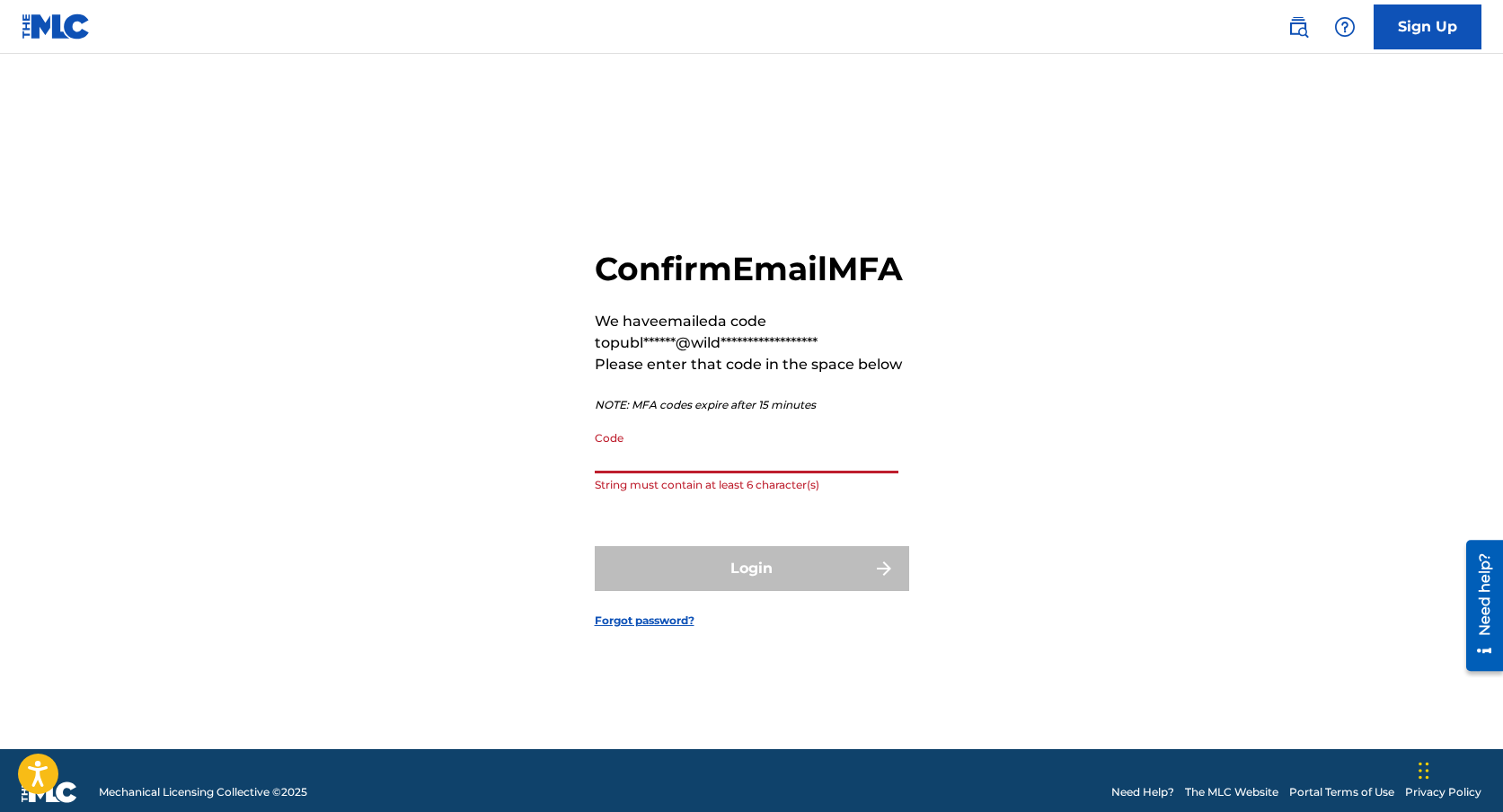
click at [1006, 462] on div "**********" at bounding box center [752, 424] width 1257 height 650
click at [828, 473] on input "Code" at bounding box center [747, 447] width 304 height 51
paste input "102924"
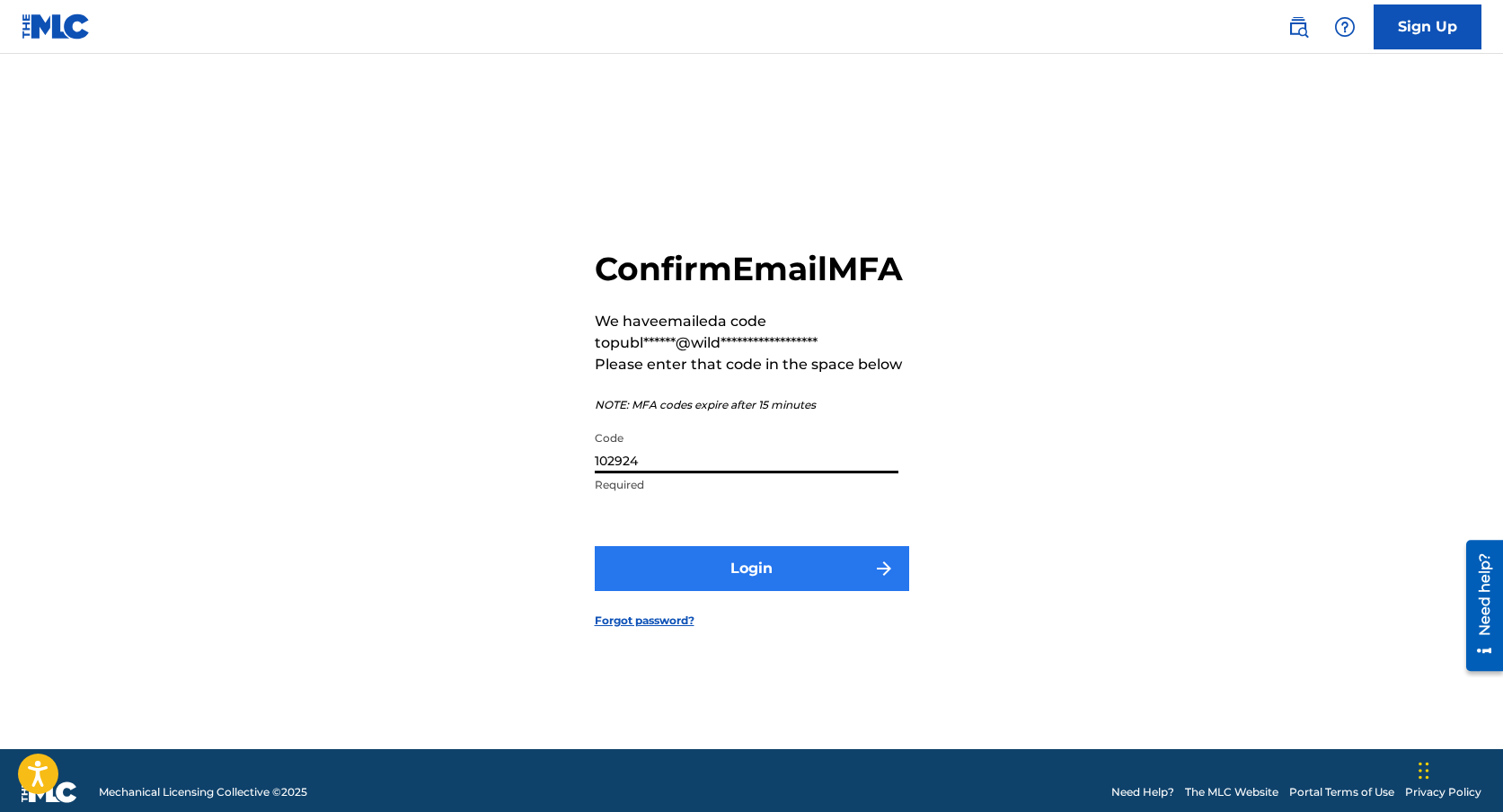
type input "102924"
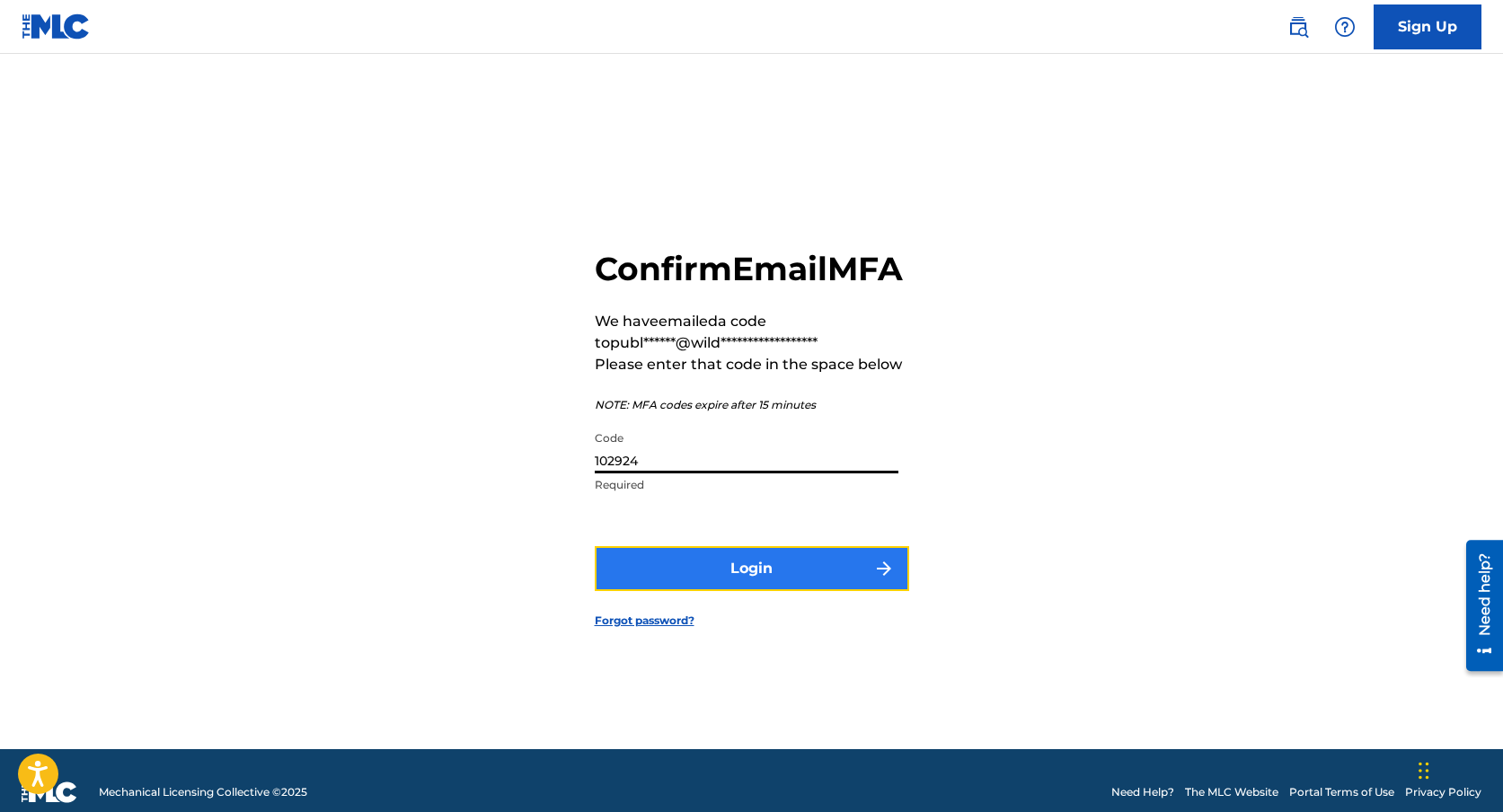
click at [769, 576] on button "Login" at bounding box center [752, 568] width 315 height 45
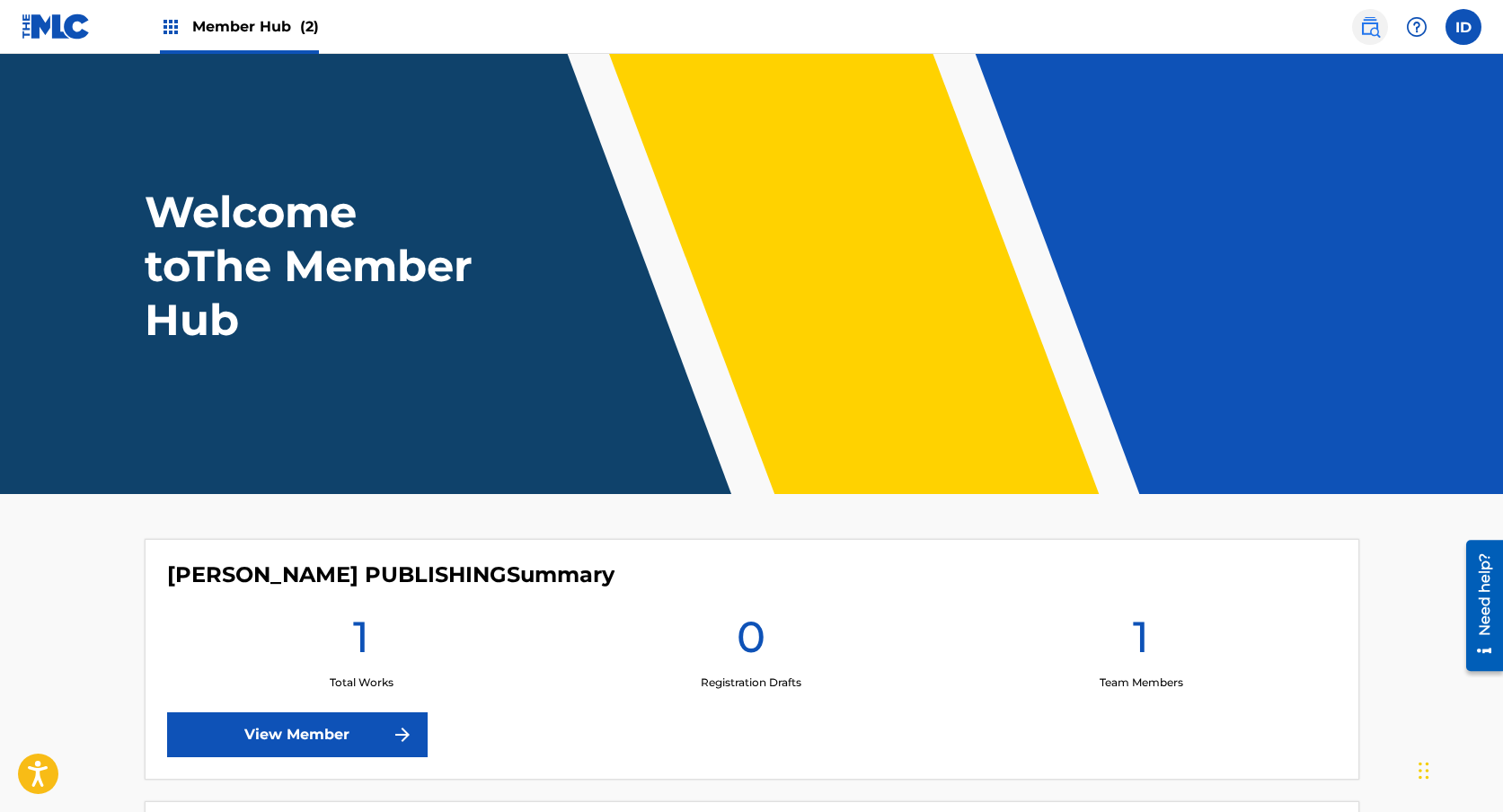
click at [1380, 16] on img at bounding box center [1370, 27] width 22 height 22
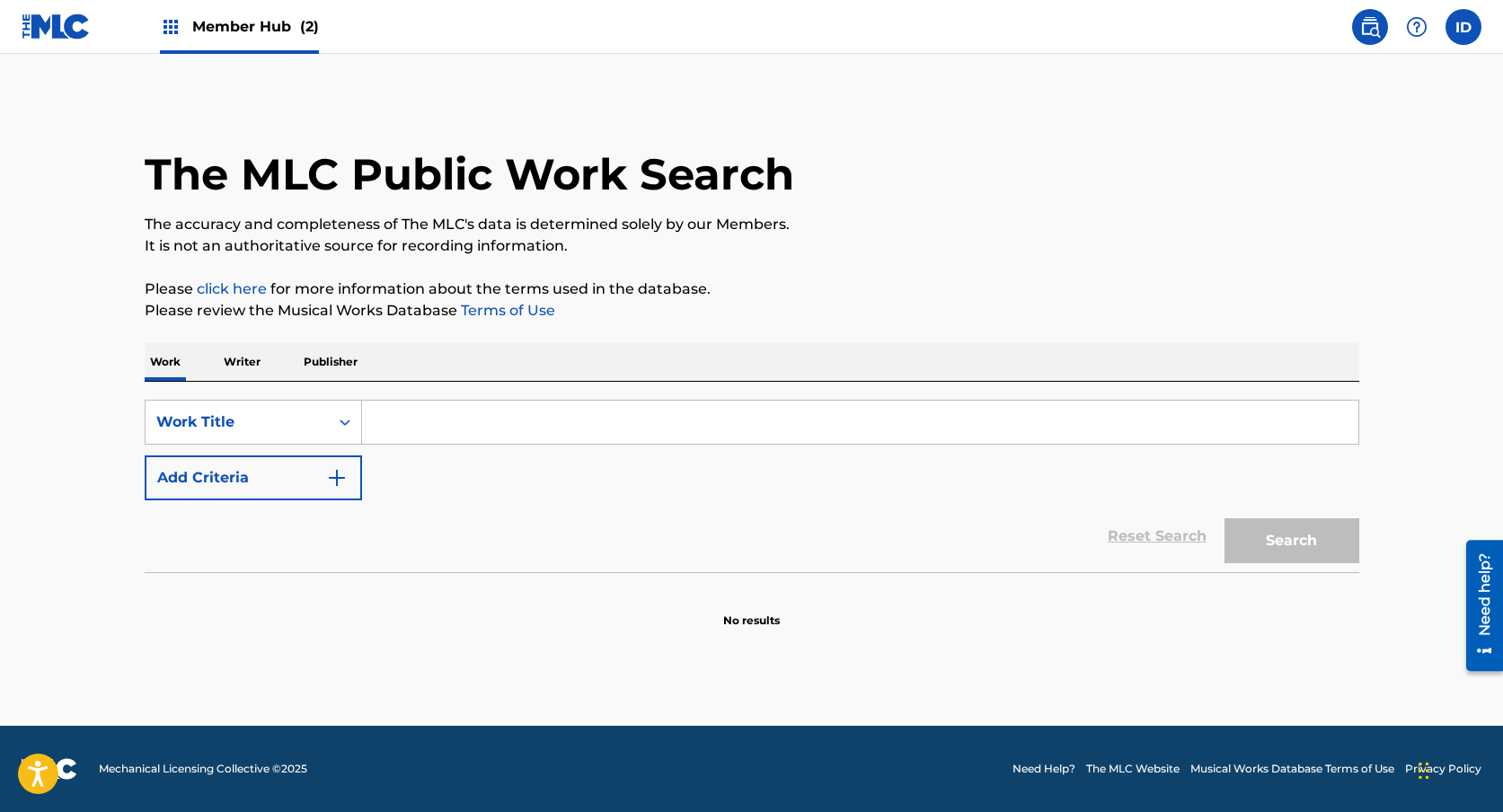
click at [240, 354] on p "Writer" at bounding box center [242, 361] width 48 height 38
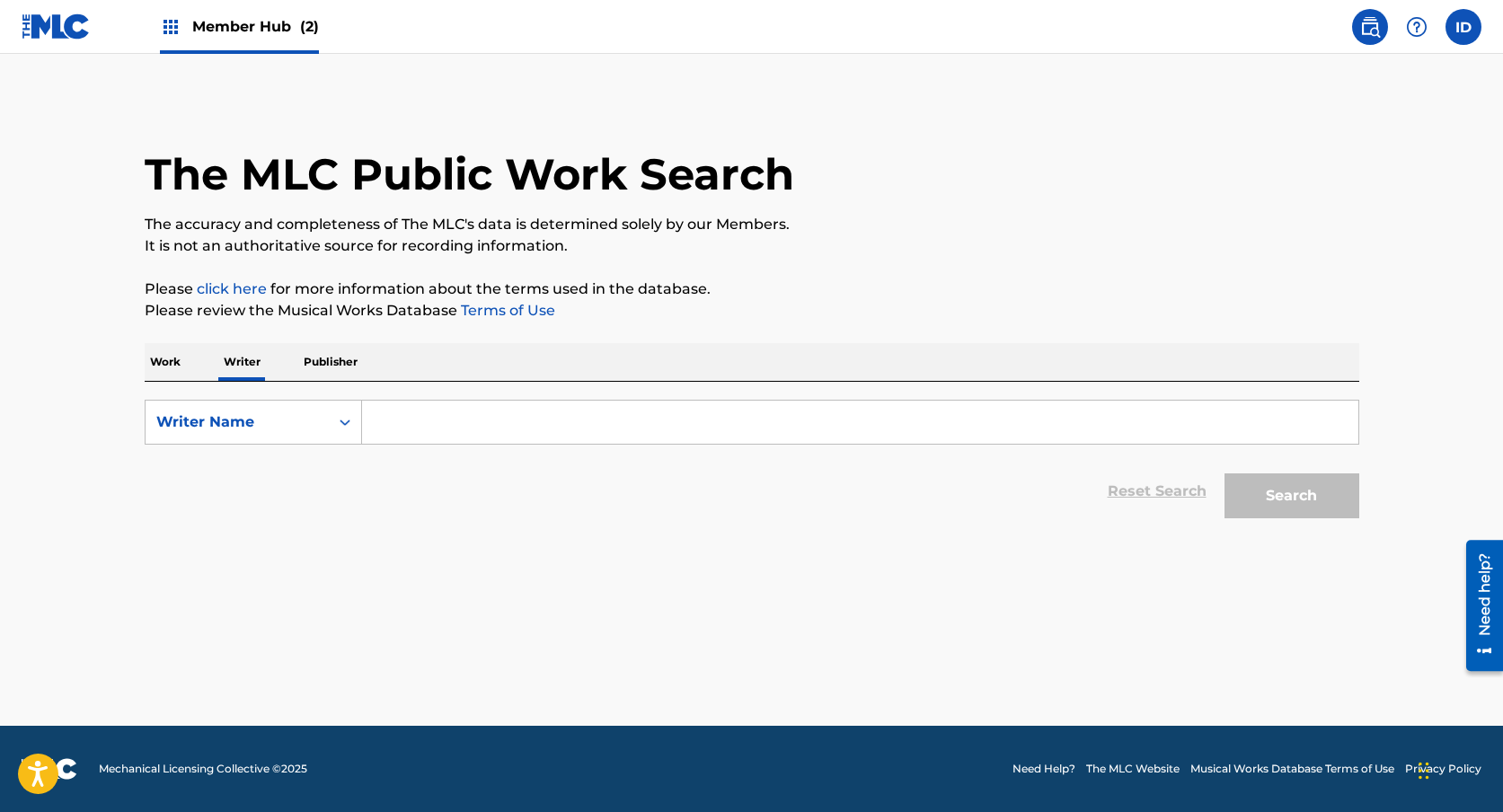
click at [455, 432] on input "Search Form" at bounding box center [859, 422] width 996 height 43
paste input "[PERSON_NAME] [PERSON_NAME]"
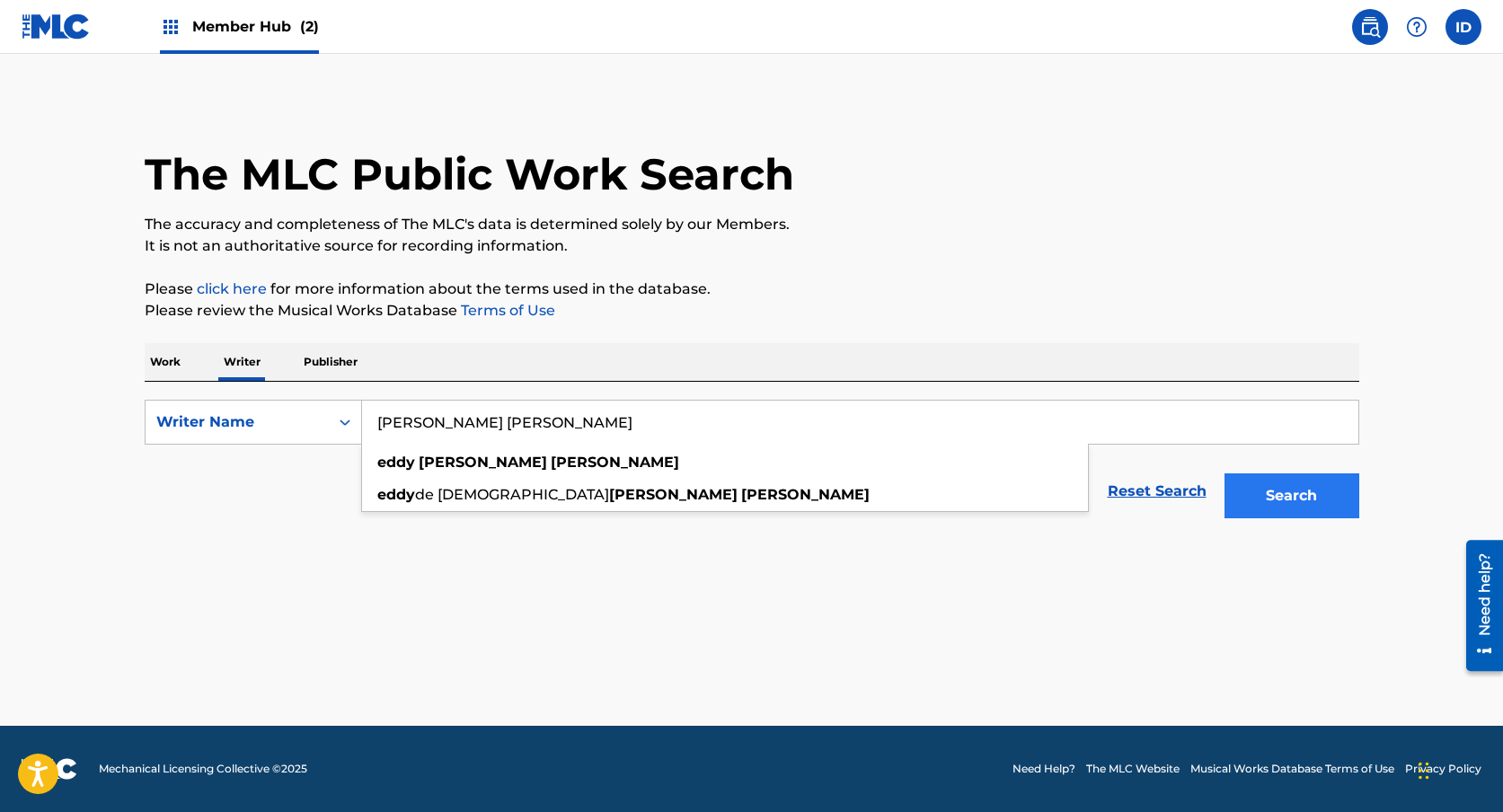
type input "[PERSON_NAME] [PERSON_NAME]"
click at [1324, 506] on button "Search" at bounding box center [1292, 495] width 135 height 45
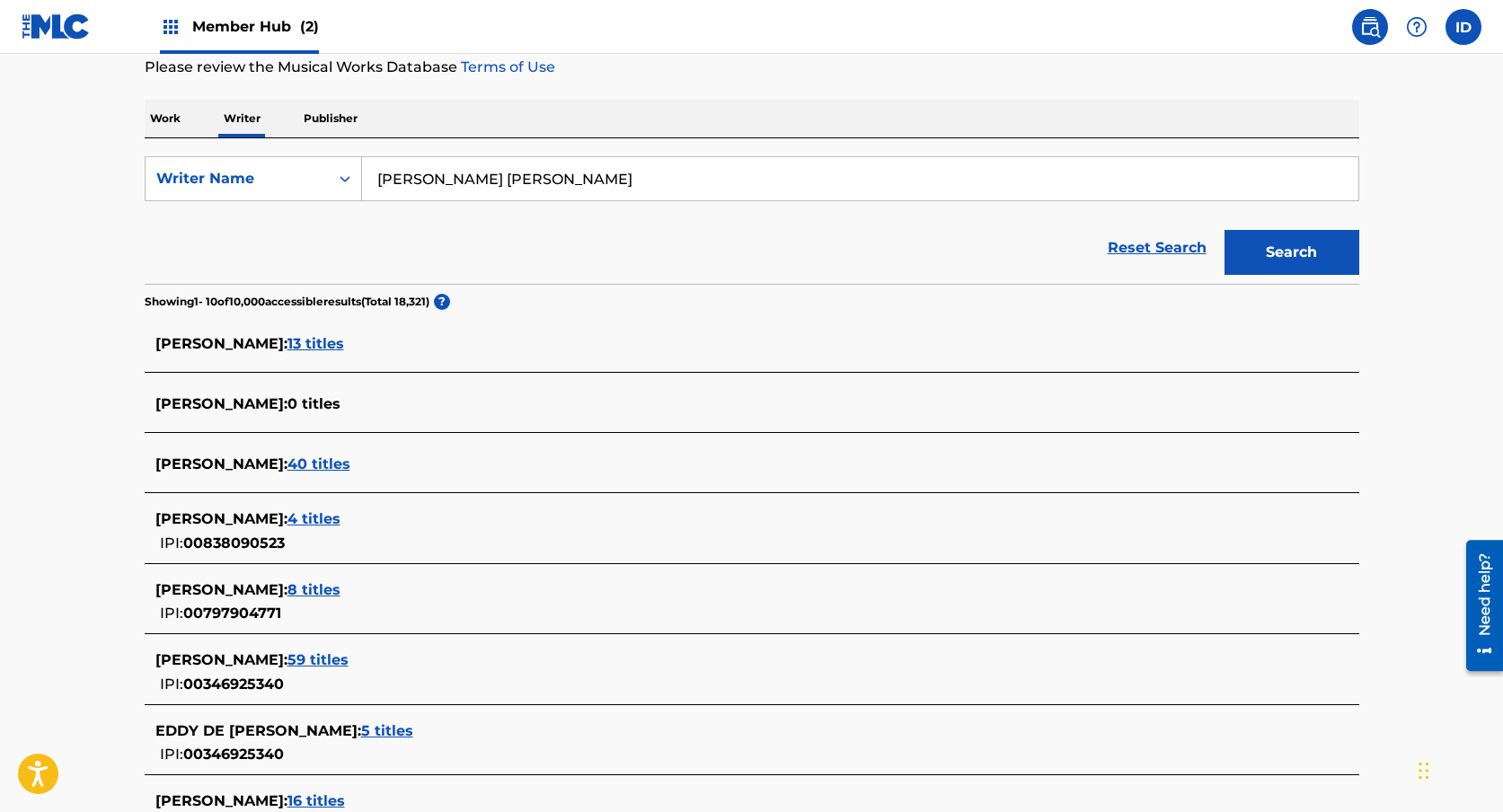
scroll to position [249, 0]
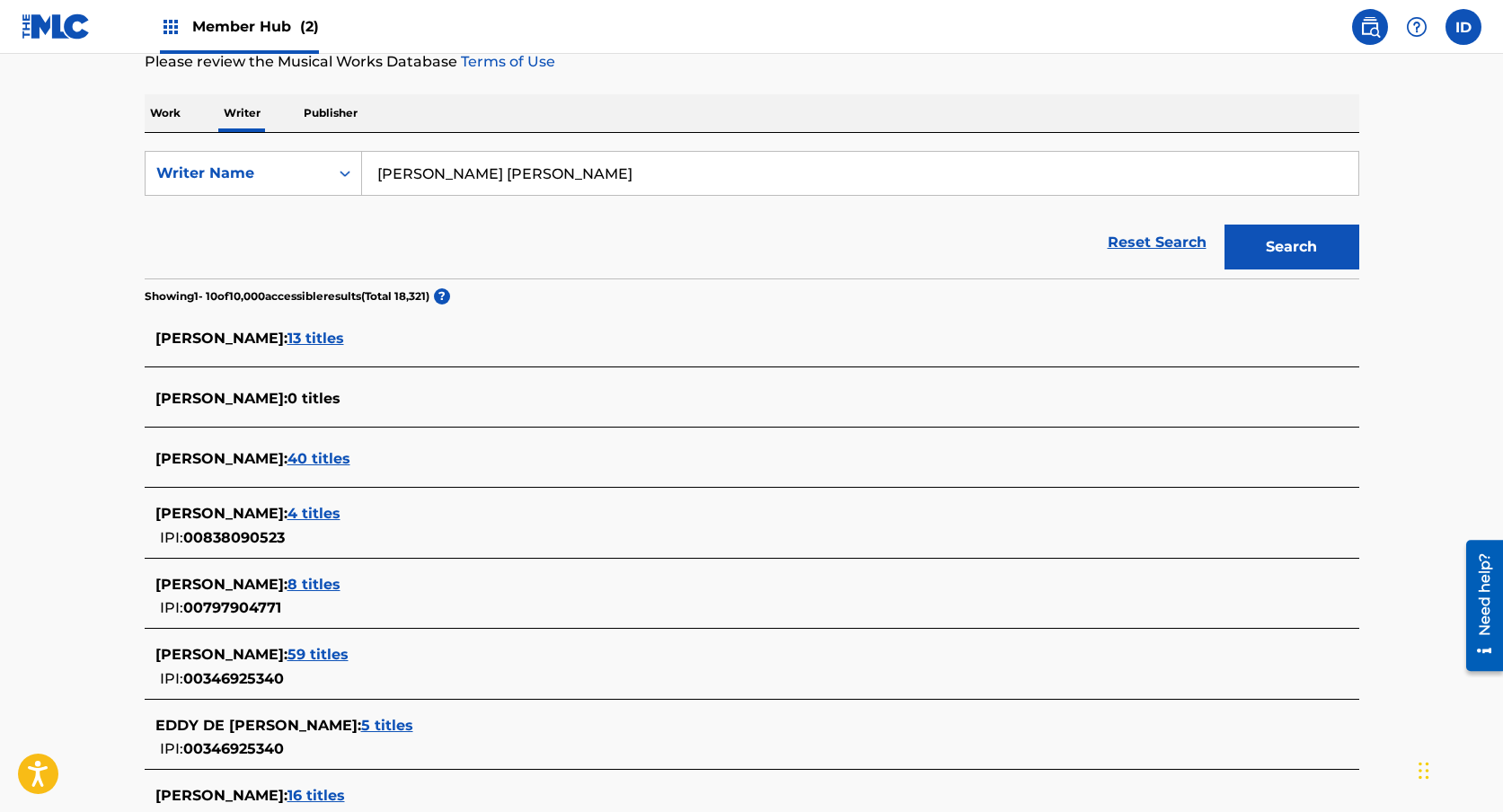
click at [348, 659] on span "59 titles" at bounding box center [318, 654] width 61 height 17
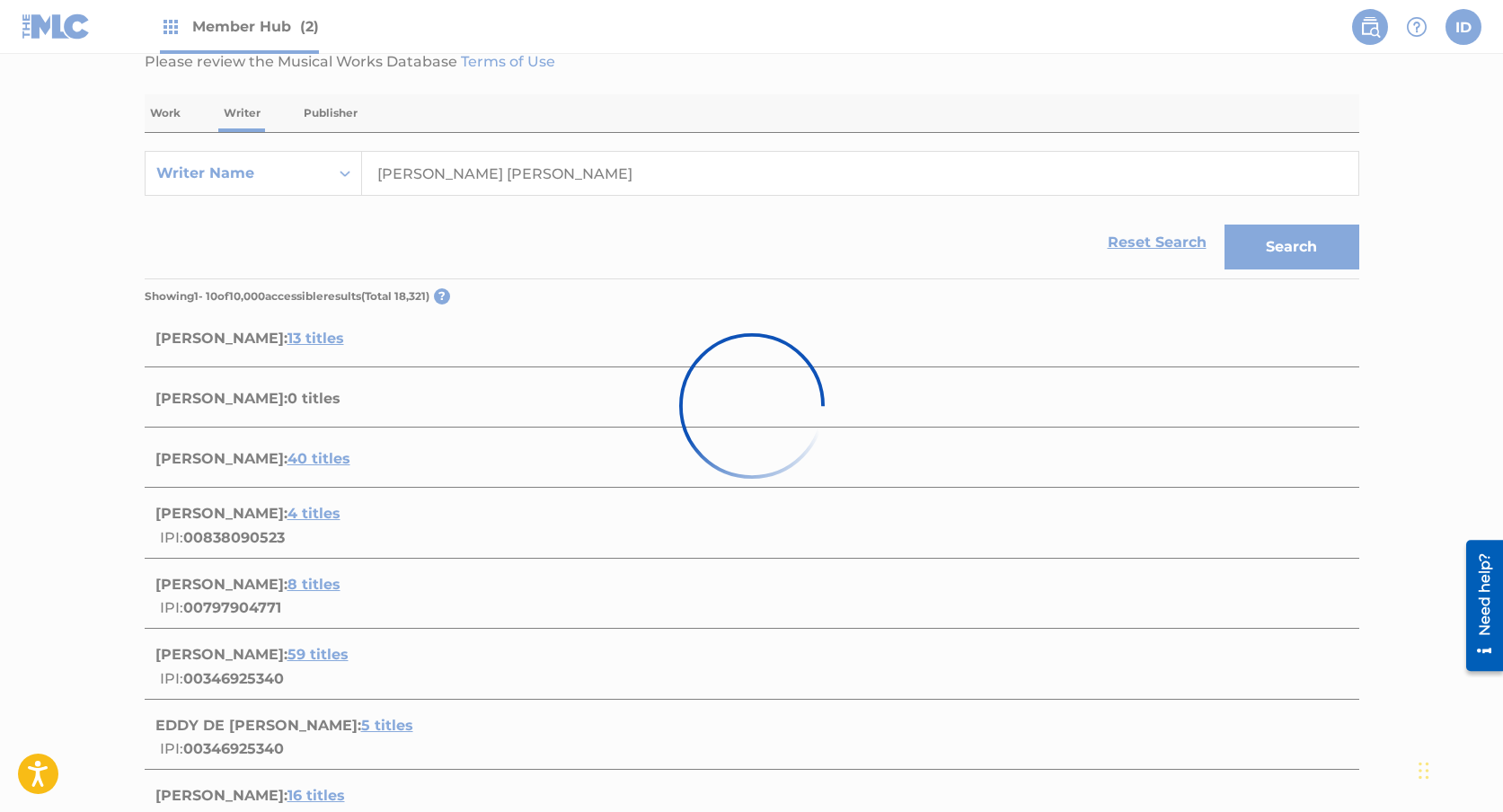
scroll to position [0, 0]
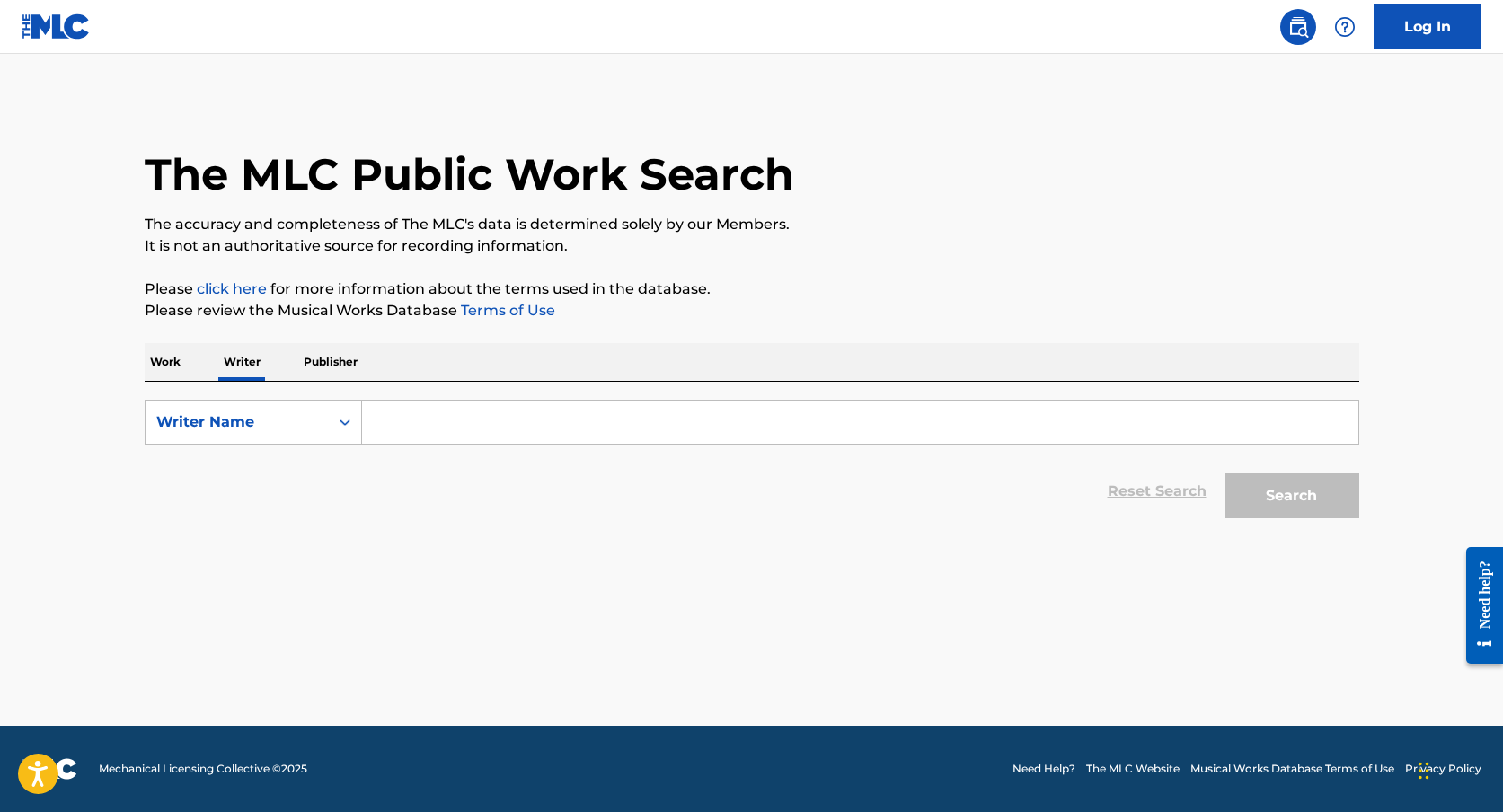
click at [167, 361] on p "Work" at bounding box center [166, 361] width 41 height 38
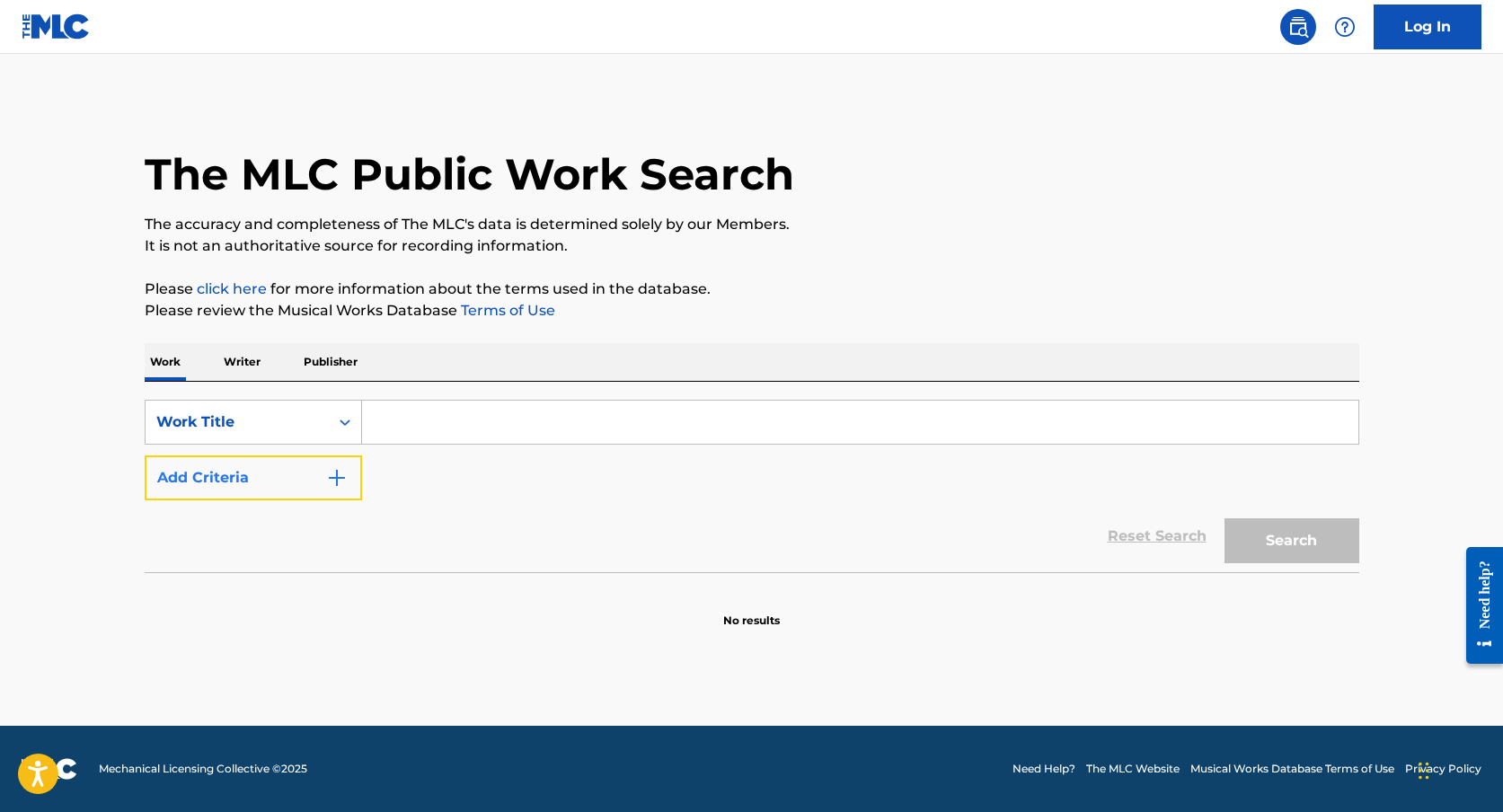
click at [296, 469] on button "Add Criteria" at bounding box center [254, 477] width 218 height 45
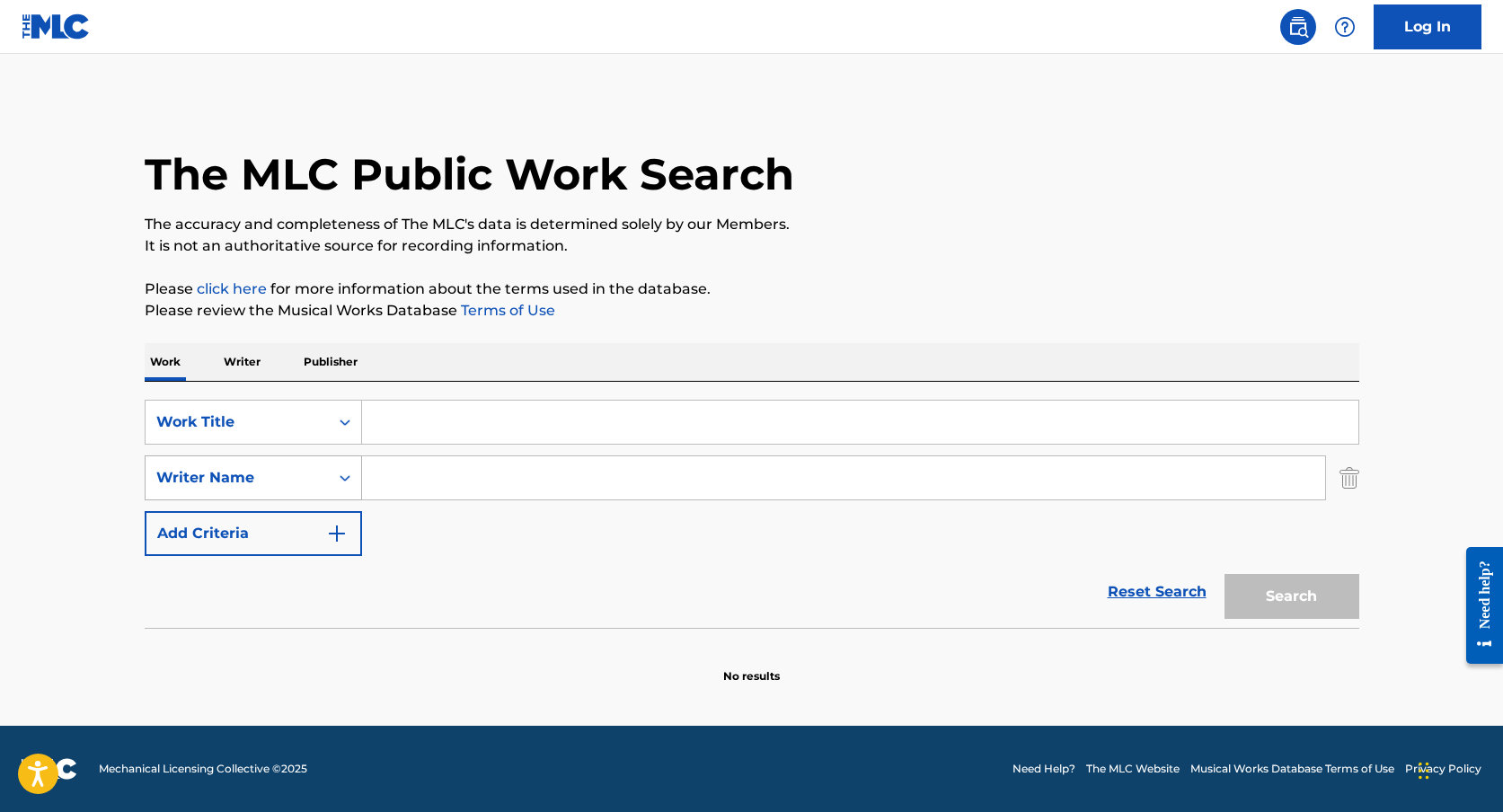
click at [311, 460] on div "Writer Name" at bounding box center [254, 477] width 218 height 45
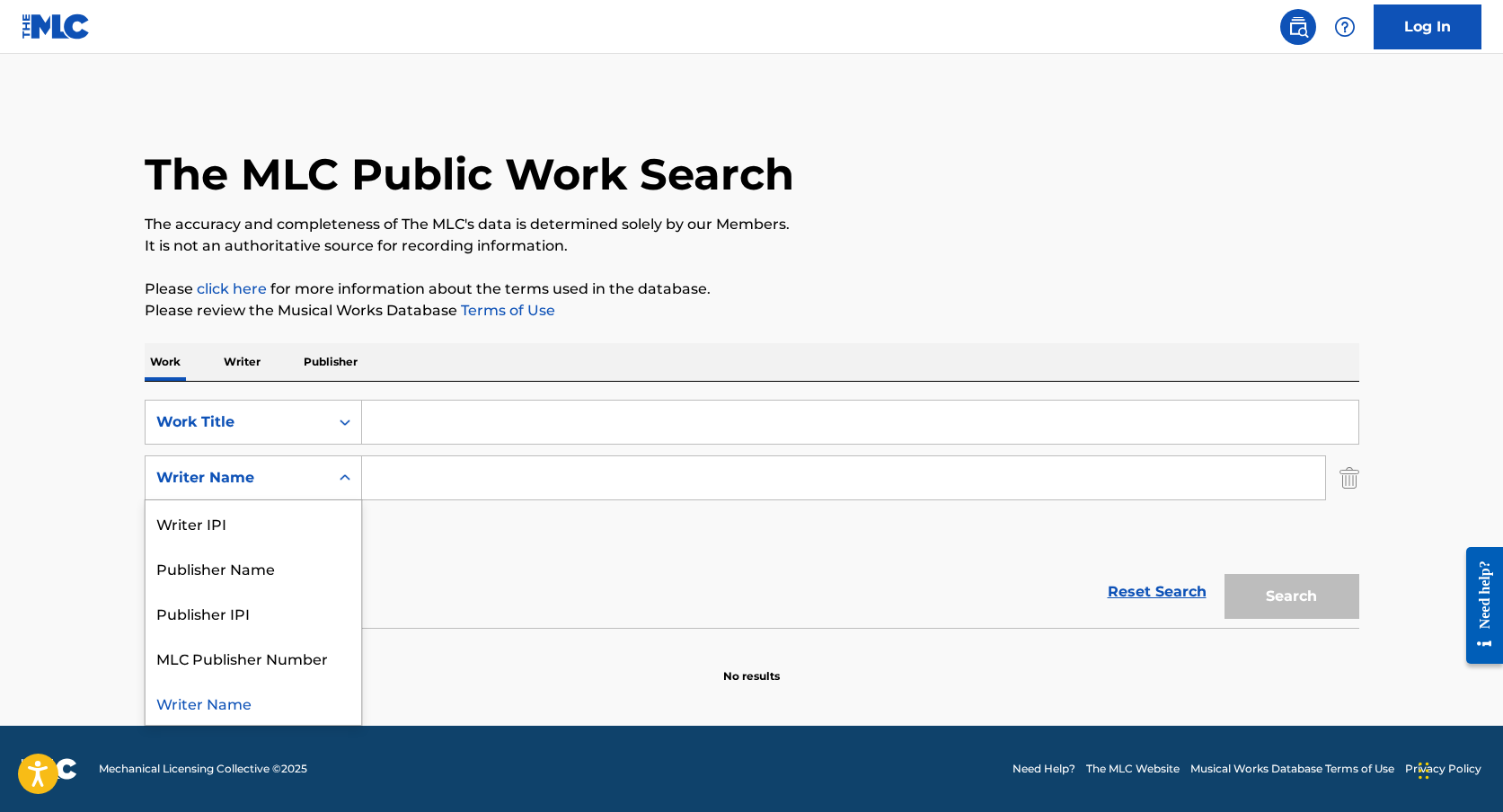
click at [482, 477] on input "Search Form" at bounding box center [843, 477] width 963 height 43
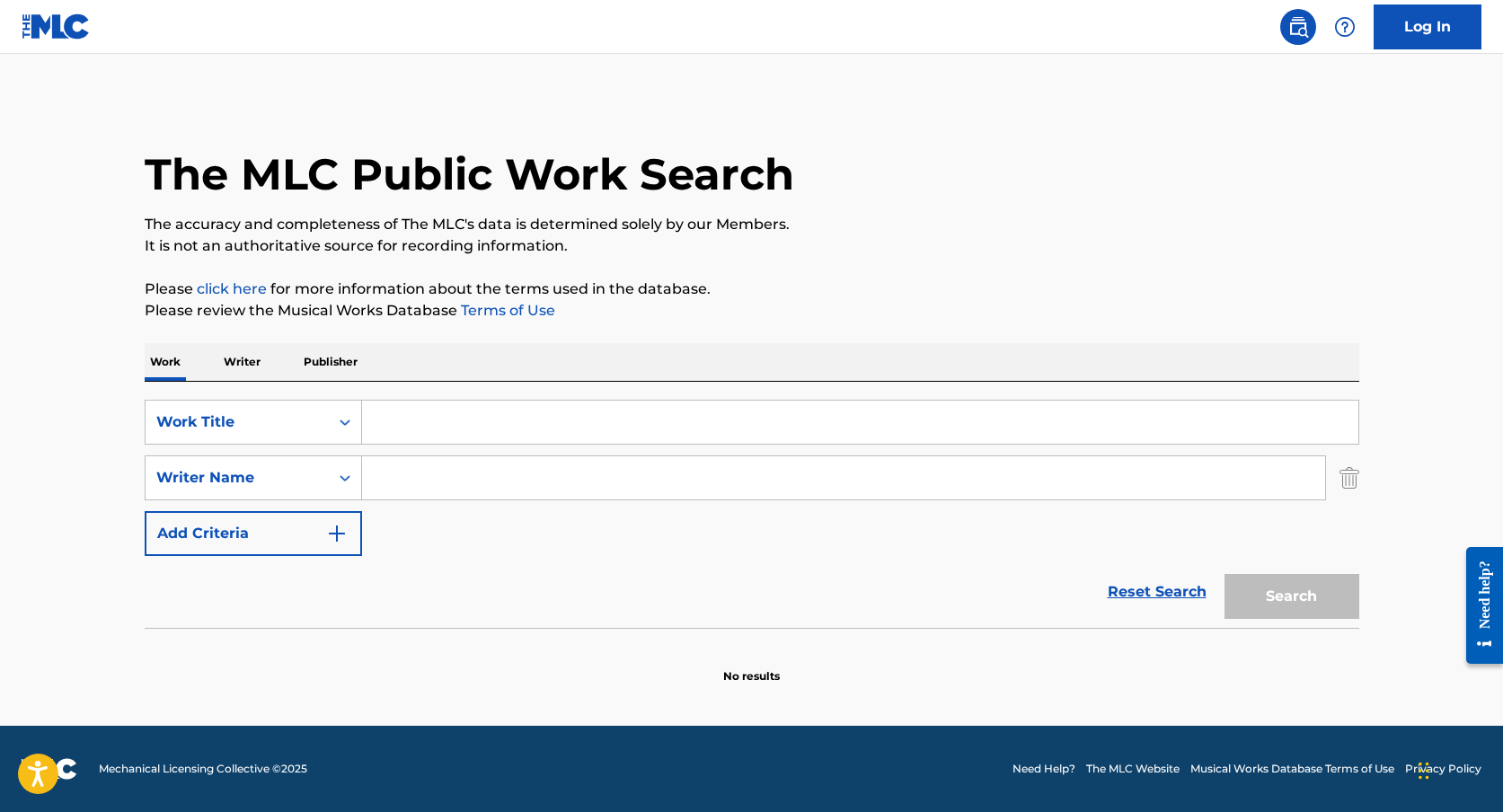
click at [249, 357] on p "Writer" at bounding box center [242, 361] width 48 height 38
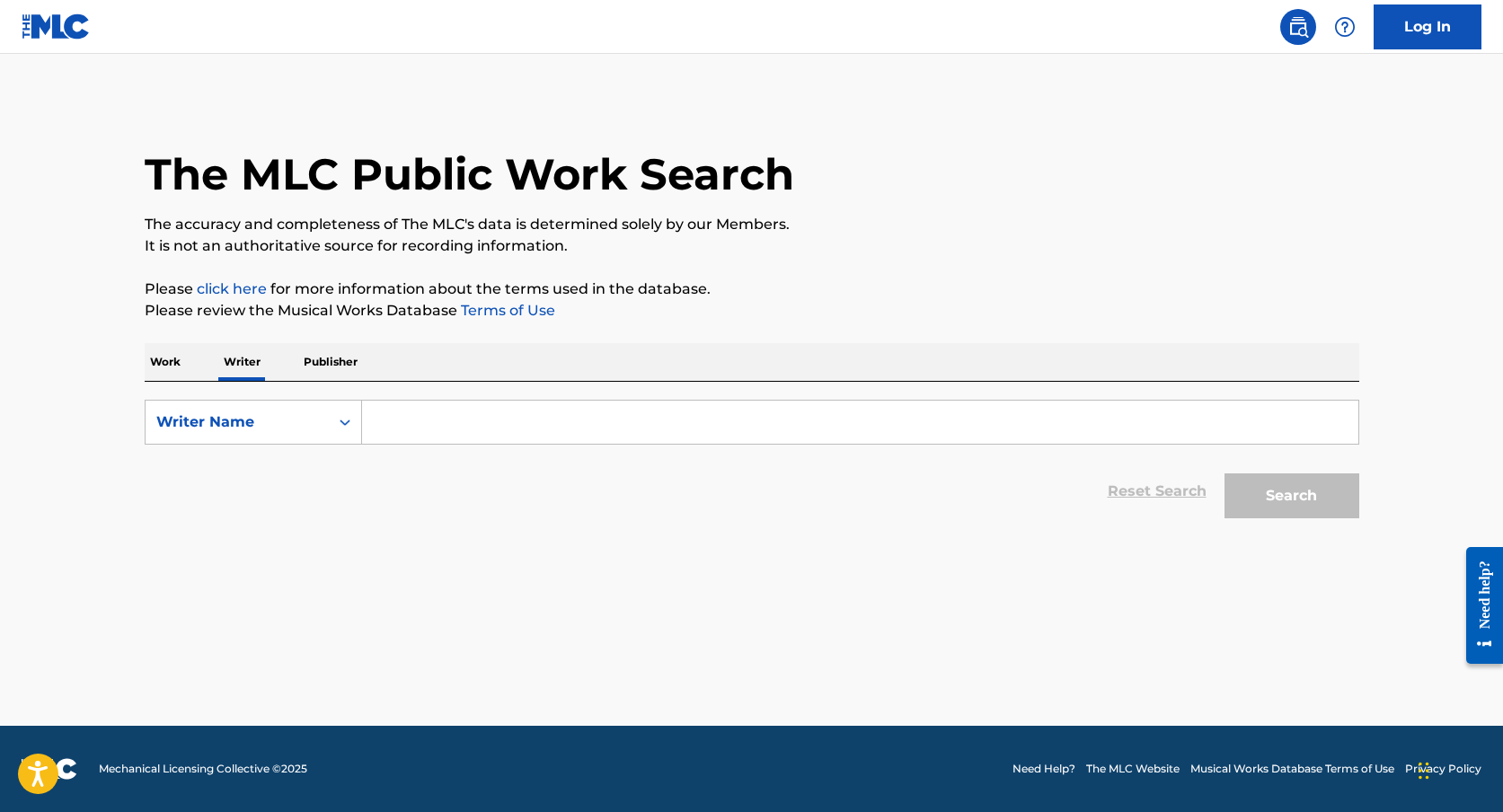
click at [477, 419] on input "Search Form" at bounding box center [859, 422] width 996 height 43
paste input "[PERSON_NAME][STREET_ADDRESS][PERSON_NAME]"
type input "[PERSON_NAME][STREET_ADDRESS][PERSON_NAME]"
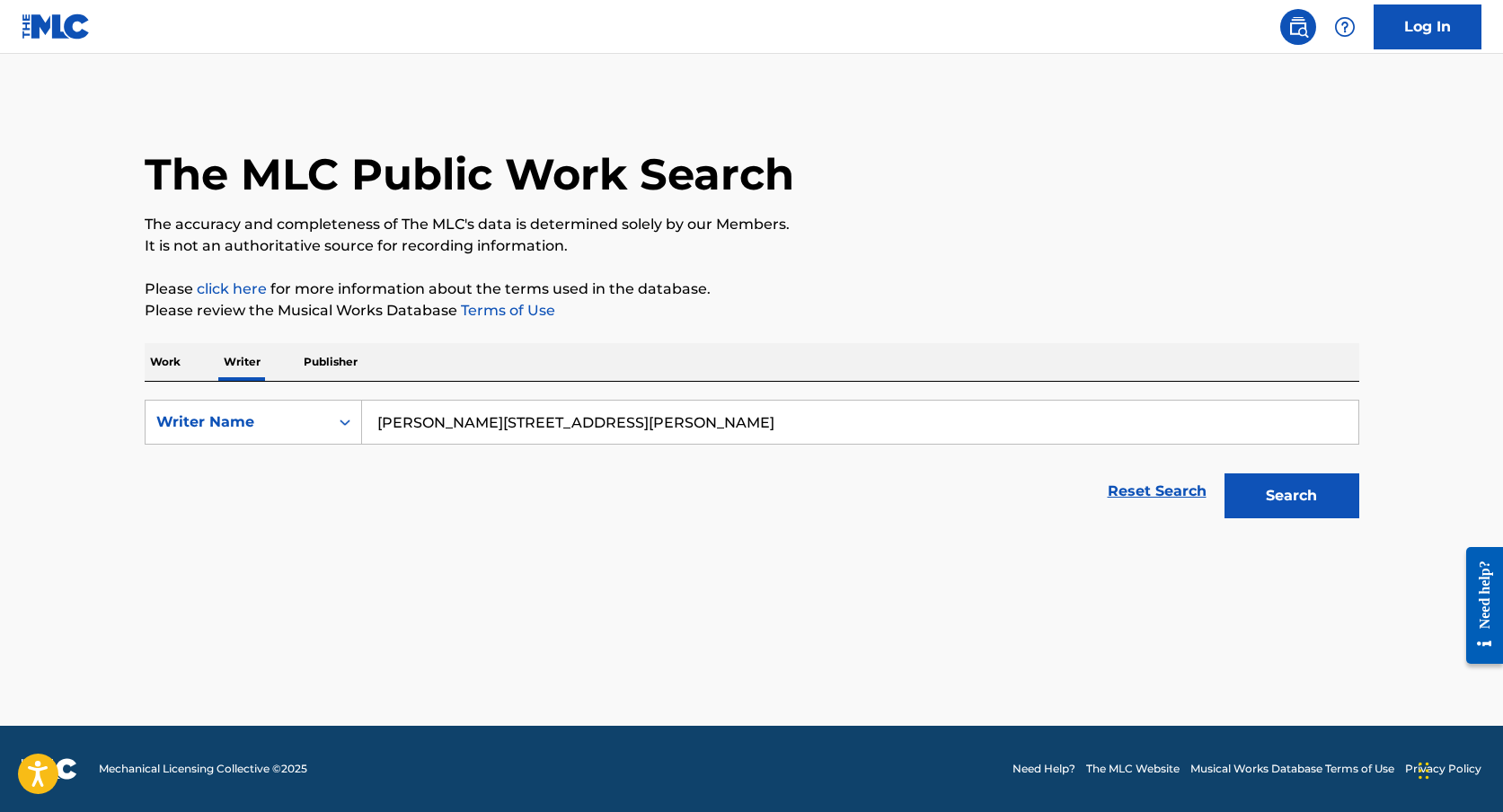
click at [488, 421] on input "[PERSON_NAME][STREET_ADDRESS][PERSON_NAME]" at bounding box center [859, 422] width 996 height 43
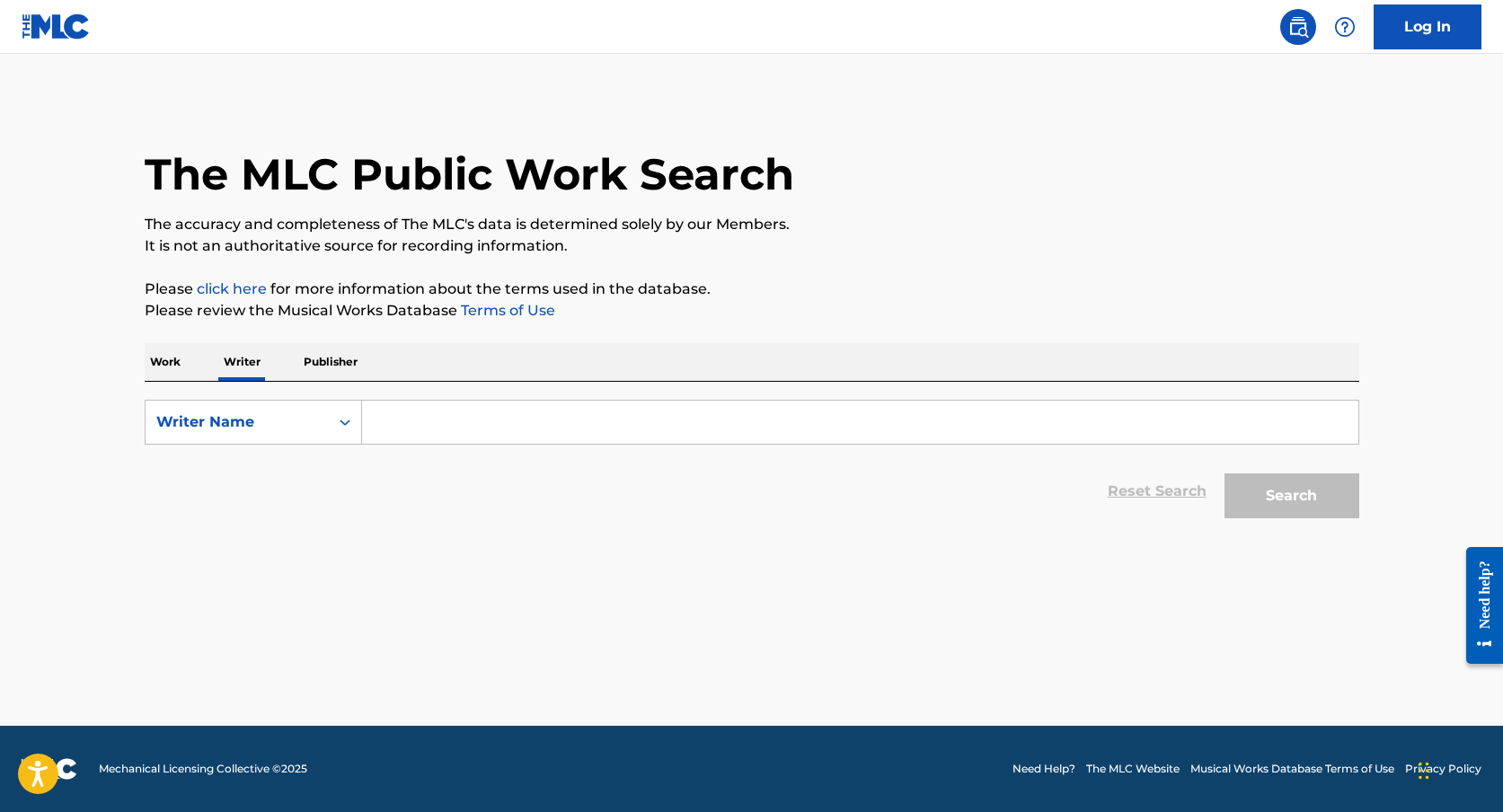
paste input "[PERSON_NAME] [PERSON_NAME]"
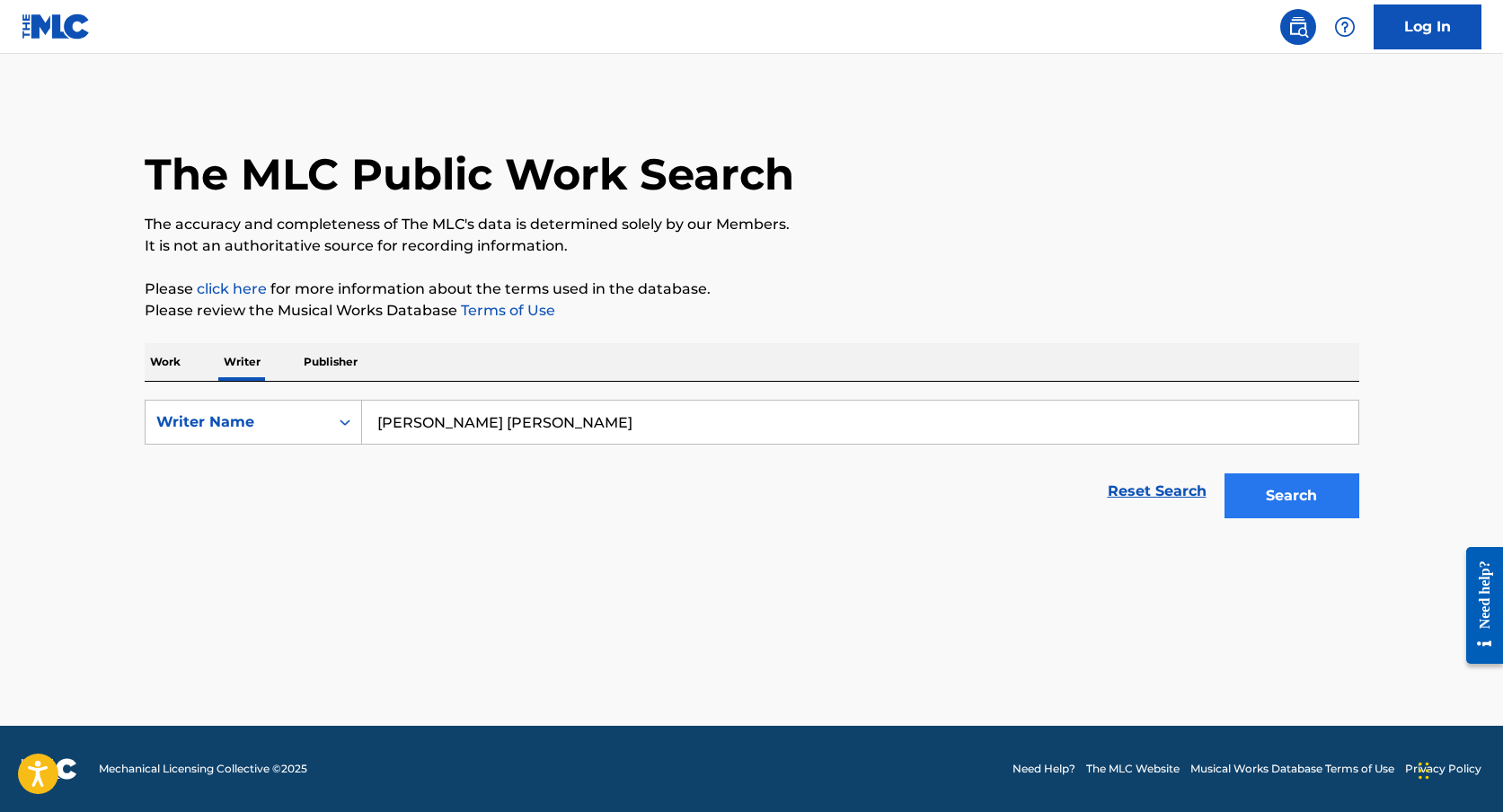
type input "[PERSON_NAME] [PERSON_NAME]"
click at [1273, 513] on button "Search" at bounding box center [1292, 495] width 135 height 45
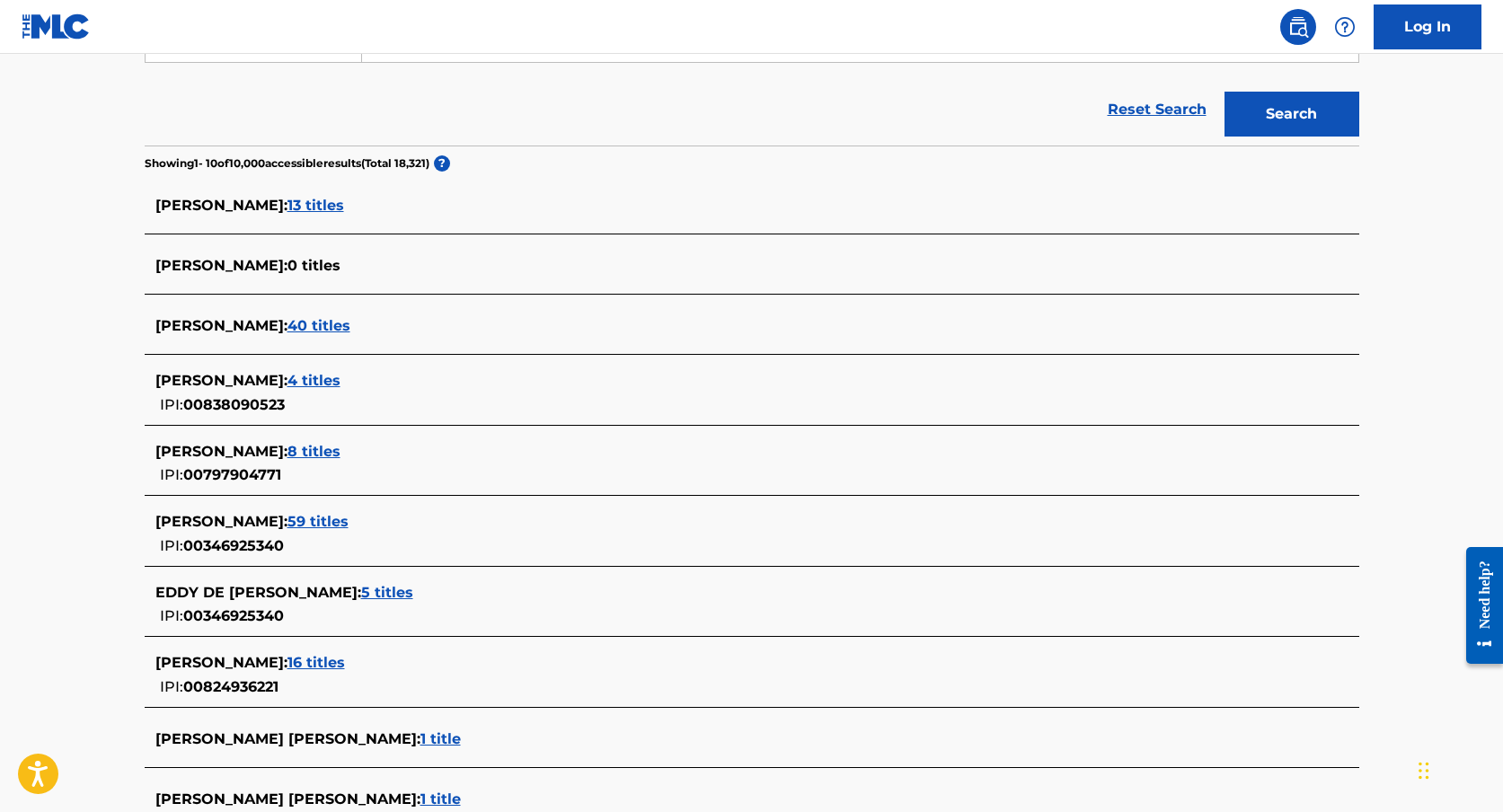
scroll to position [420, 0]
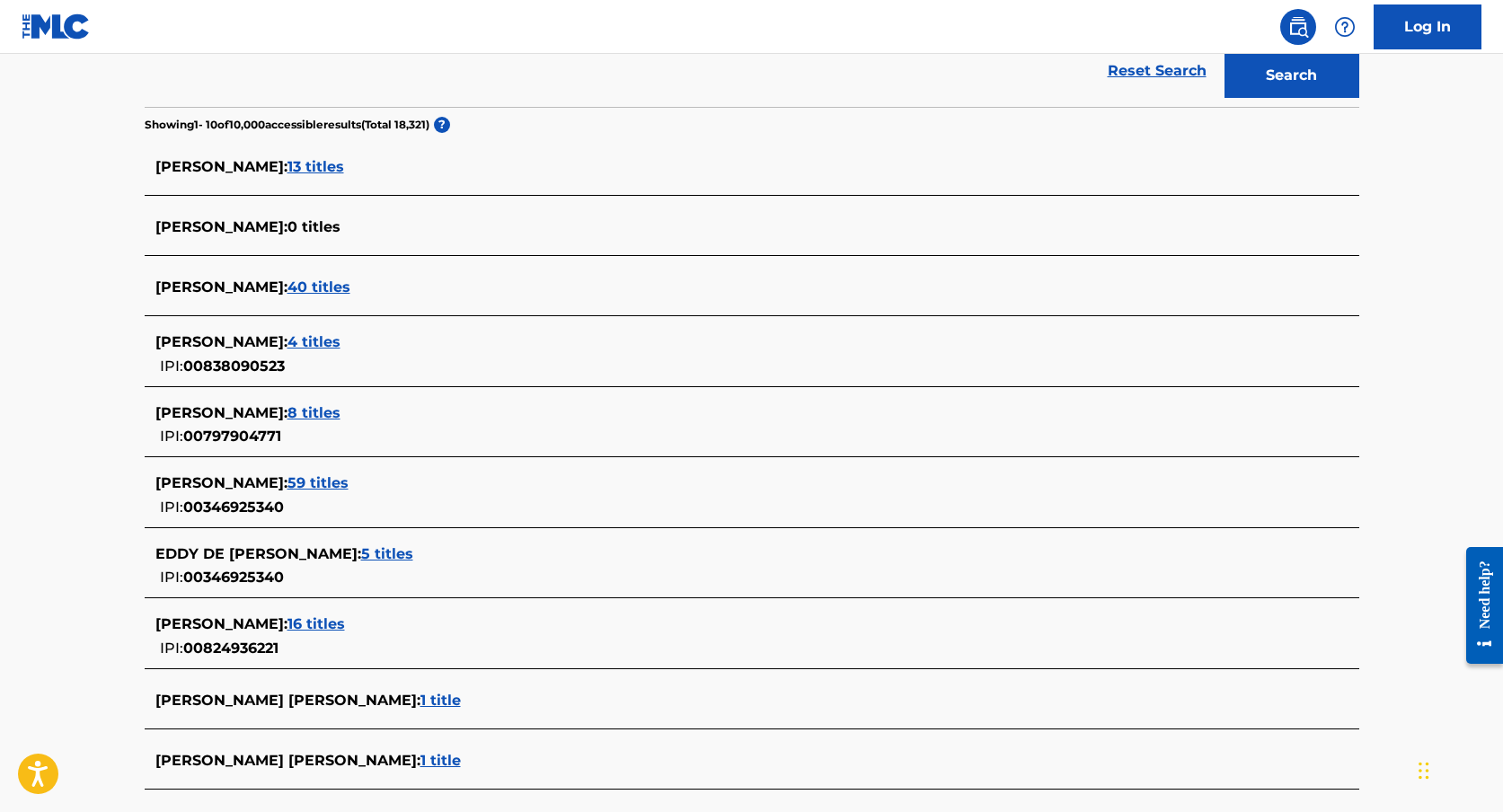
drag, startPoint x: 148, startPoint y: 482, endPoint x: 347, endPoint y: 486, distance: 199.0
click at [347, 486] on div "[PERSON_NAME] : 59 titles IPI: 00346925340" at bounding box center [752, 495] width 1214 height 64
copy span "[PERSON_NAME]"
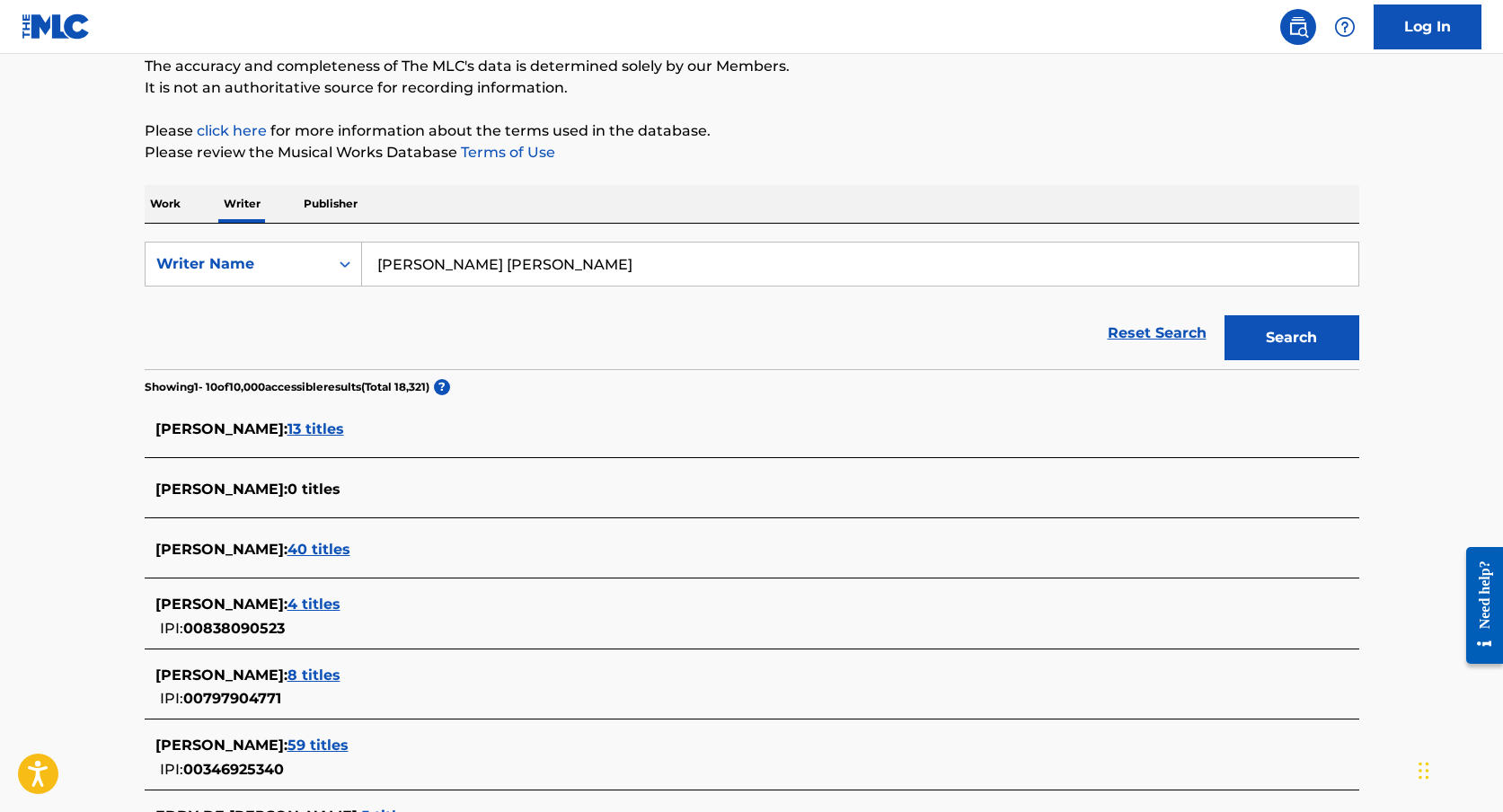
scroll to position [123, 0]
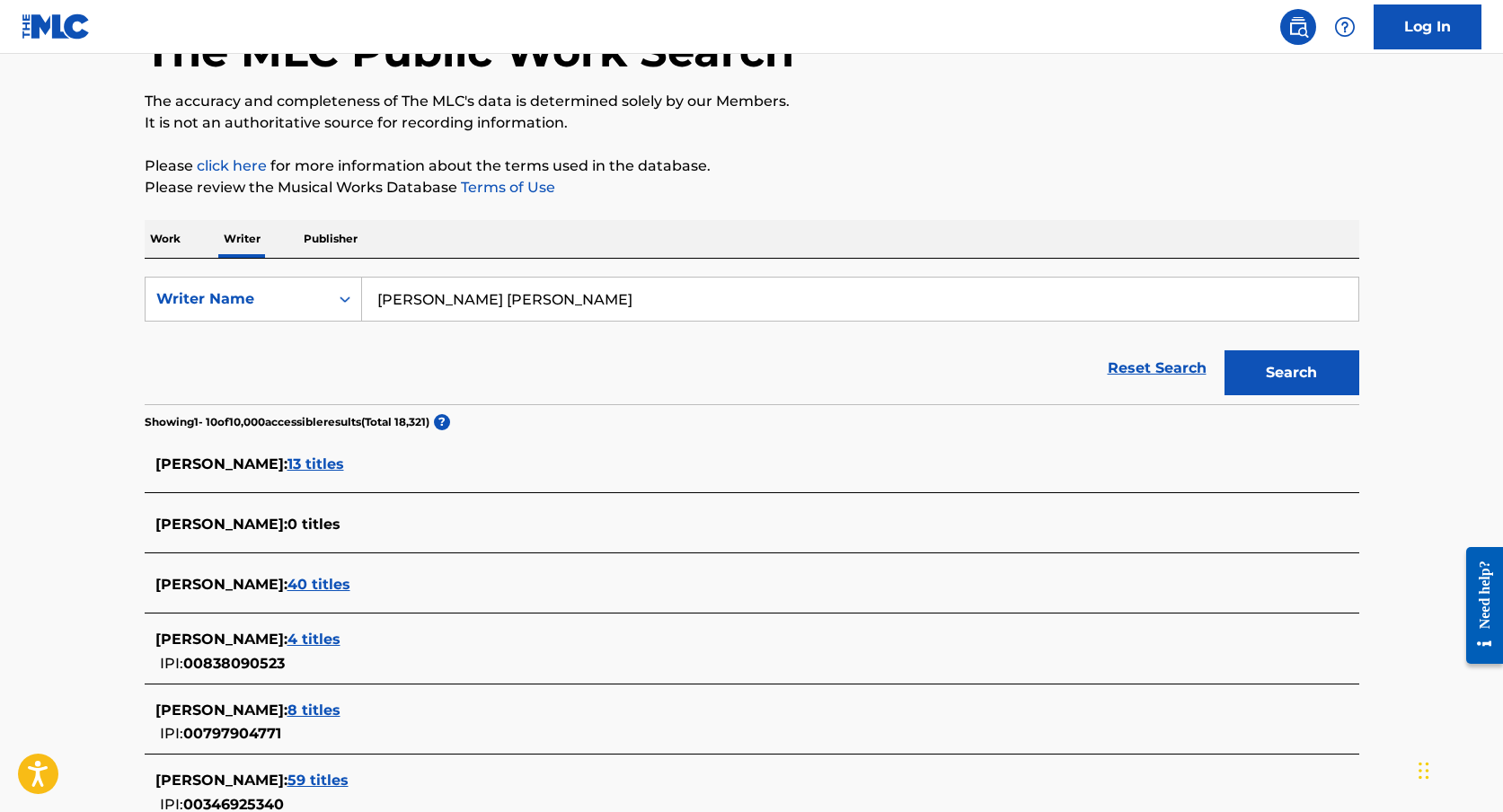
click at [173, 236] on p "Work" at bounding box center [166, 239] width 41 height 38
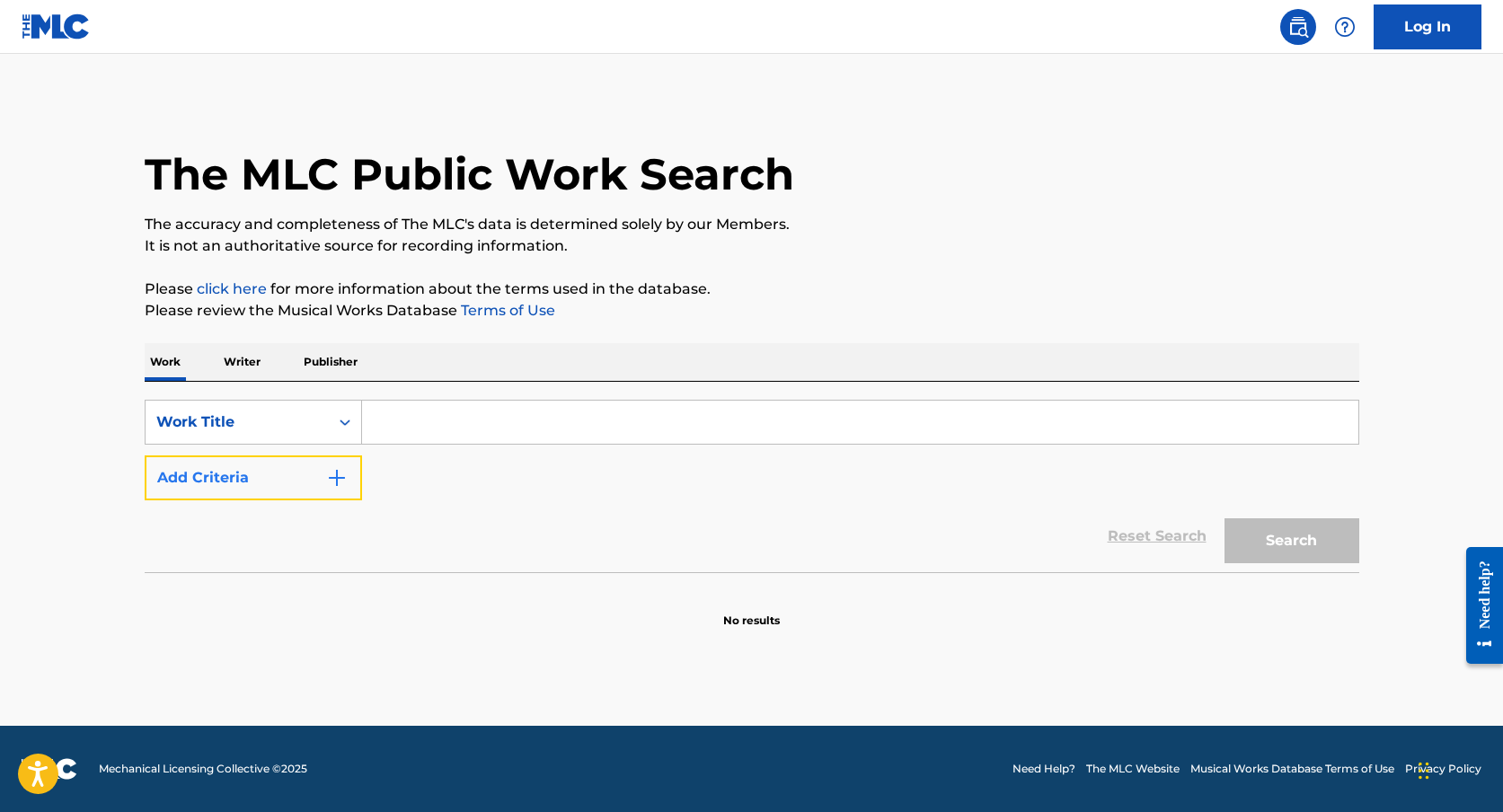
click at [275, 475] on button "Add Criteria" at bounding box center [254, 477] width 218 height 45
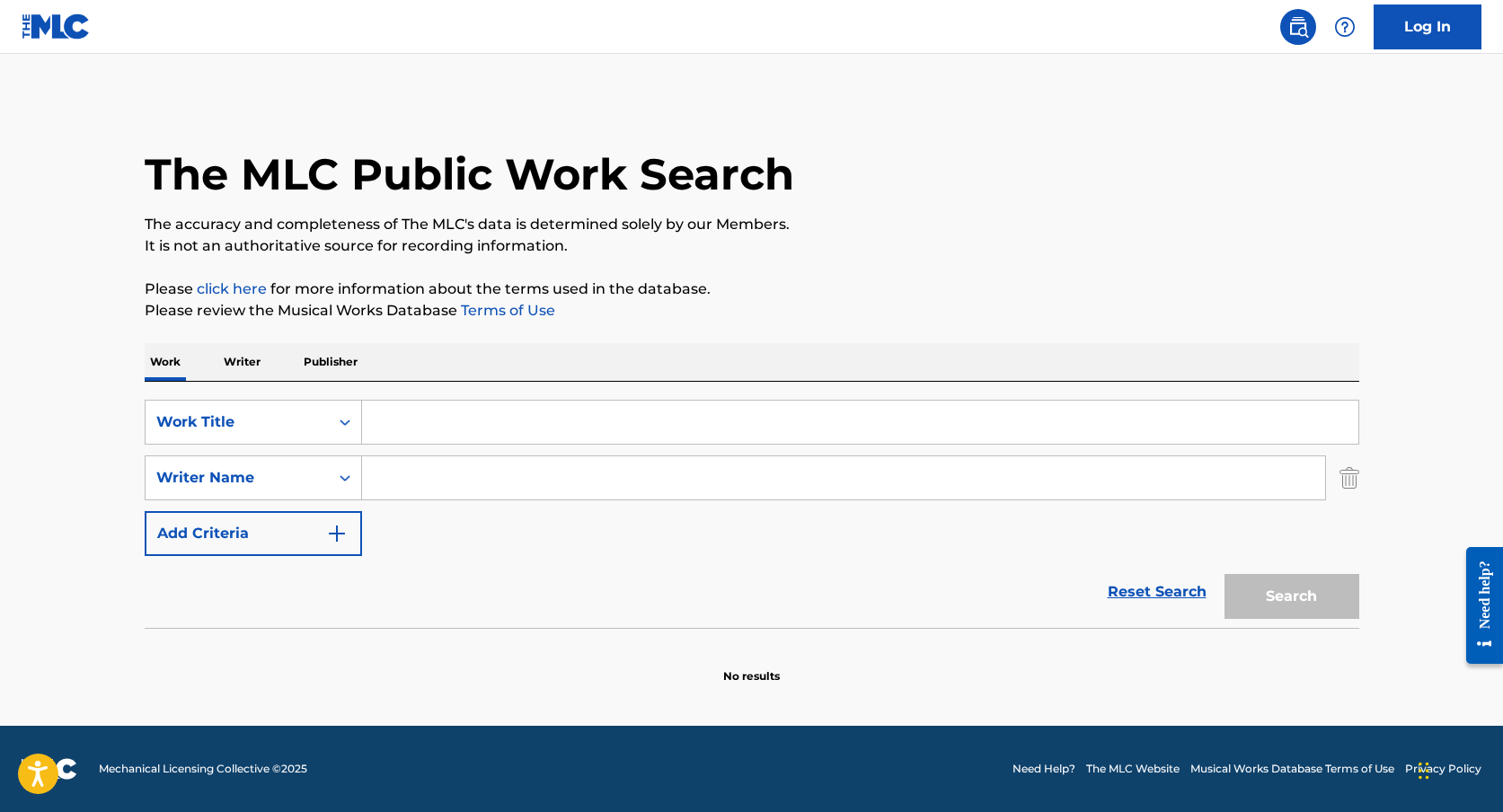
click at [462, 485] on input "Search Form" at bounding box center [843, 477] width 963 height 43
paste input "[PERSON_NAME]"
type input "[PERSON_NAME]"
click at [511, 415] on input "Search Form" at bounding box center [859, 422] width 996 height 43
paste input "UNA [DEMOGRAPHIC_DATA] COMO TU"
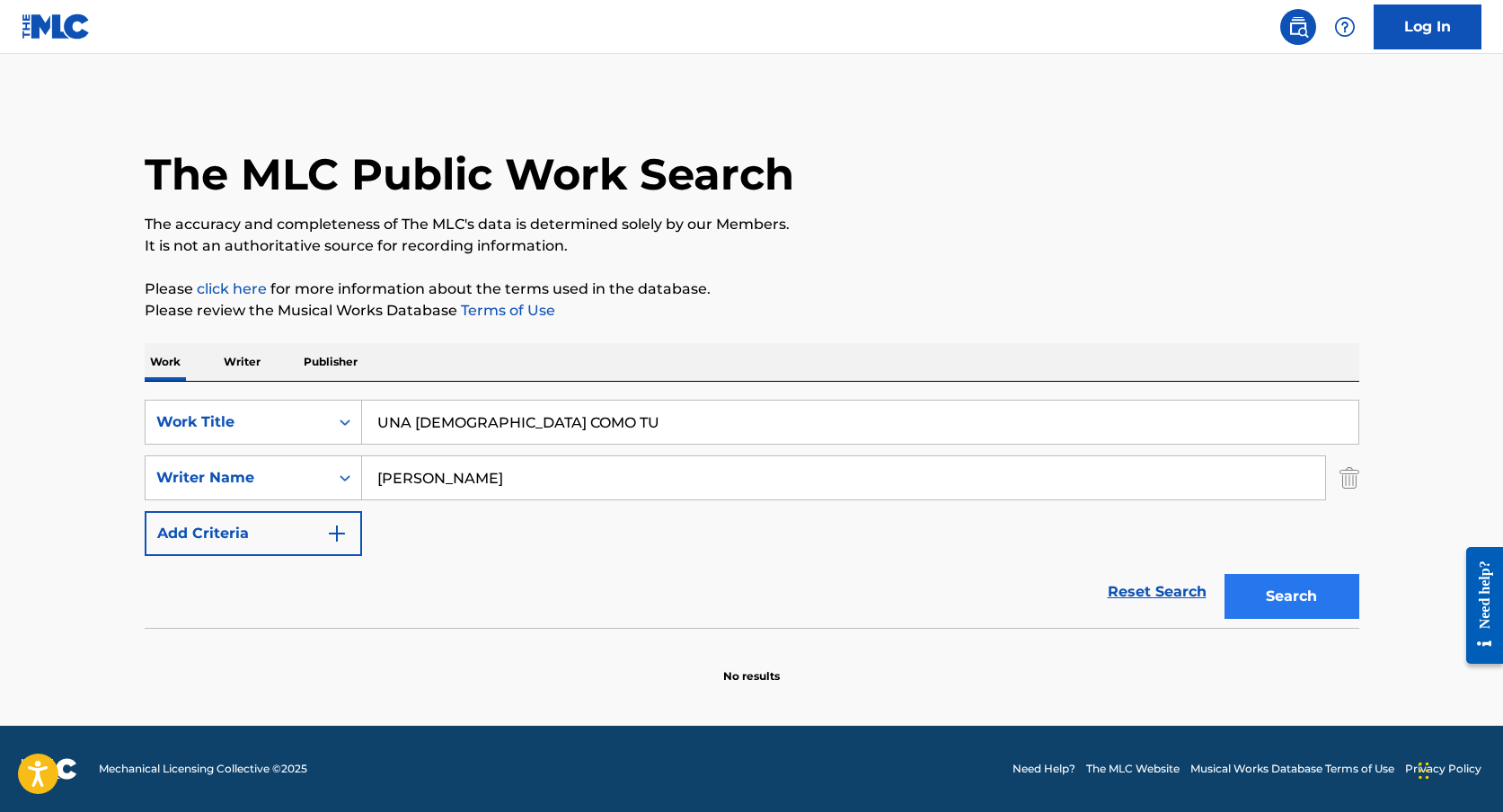
type input "UNA [DEMOGRAPHIC_DATA] COMO TU"
click at [1289, 575] on button "Search" at bounding box center [1292, 596] width 135 height 45
